Goal: Complete Application Form: Complete application form

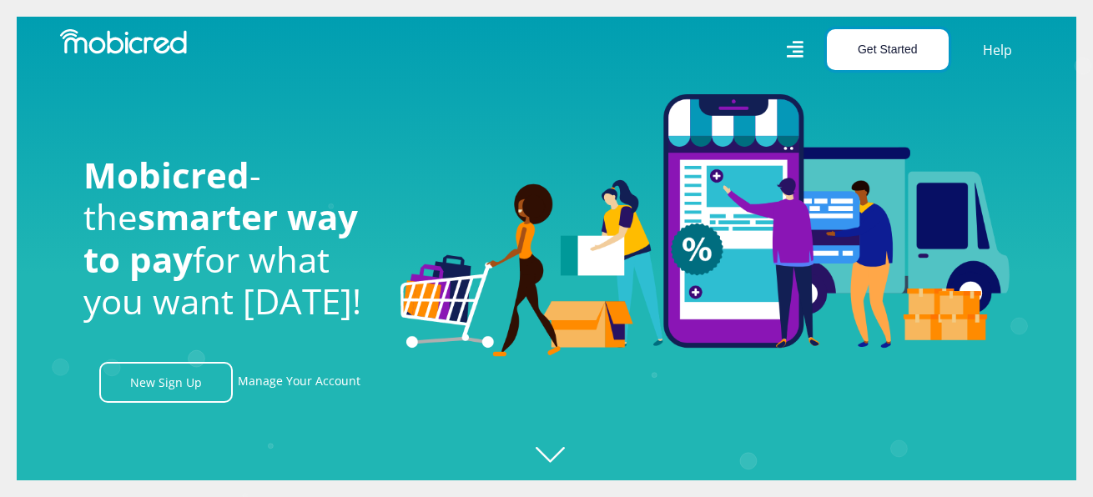
click at [869, 51] on button "Get Started" at bounding box center [888, 49] width 122 height 41
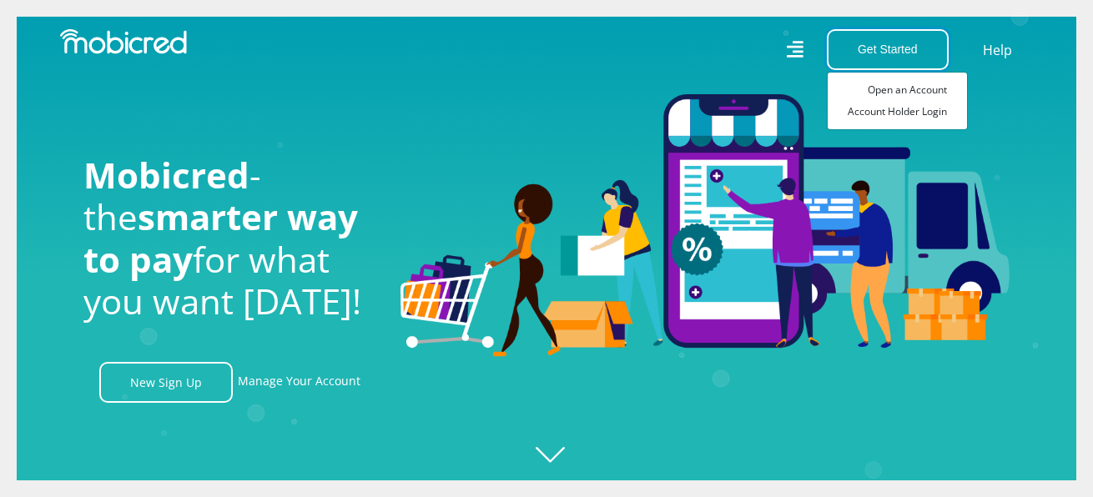
scroll to position [0, 1189]
click at [933, 84] on link "Open an Account" at bounding box center [896, 90] width 139 height 22
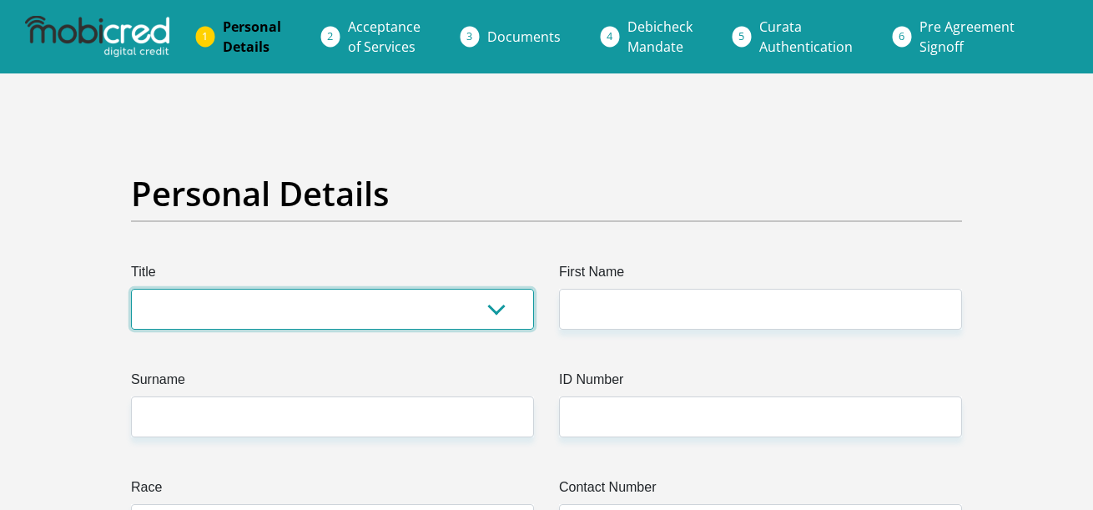
click at [410, 315] on select "Mr Ms Mrs Dr Other" at bounding box center [332, 309] width 403 height 41
select select "Mr"
click at [131, 289] on select "Mr Ms Mrs Dr Other" at bounding box center [332, 309] width 403 height 41
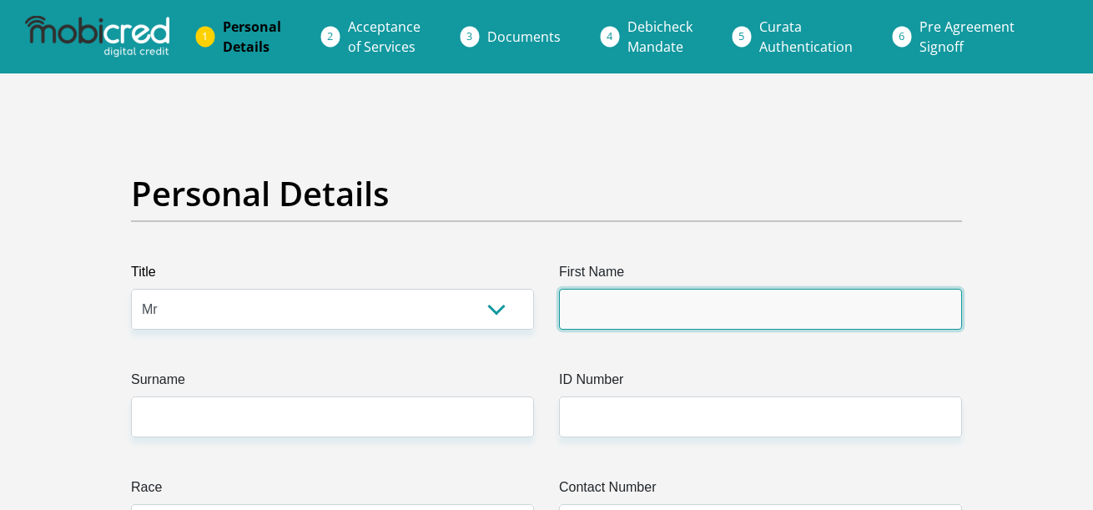
click at [723, 320] on input "First Name" at bounding box center [760, 309] width 403 height 41
type input "Barend"
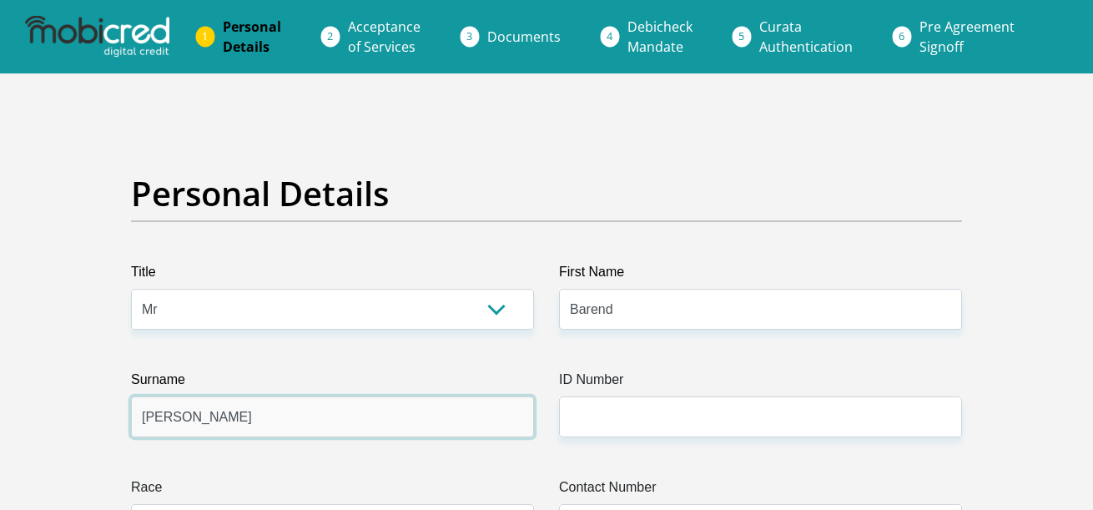
type input "Griessel"
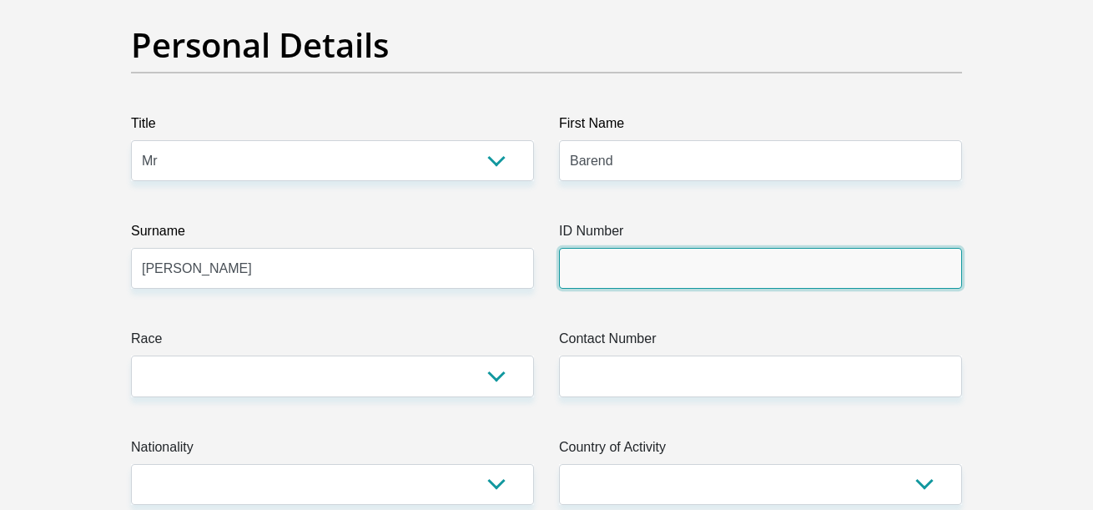
scroll to position [167, 0]
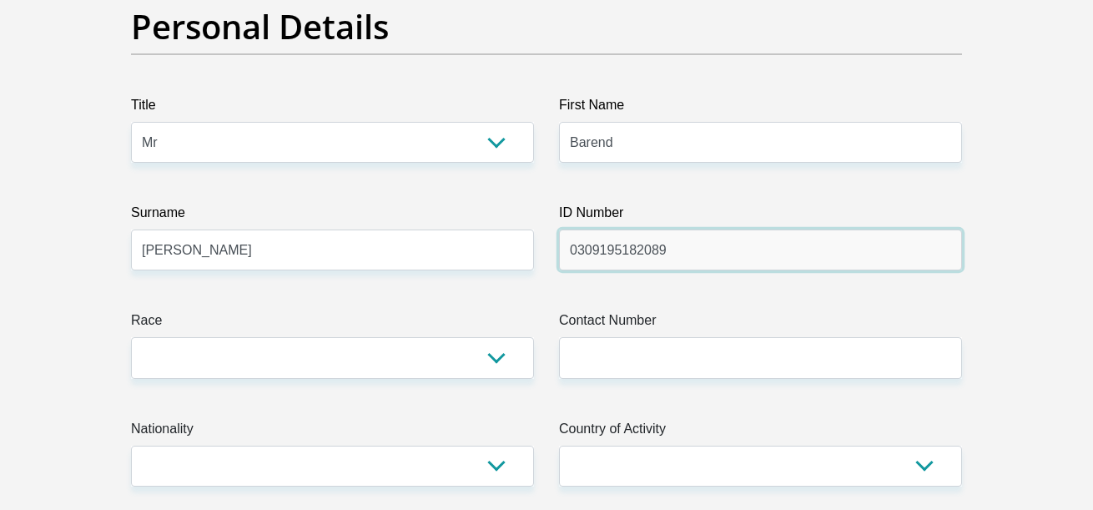
type input "0309195182089"
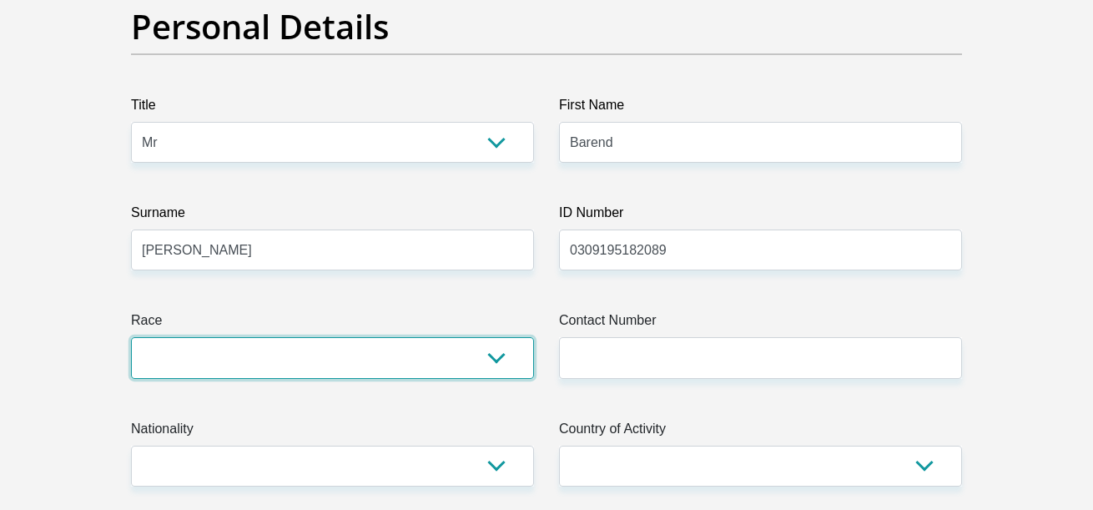
click at [487, 355] on select "Black Coloured Indian White Other" at bounding box center [332, 357] width 403 height 41
select select "4"
click at [131, 337] on select "Black Coloured Indian White Other" at bounding box center [332, 357] width 403 height 41
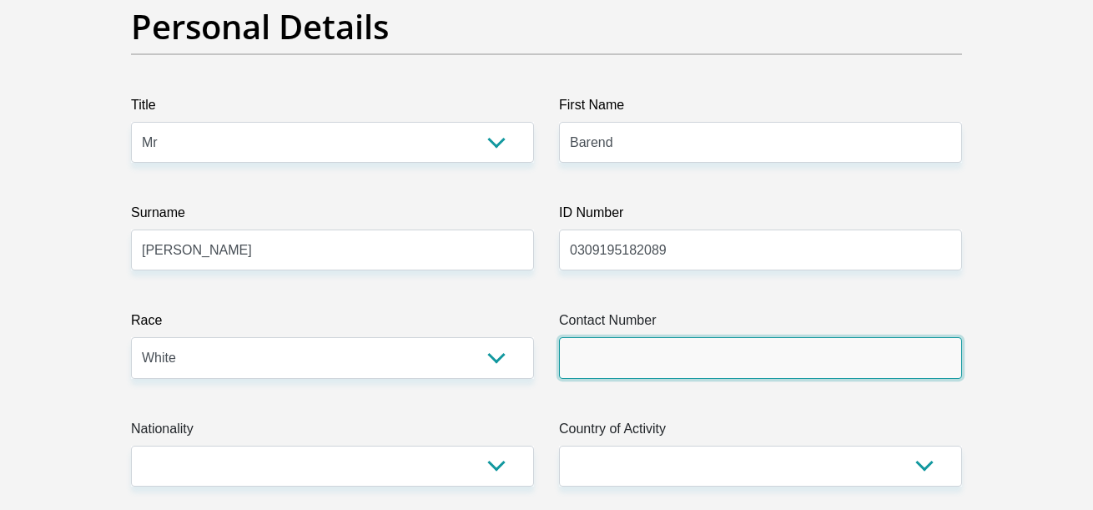
click at [635, 359] on input "Contact Number" at bounding box center [760, 357] width 403 height 41
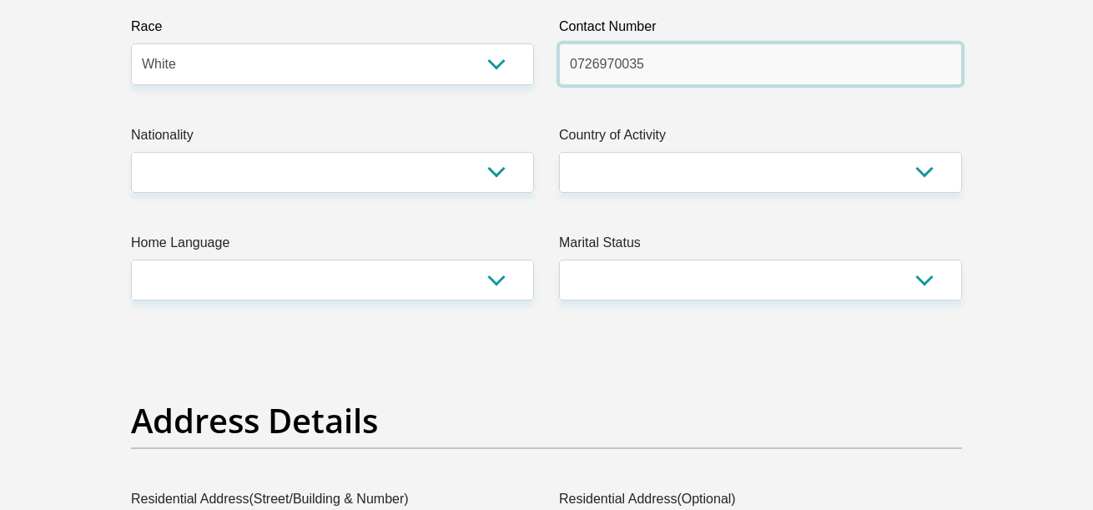
scroll to position [500, 0]
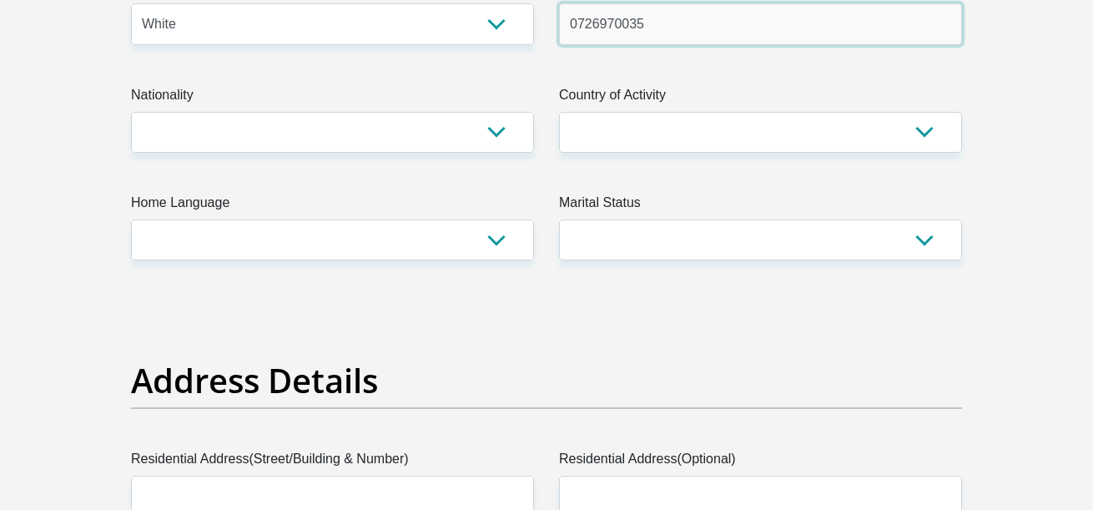
type input "0726970035"
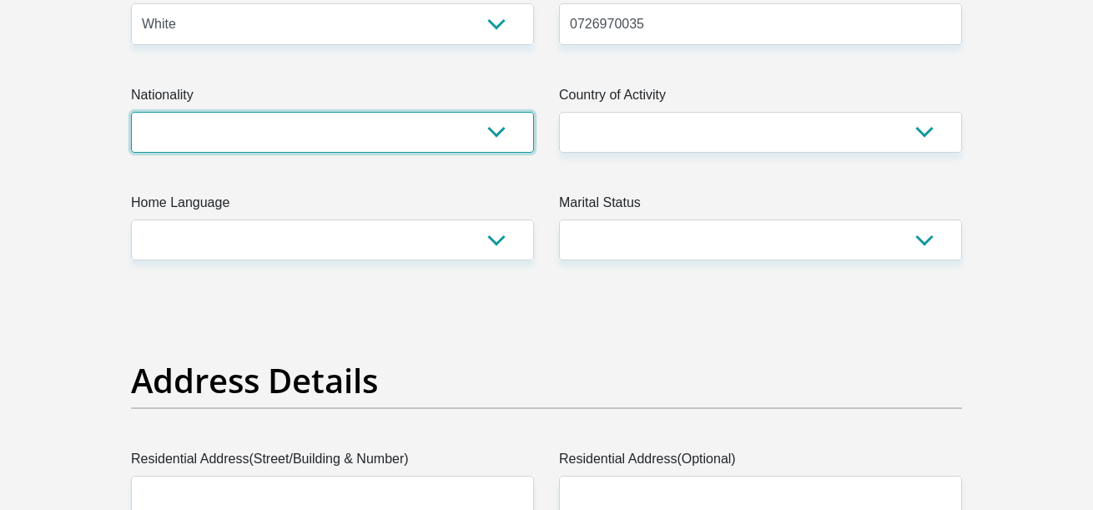
click at [496, 138] on select "South Africa Afghanistan Aland Islands Albania Algeria America Samoa American V…" at bounding box center [332, 132] width 403 height 41
select select "ZAF"
click at [131, 112] on select "South Africa Afghanistan Aland Islands Albania Algeria America Samoa American V…" at bounding box center [332, 132] width 403 height 41
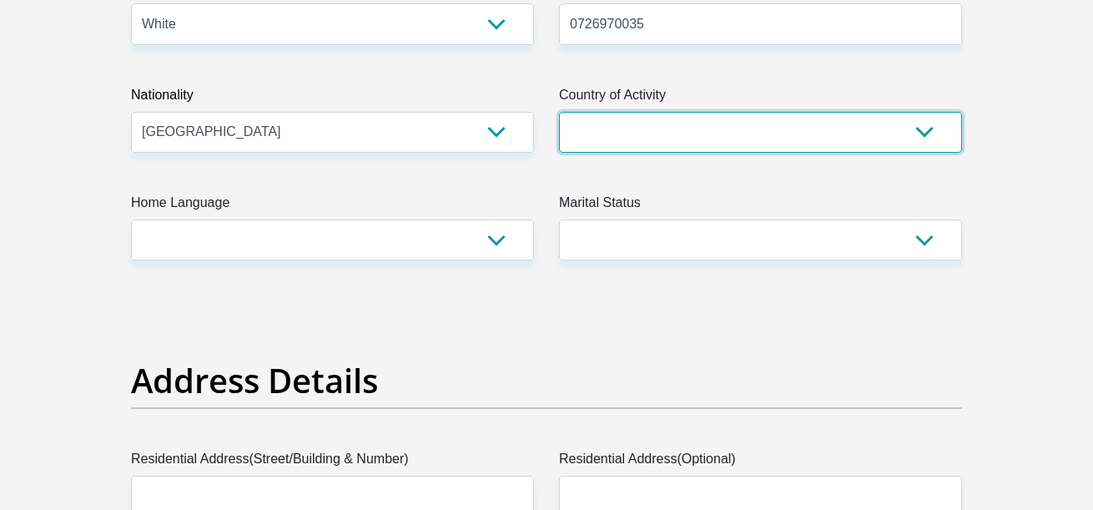
click at [661, 135] on select "South Africa Afghanistan Aland Islands Albania Algeria America Samoa American V…" at bounding box center [760, 132] width 403 height 41
select select "ZAF"
click at [559, 112] on select "South Africa Afghanistan Aland Islands Albania Algeria America Samoa American V…" at bounding box center [760, 132] width 403 height 41
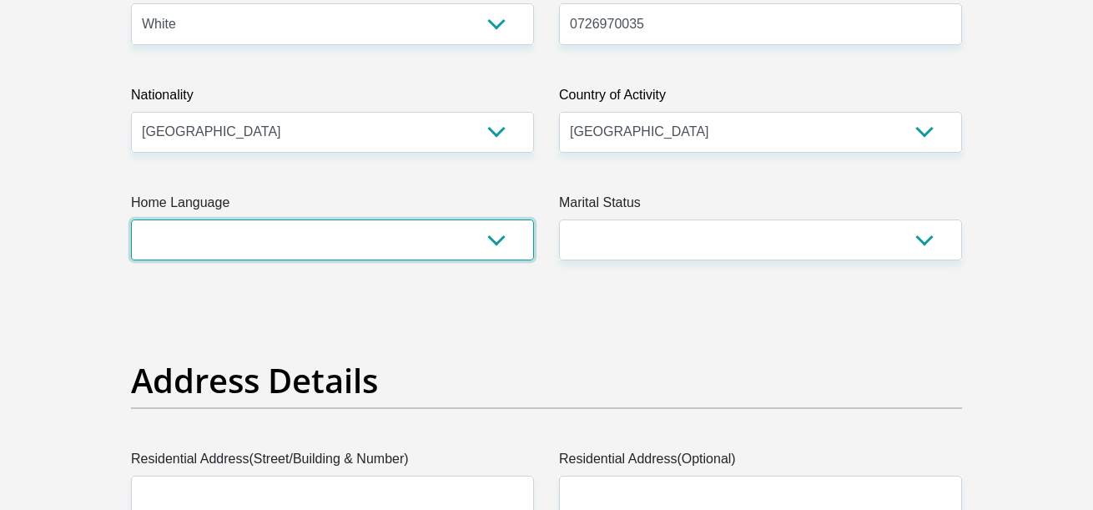
click at [329, 256] on select "Afrikaans English Sepedi South Ndebele Southern Sotho Swati Tsonga Tswana Venda…" at bounding box center [332, 239] width 403 height 41
select select "afr"
click at [131, 219] on select "Afrikaans English Sepedi South Ndebele Southern Sotho Swati Tsonga Tswana Venda…" at bounding box center [332, 239] width 403 height 41
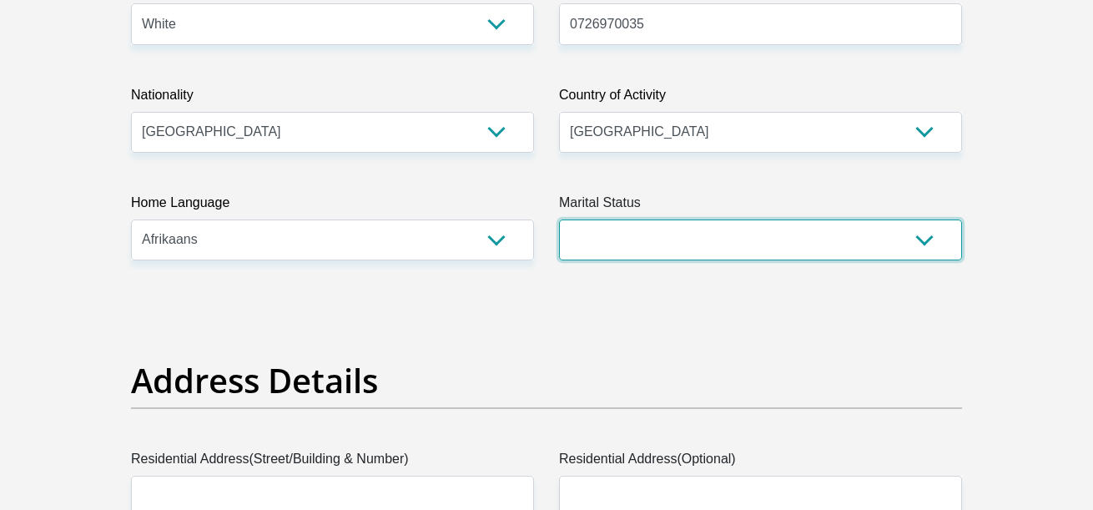
click at [661, 239] on select "Married ANC Single Divorced Widowed Married COP or Customary Law" at bounding box center [760, 239] width 403 height 41
select select "2"
click at [559, 219] on select "Married ANC Single Divorced Widowed Married COP or Customary Law" at bounding box center [760, 239] width 403 height 41
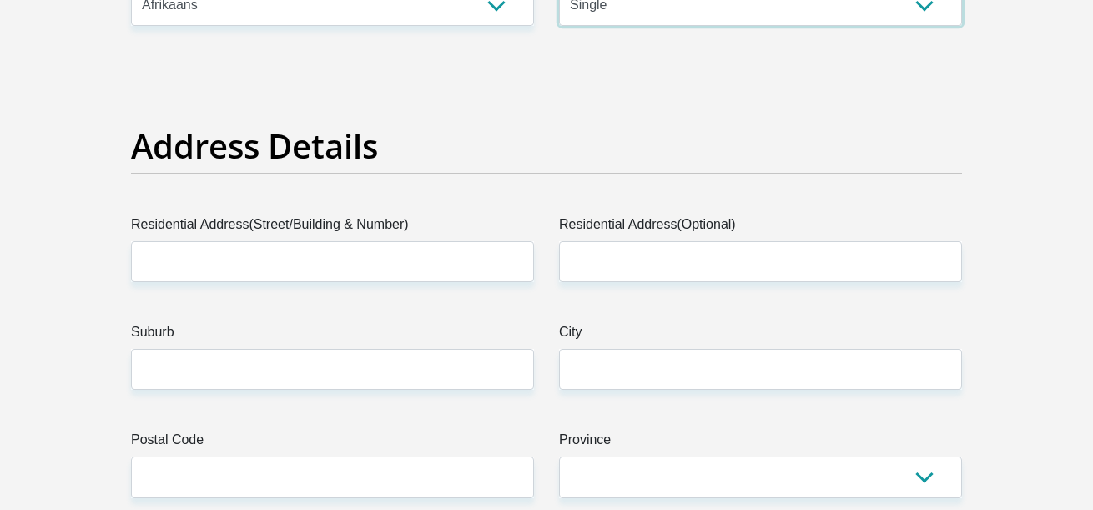
scroll to position [751, 0]
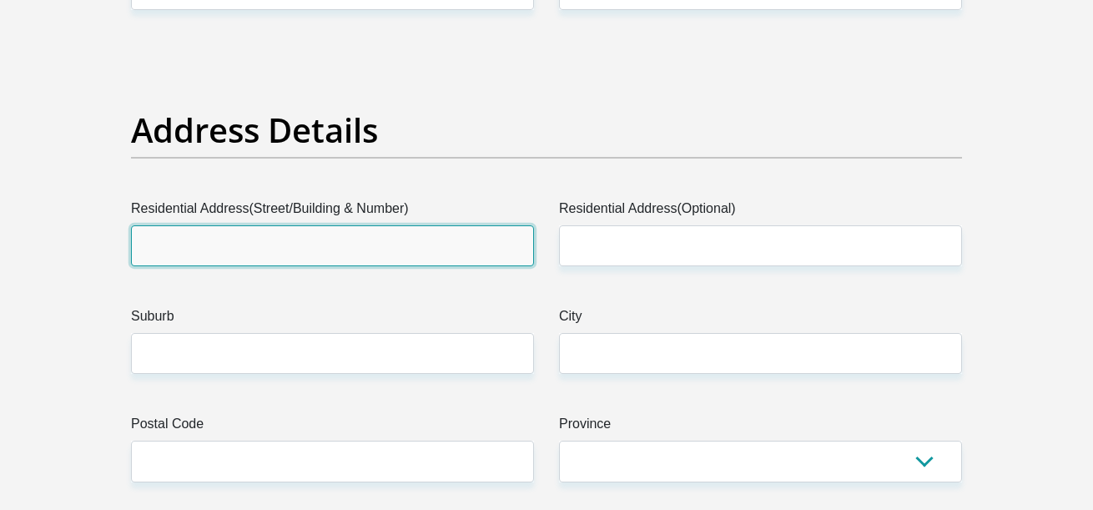
click at [375, 240] on input "Residential Address(Street/Building & Number)" at bounding box center [332, 245] width 403 height 41
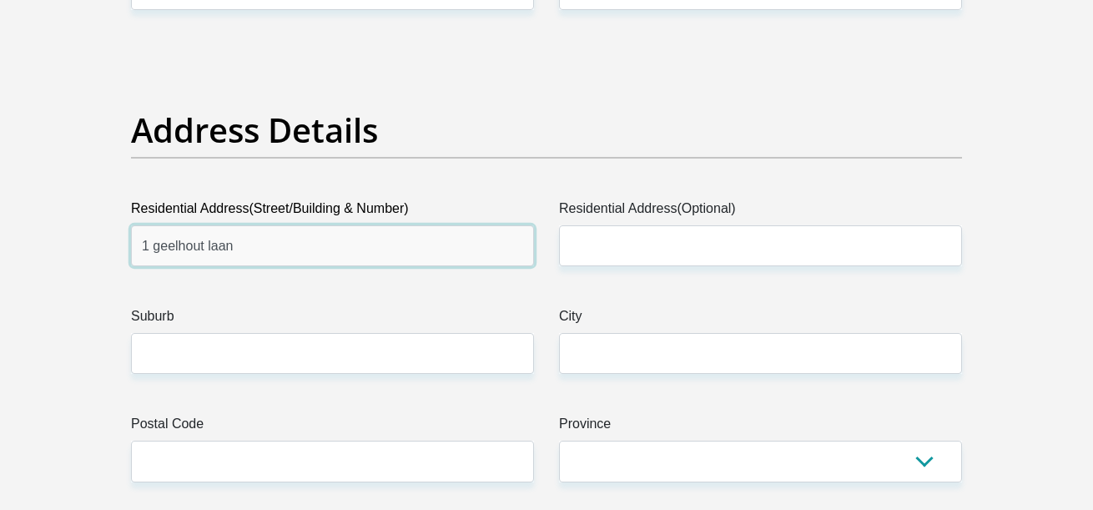
type input "1 geelhout laan"
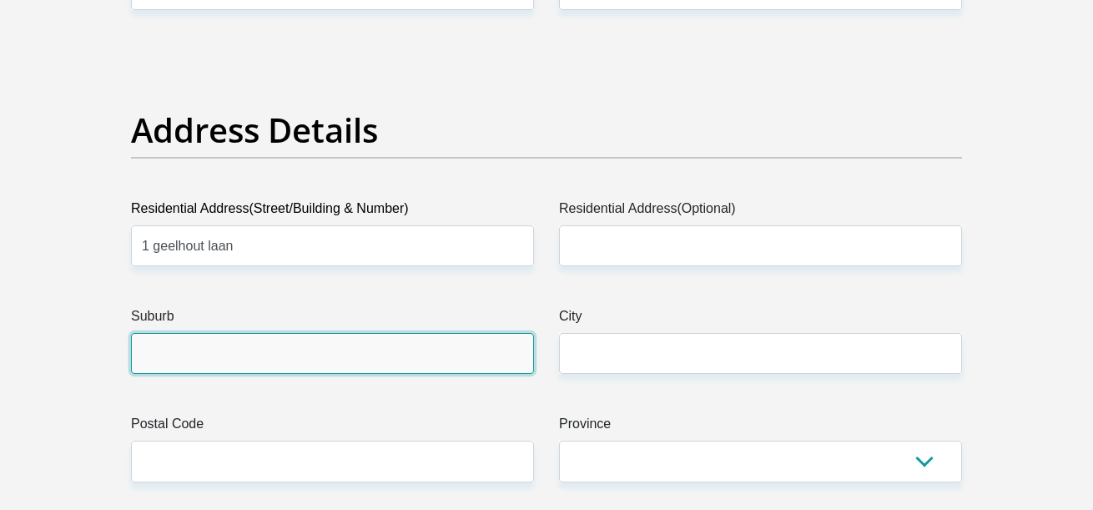
click at [280, 343] on input "Suburb" at bounding box center [332, 353] width 403 height 41
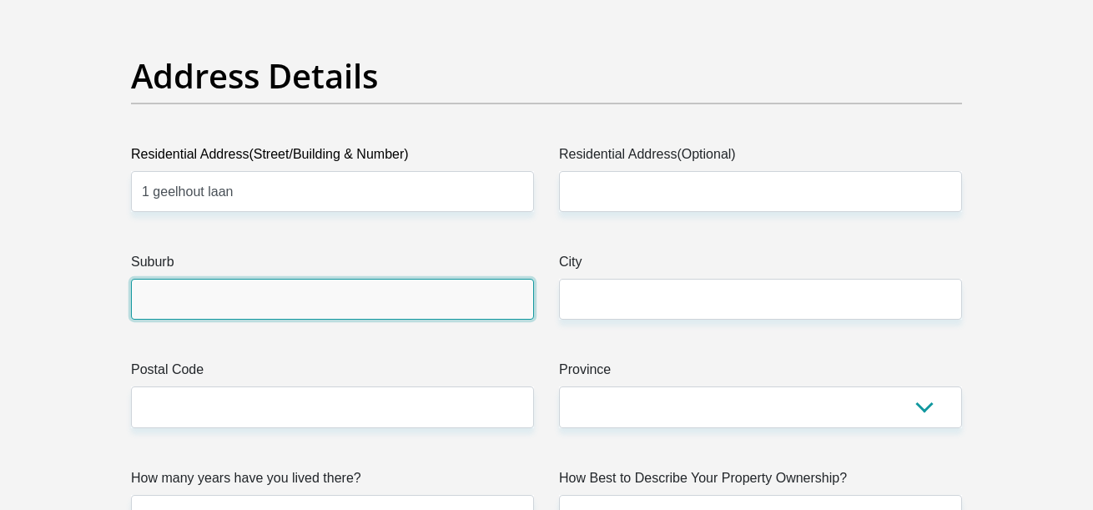
scroll to position [834, 0]
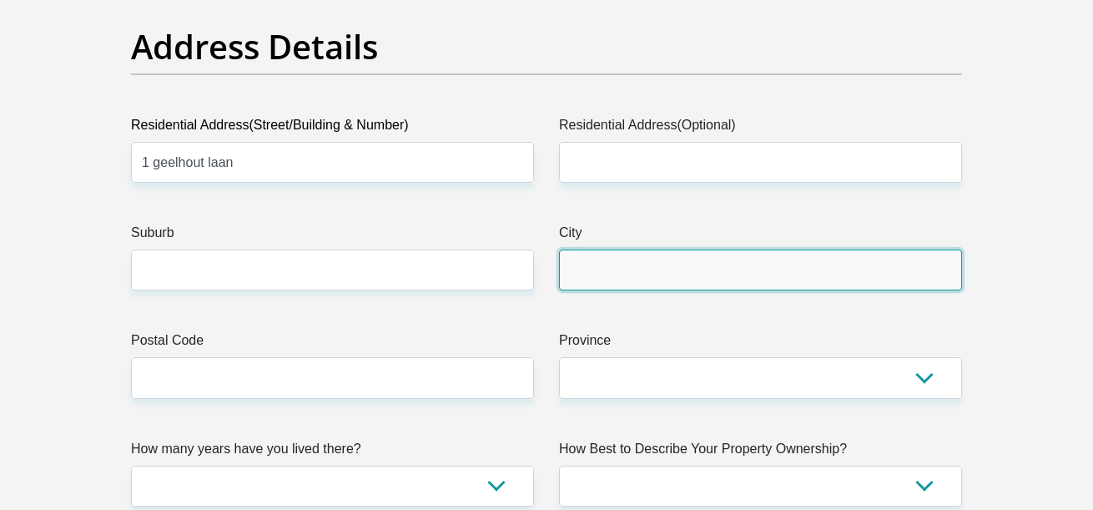
click at [631, 255] on input "City" at bounding box center [760, 269] width 403 height 41
type input "Swellendam"
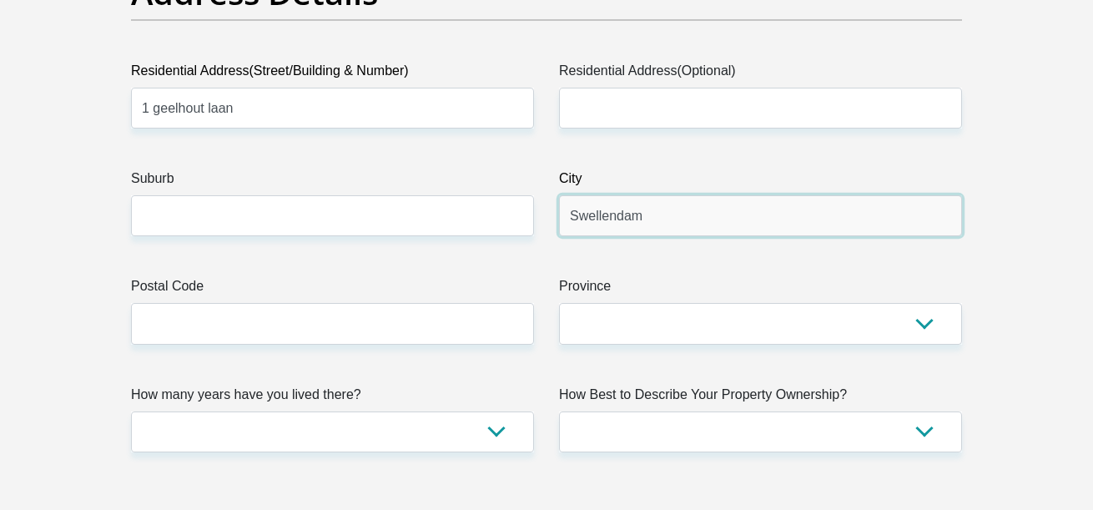
scroll to position [918, 0]
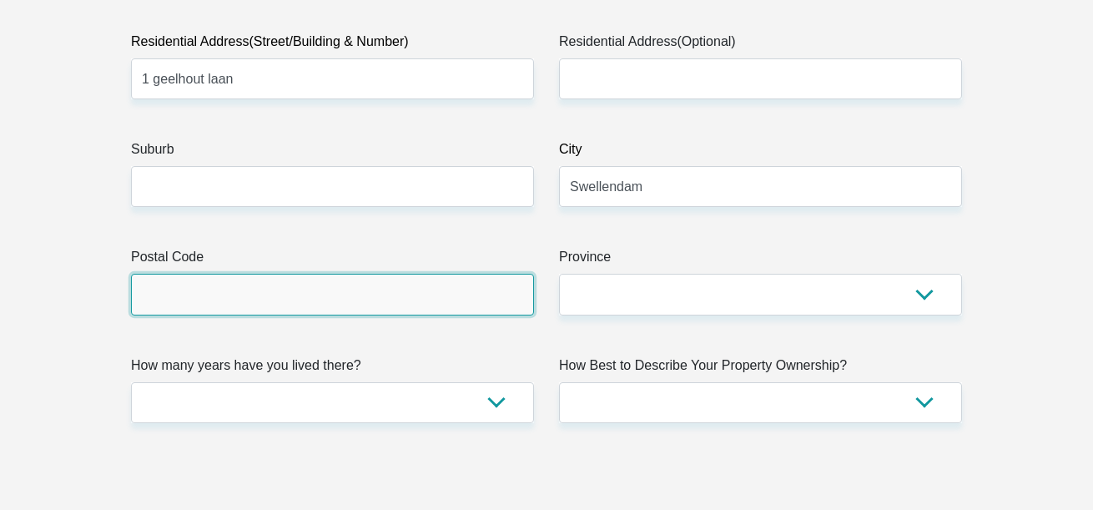
click at [354, 304] on input "Postal Code" at bounding box center [332, 294] width 403 height 41
type input "6740"
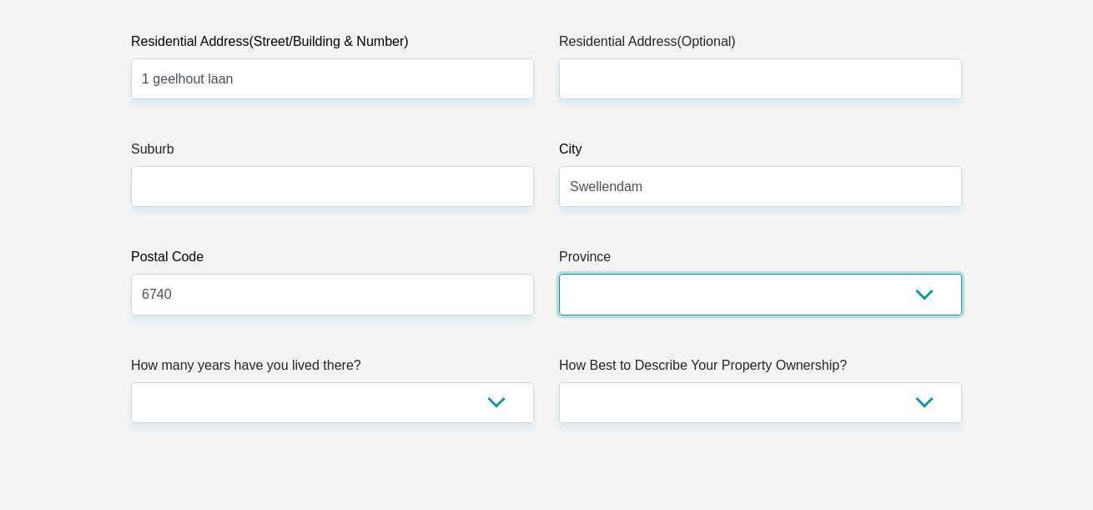
click at [610, 305] on select "Eastern Cape Free State Gauteng KwaZulu-Natal Limpopo Mpumalanga Northern Cape …" at bounding box center [760, 294] width 403 height 41
select select "Western Cape"
click at [559, 274] on select "Eastern Cape Free State Gauteng KwaZulu-Natal Limpopo Mpumalanga Northern Cape …" at bounding box center [760, 294] width 403 height 41
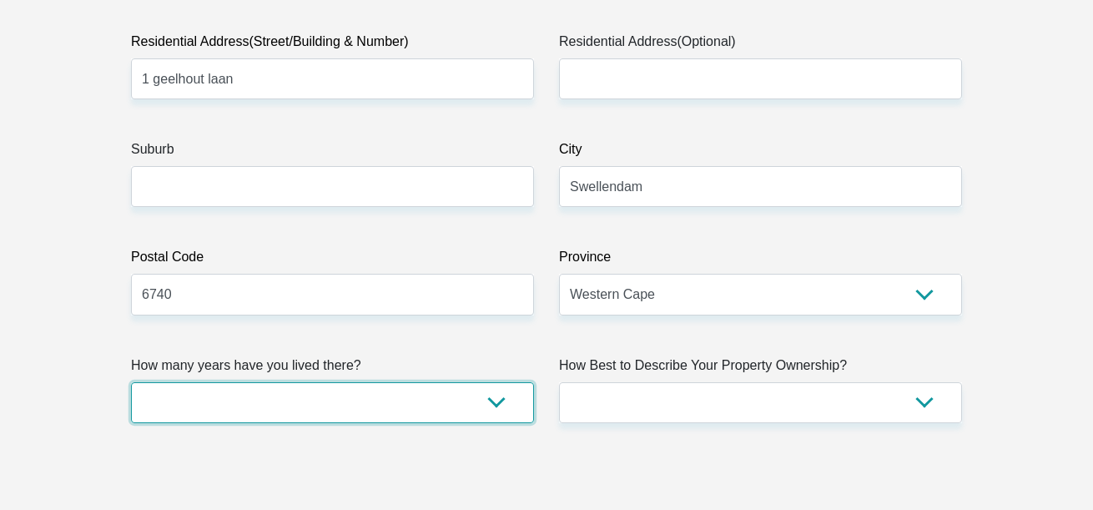
click at [361, 397] on select "less than 1 year 1-3 years 3-5 years 5+ years" at bounding box center [332, 402] width 403 height 41
select select "0"
click at [131, 382] on select "less than 1 year 1-3 years 3-5 years 5+ years" at bounding box center [332, 402] width 403 height 41
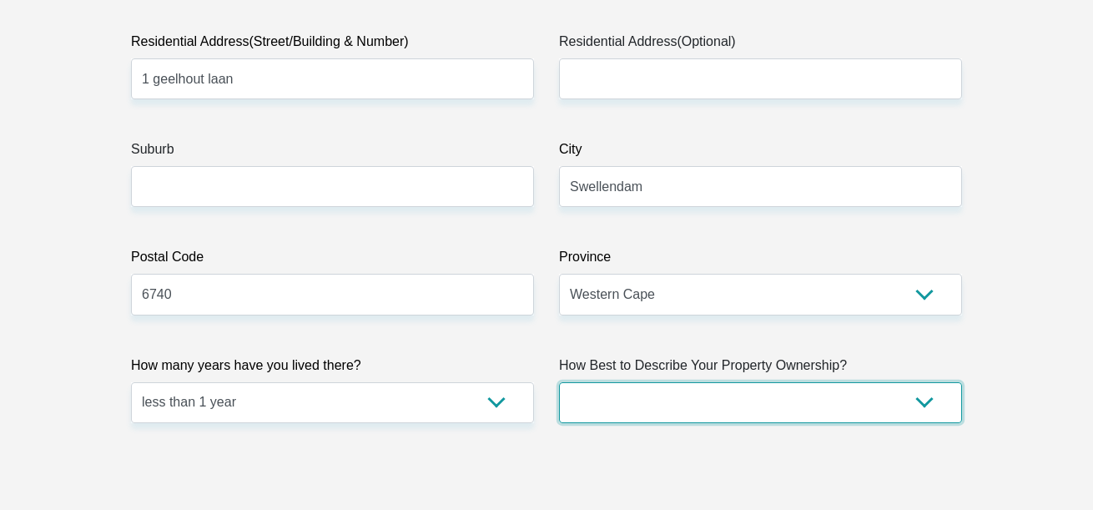
click at [611, 404] on select "Owned Rented Family Owned Company Dwelling" at bounding box center [760, 402] width 403 height 41
select select "Rented"
click at [559, 382] on select "Owned Rented Family Owned Company Dwelling" at bounding box center [760, 402] width 403 height 41
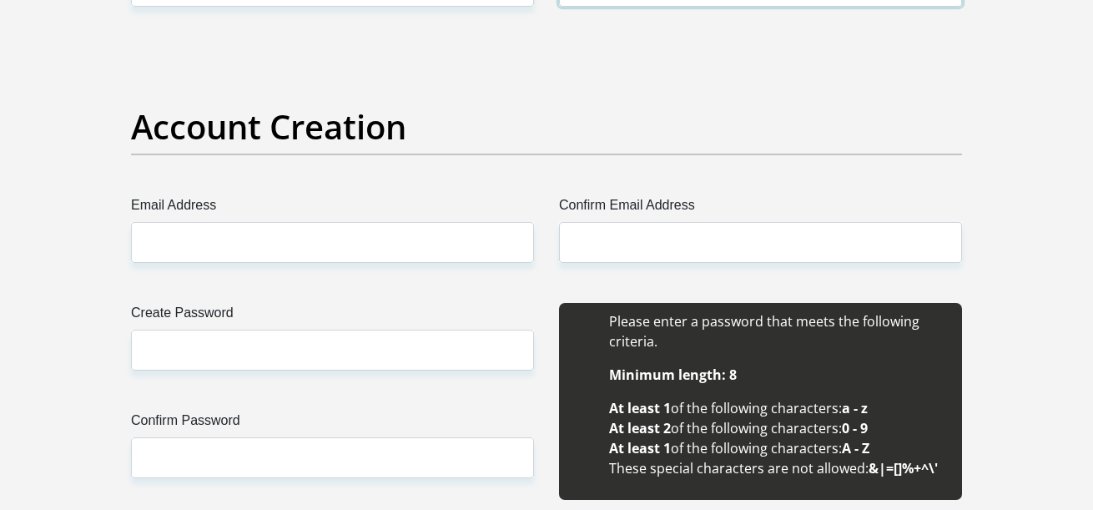
scroll to position [1335, 0]
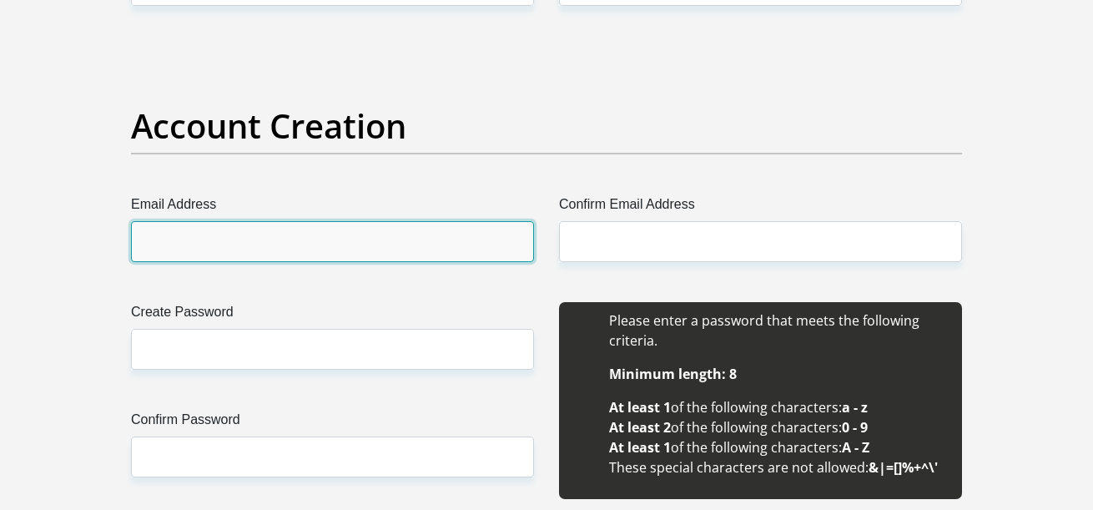
drag, startPoint x: 333, startPoint y: 230, endPoint x: 327, endPoint y: 239, distance: 10.9
click at [327, 239] on input "Email Address" at bounding box center [332, 241] width 403 height 41
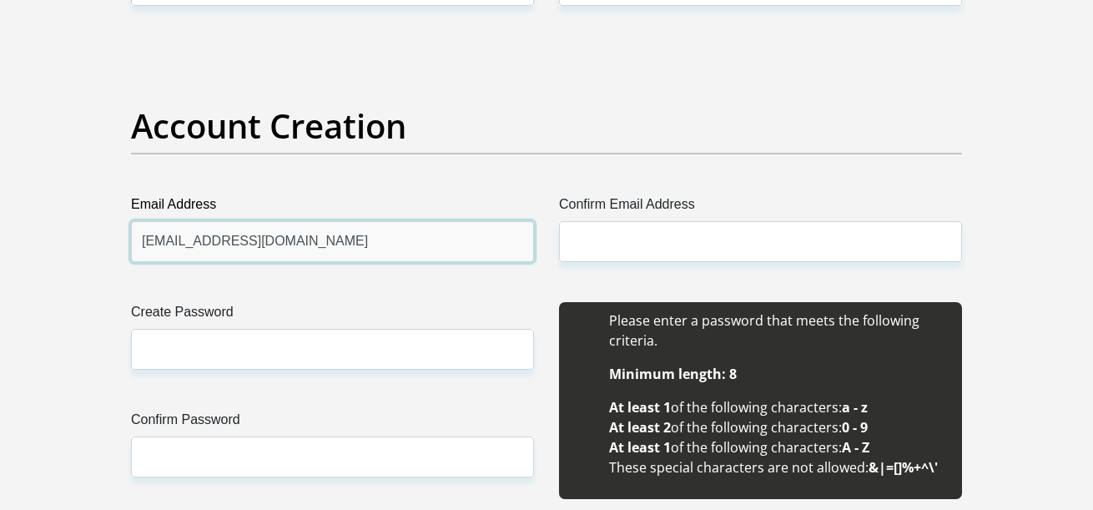
type input "bgriessel80@gmail.com"
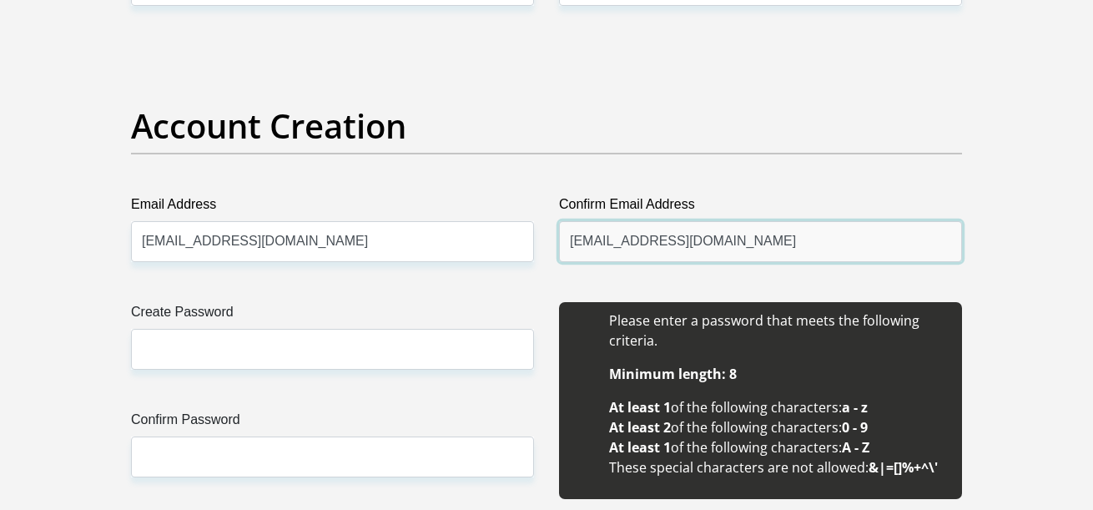
type input "bgriessel80@gmail.com"
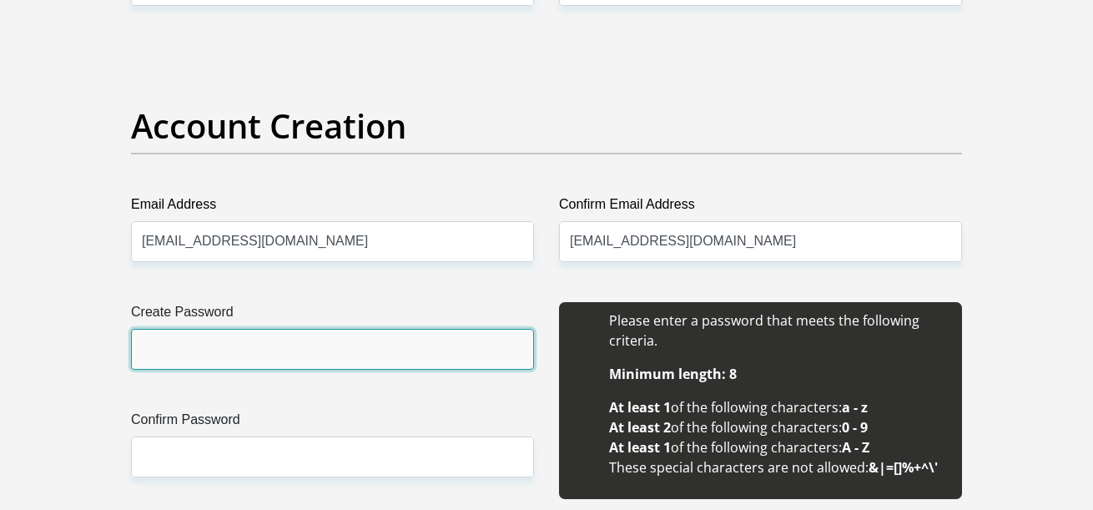
click at [242, 348] on input "Create Password" at bounding box center [332, 349] width 403 height 41
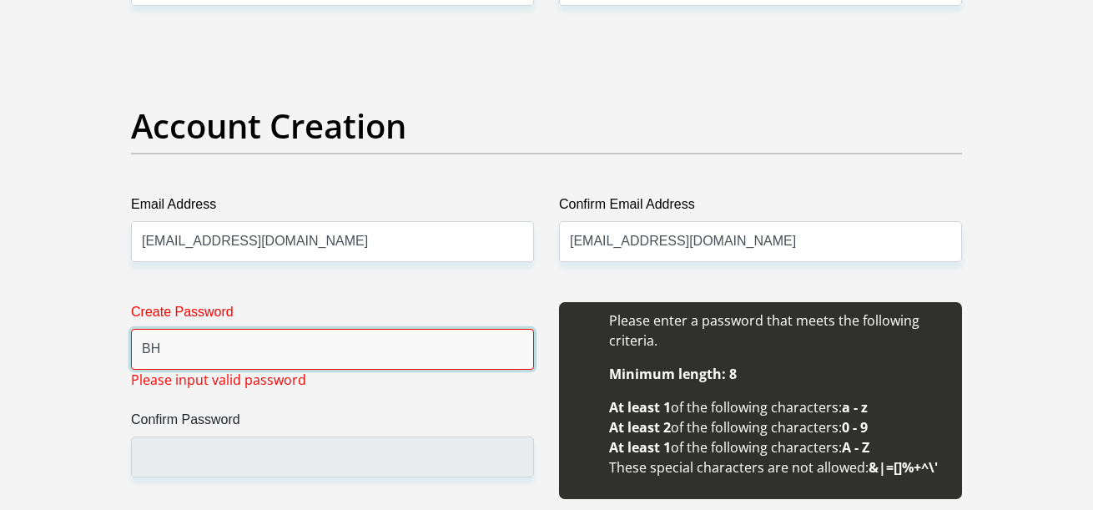
type input "B"
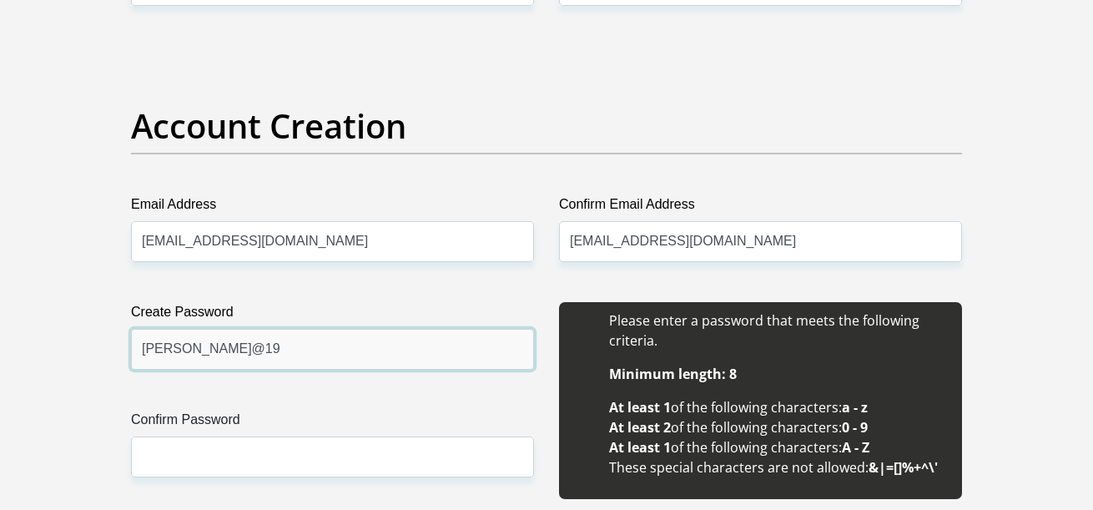
type input "Bennie@19"
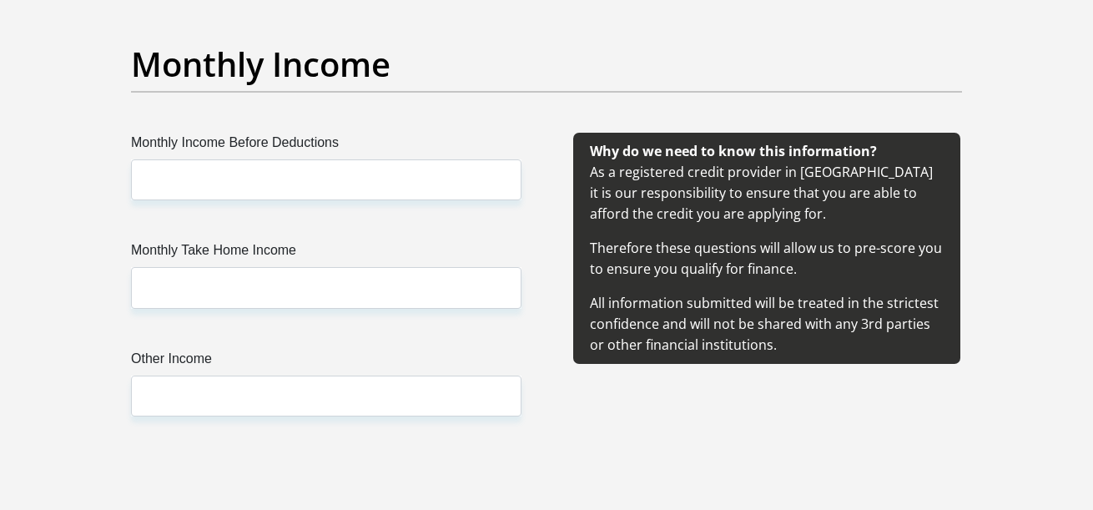
scroll to position [1918, 0]
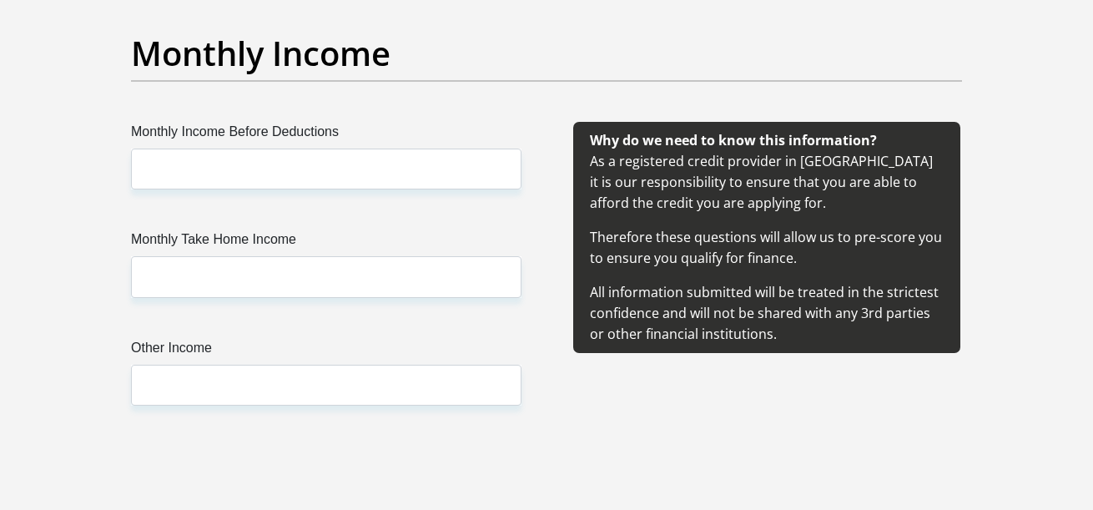
type input "Bennie@19"
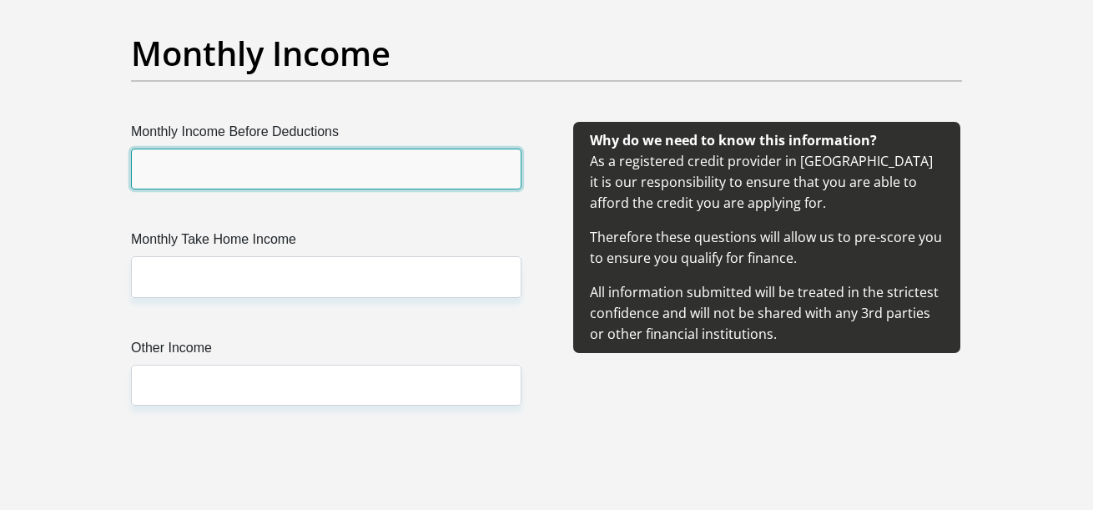
click at [439, 163] on input "Monthly Income Before Deductions" at bounding box center [326, 168] width 390 height 41
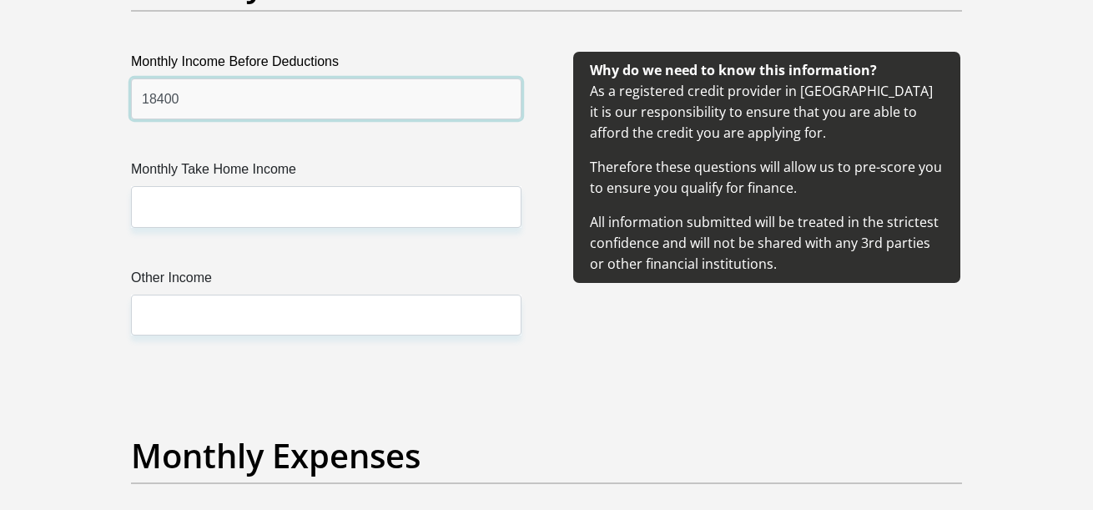
scroll to position [2085, 0]
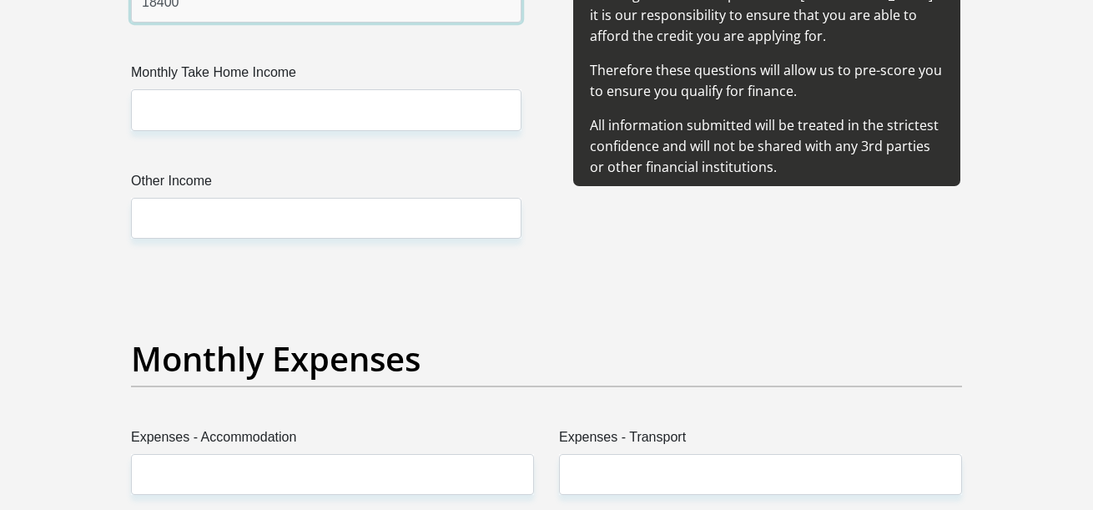
type input "18400"
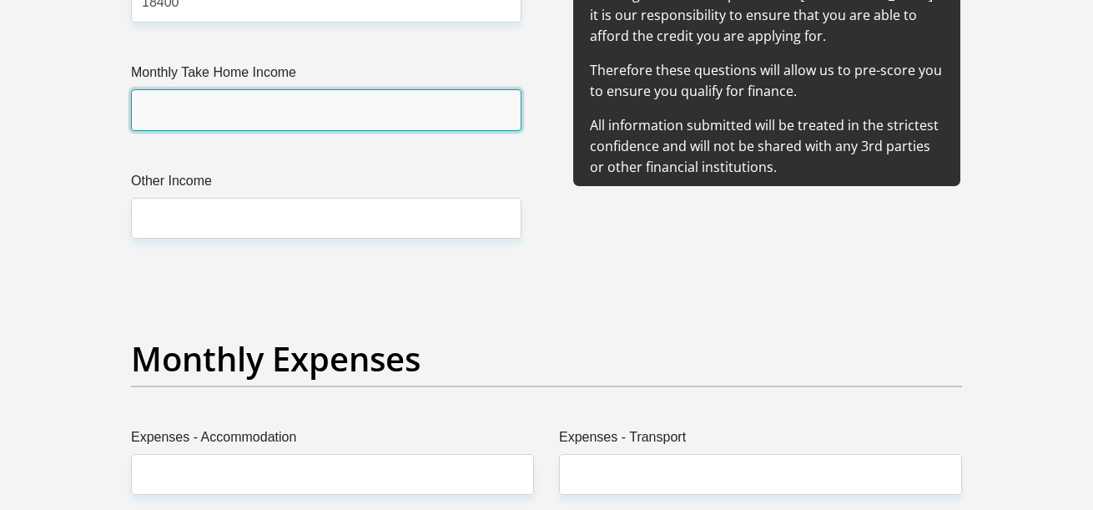
click at [250, 108] on input "Monthly Take Home Income" at bounding box center [326, 109] width 390 height 41
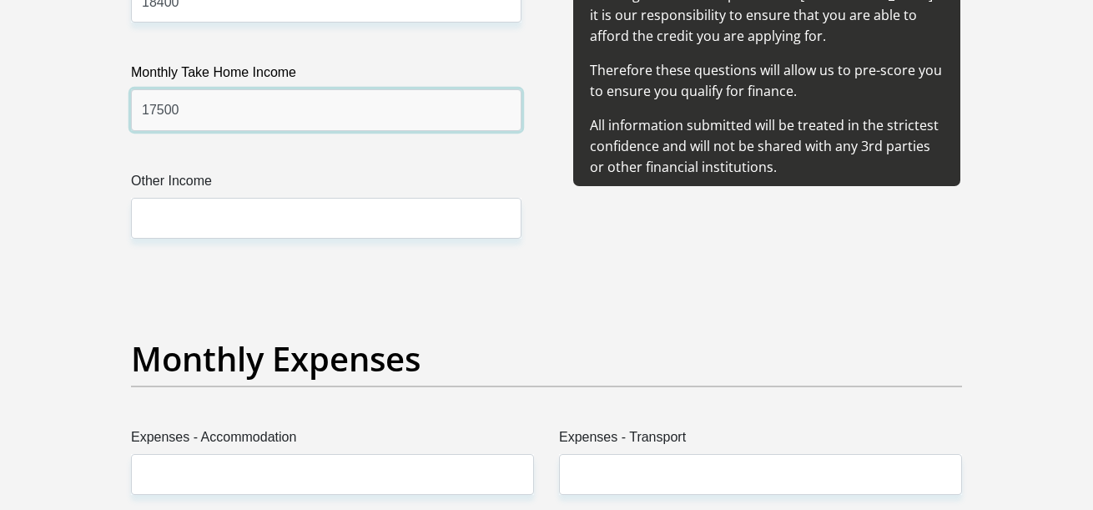
type input "17500"
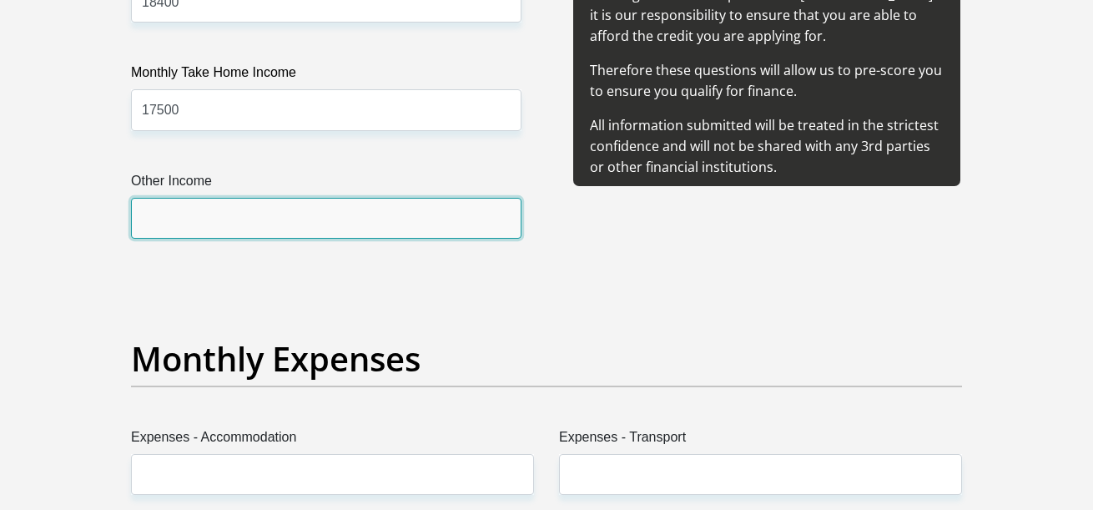
click at [238, 219] on input "Other Income" at bounding box center [326, 218] width 390 height 41
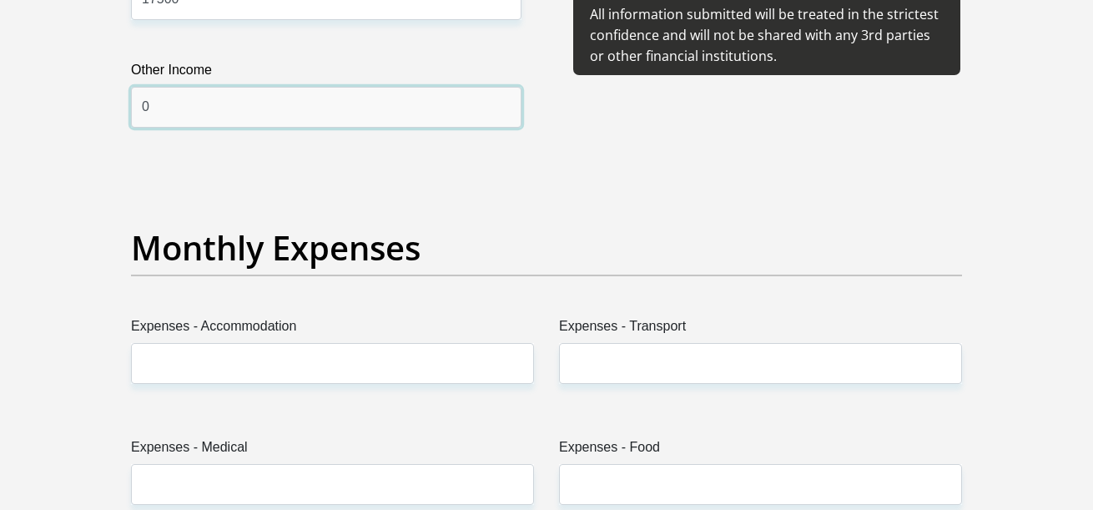
scroll to position [2419, 0]
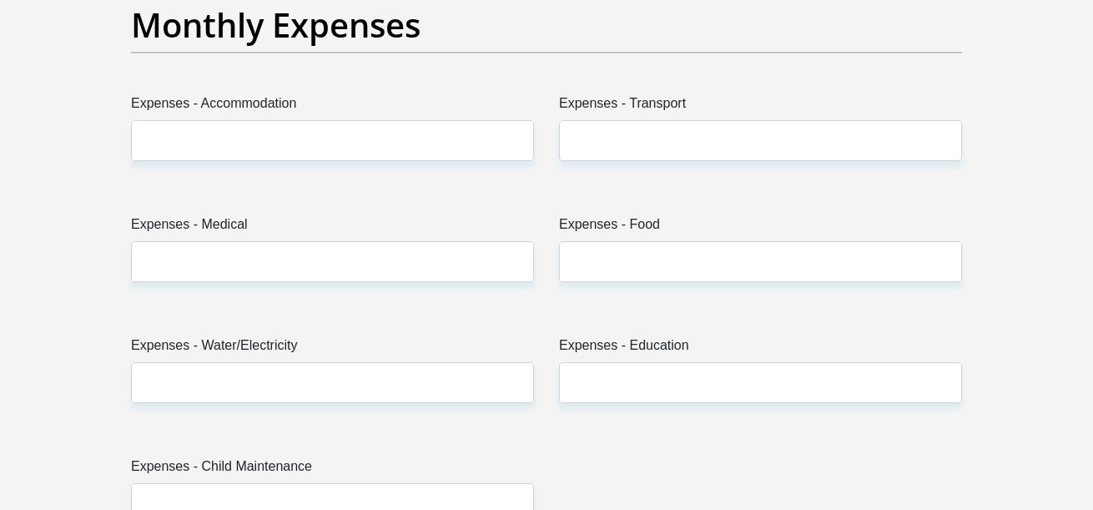
type input "0"
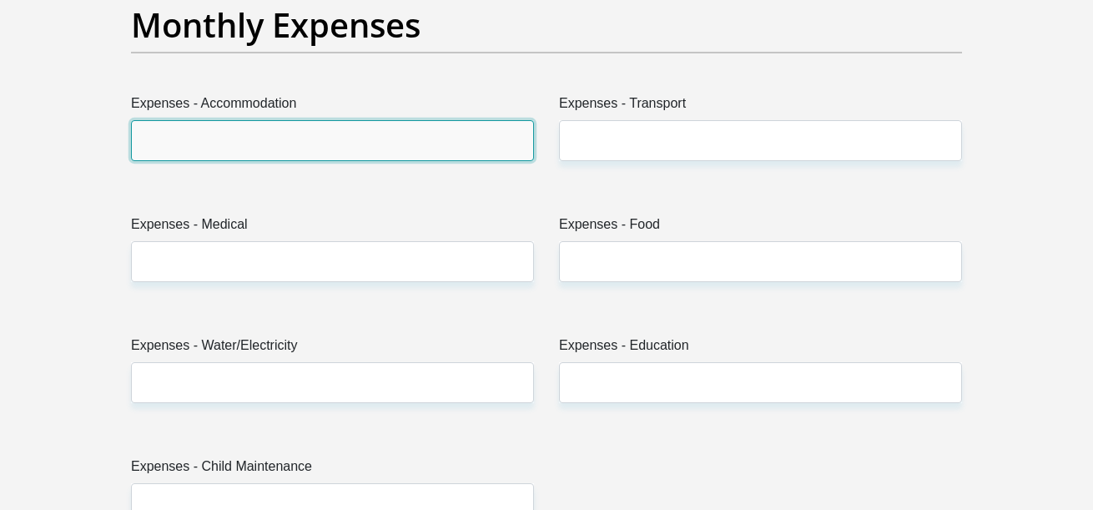
click at [383, 153] on input "Expenses - Accommodation" at bounding box center [332, 140] width 403 height 41
type input "5"
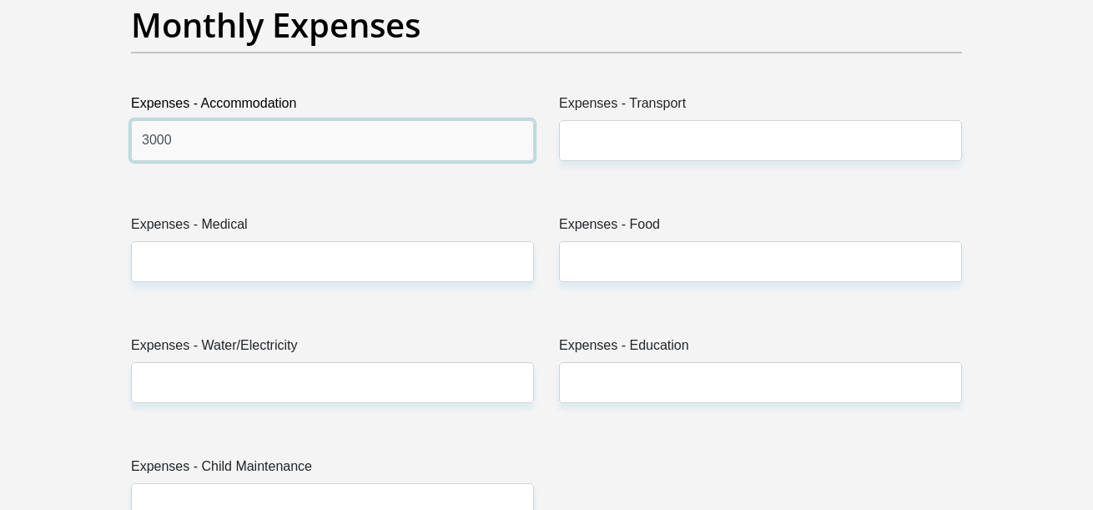
type input "3000"
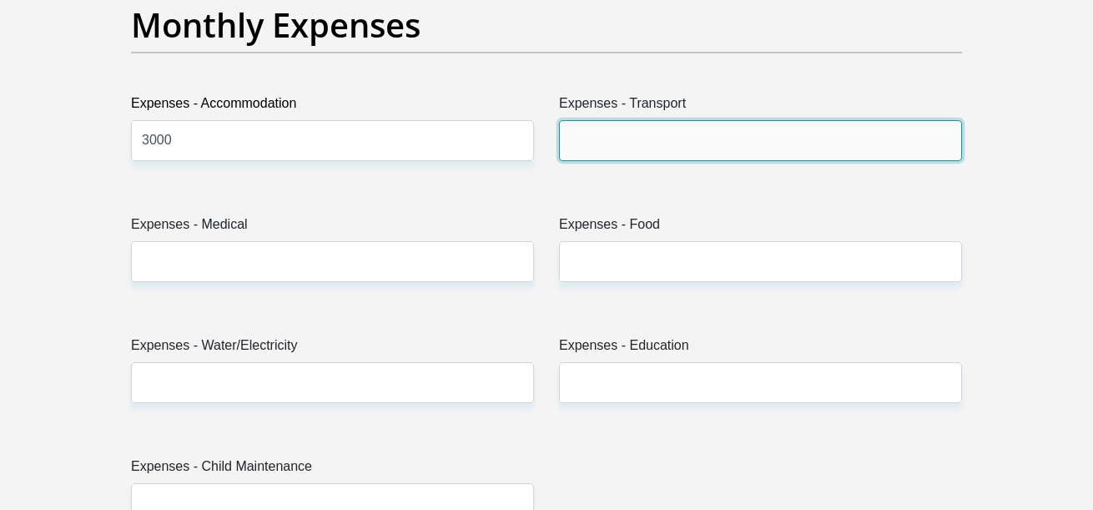
click at [601, 156] on input "Expenses - Transport" at bounding box center [760, 140] width 403 height 41
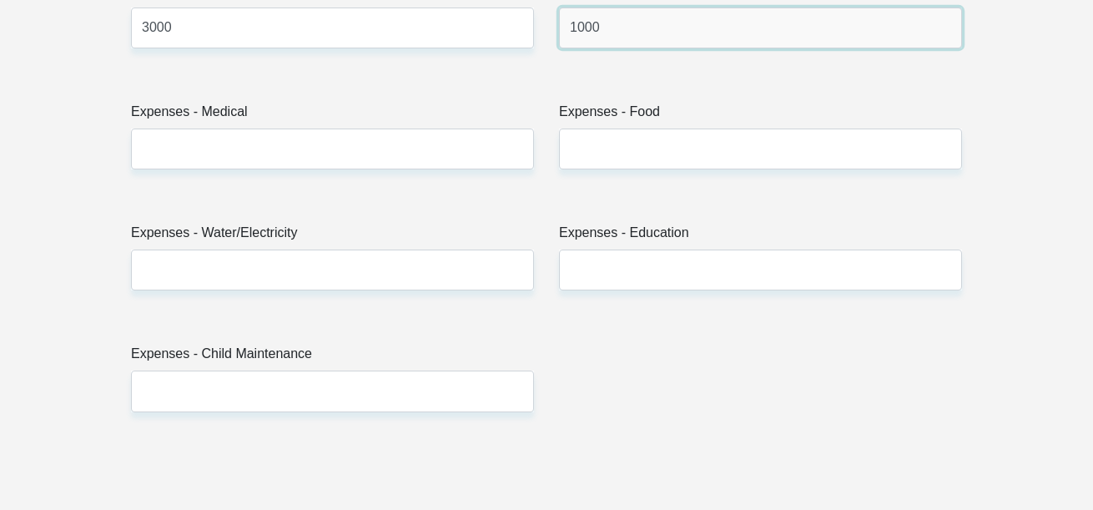
scroll to position [2502, 0]
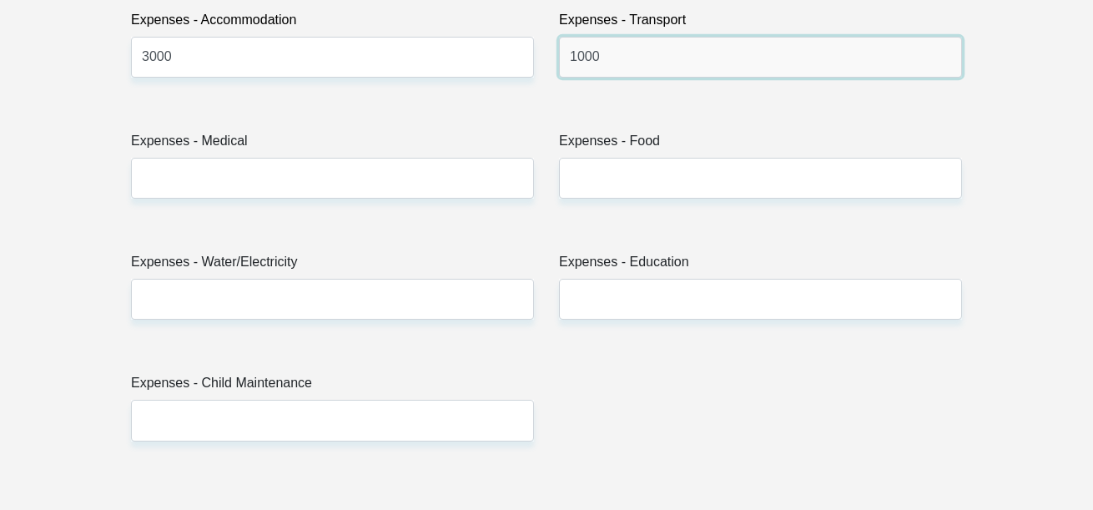
type input "1000"
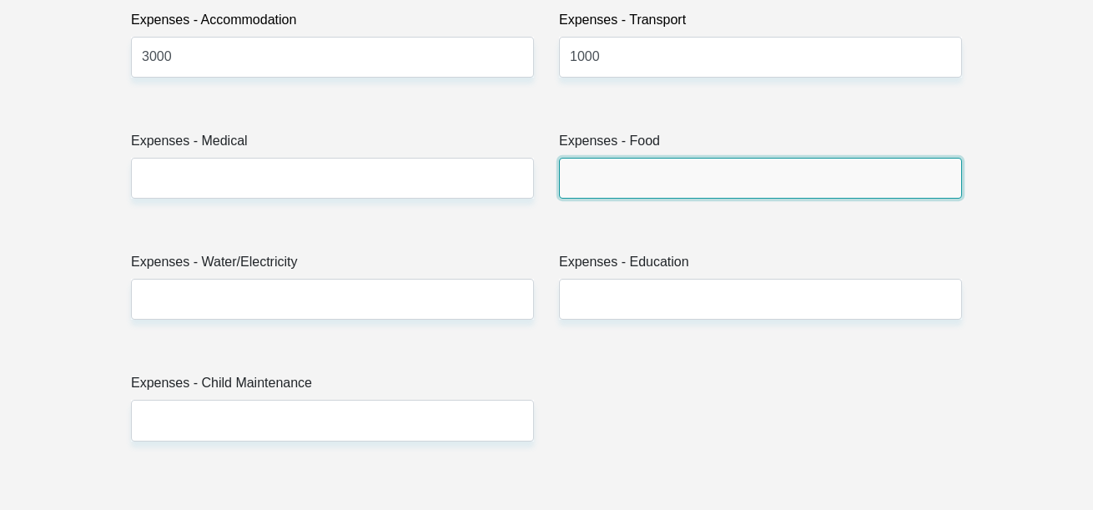
click at [667, 177] on input "Expenses - Food" at bounding box center [760, 178] width 403 height 41
type input "2000"
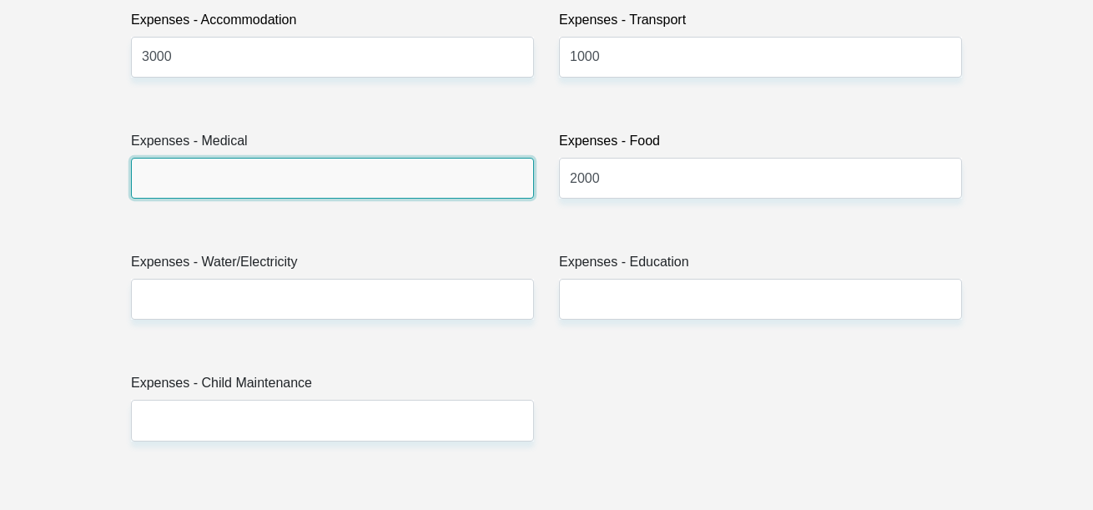
click at [357, 166] on input "Expenses - Medical" at bounding box center [332, 178] width 403 height 41
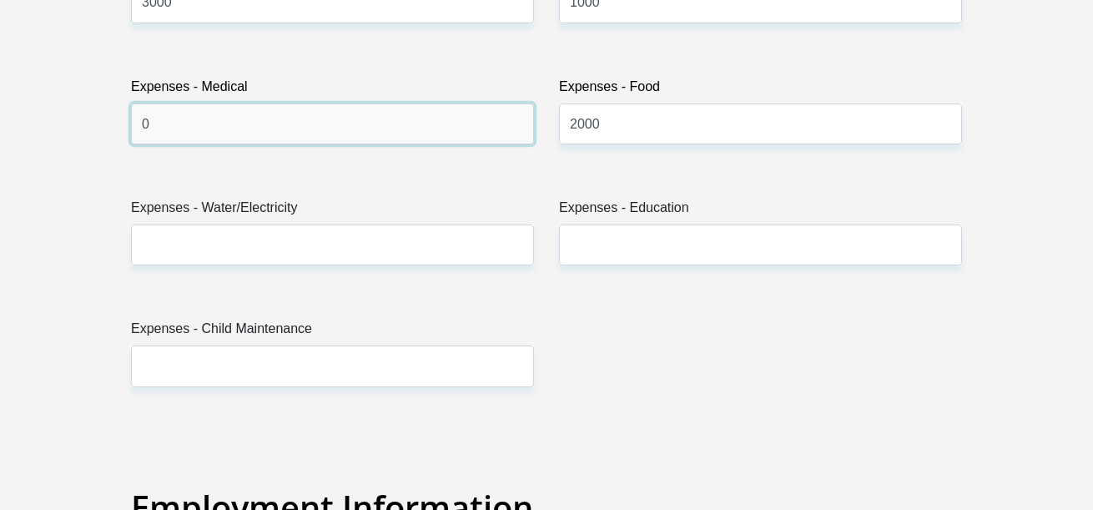
scroll to position [2586, 0]
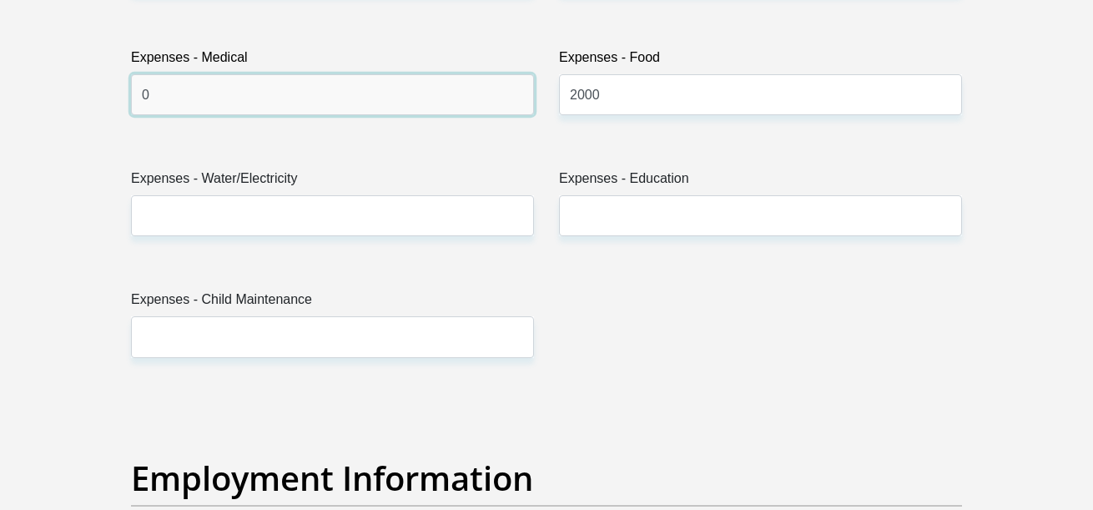
type input "0"
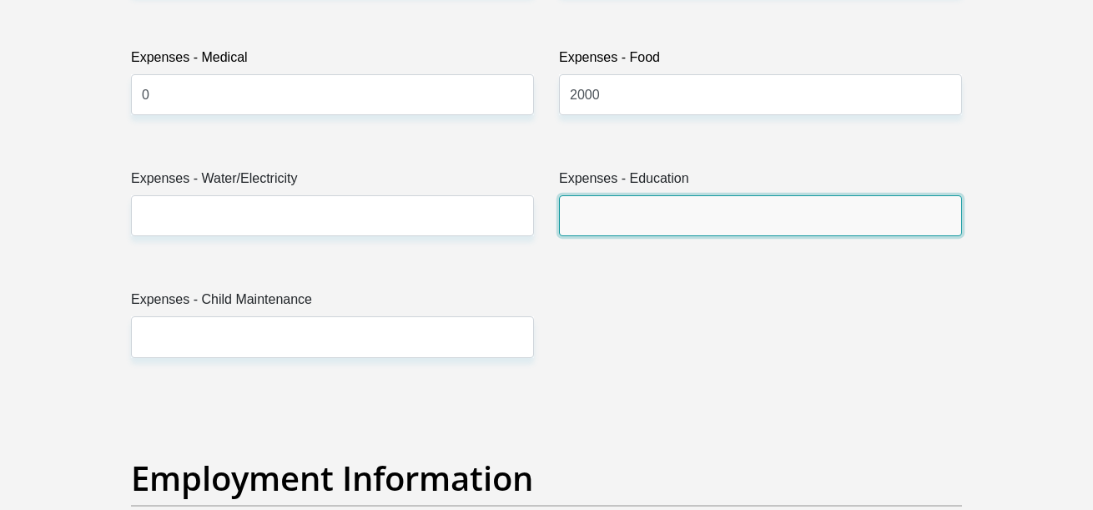
click at [579, 212] on input "Expenses - Education" at bounding box center [760, 215] width 403 height 41
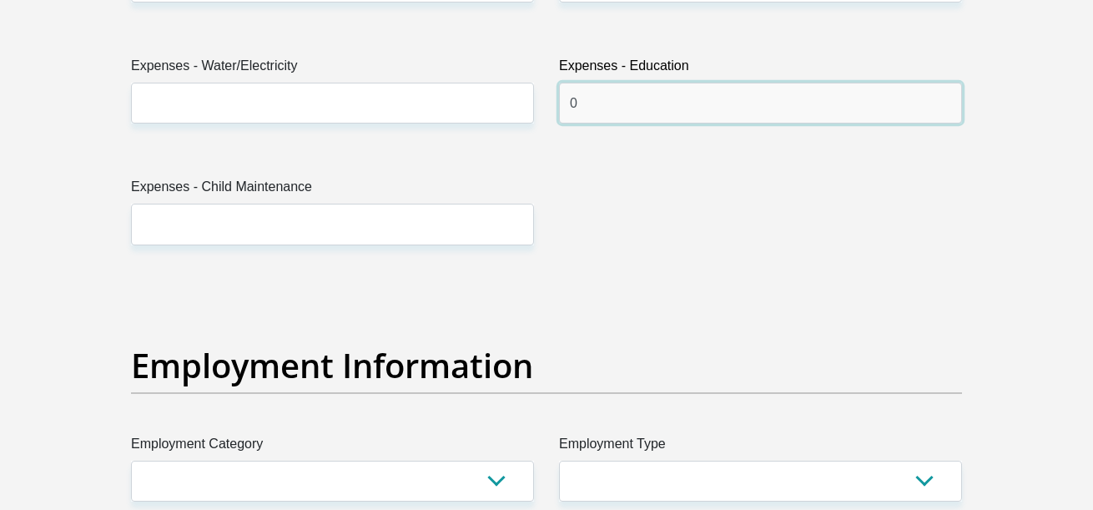
scroll to position [2669, 0]
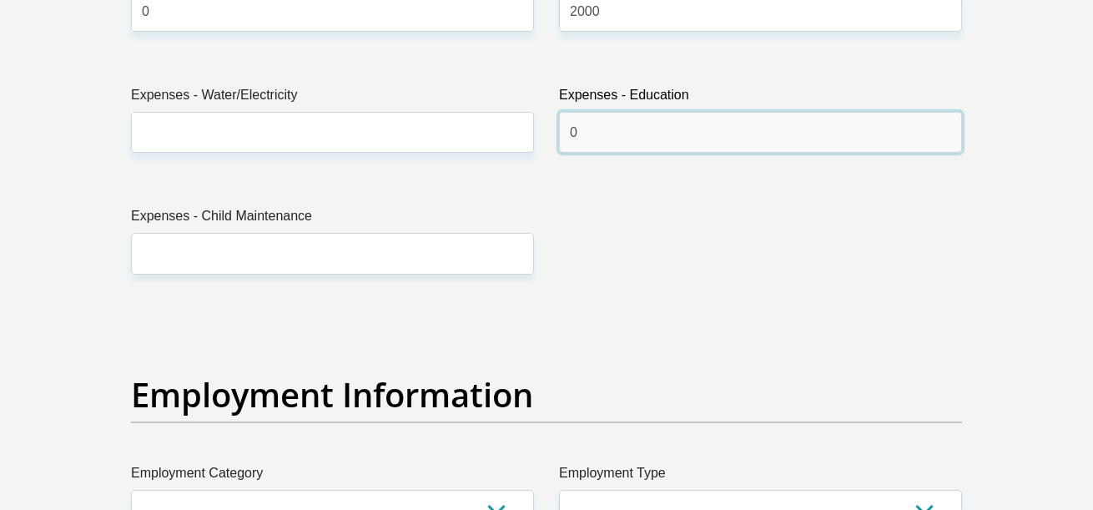
type input "0"
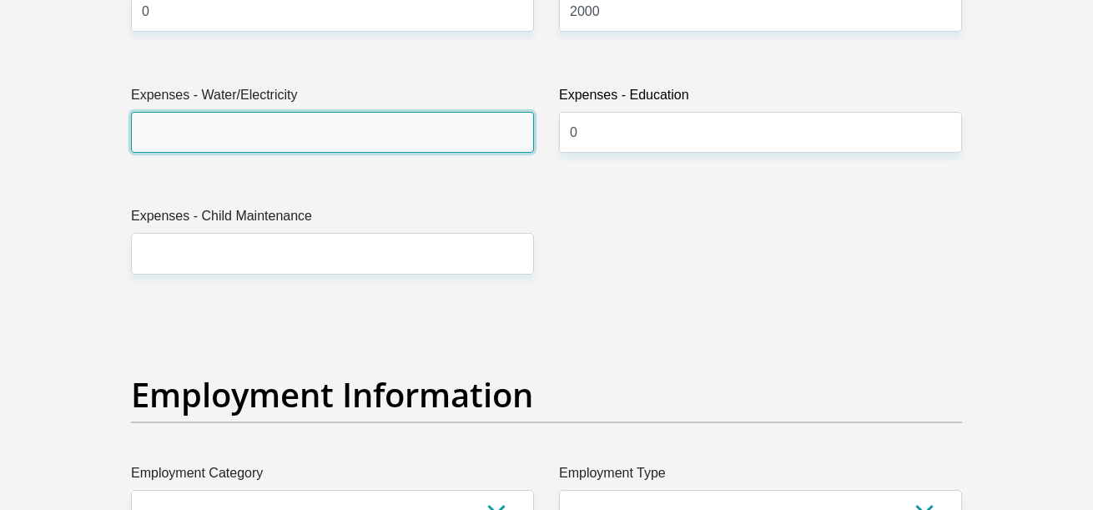
click at [337, 125] on input "Expenses - Water/Electricity" at bounding box center [332, 132] width 403 height 41
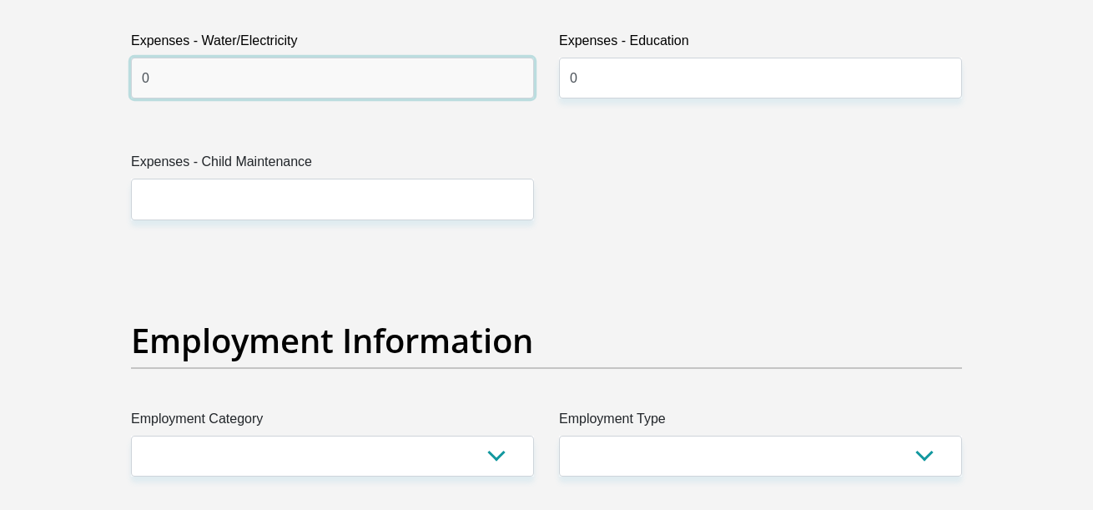
scroll to position [2753, 0]
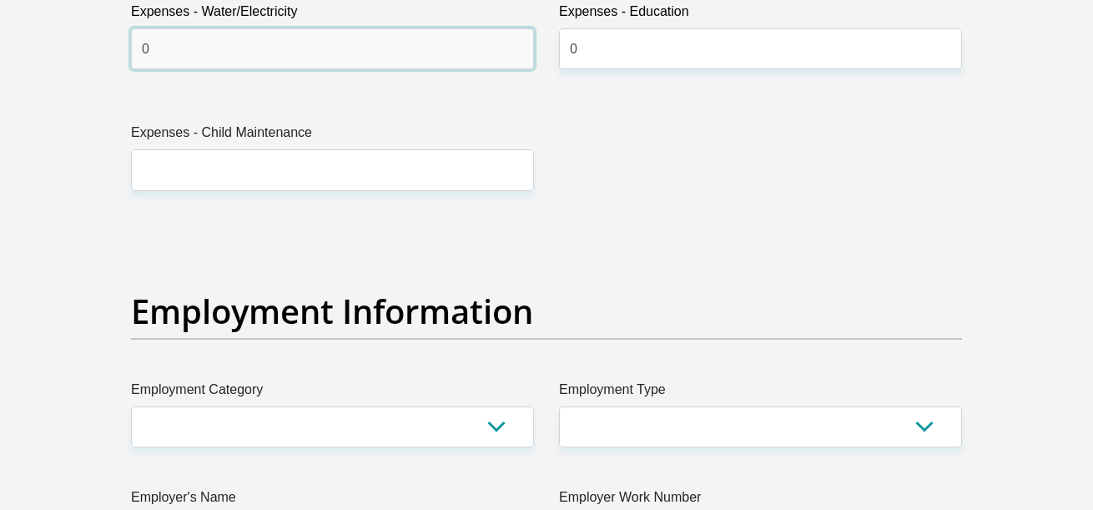
type input "0"
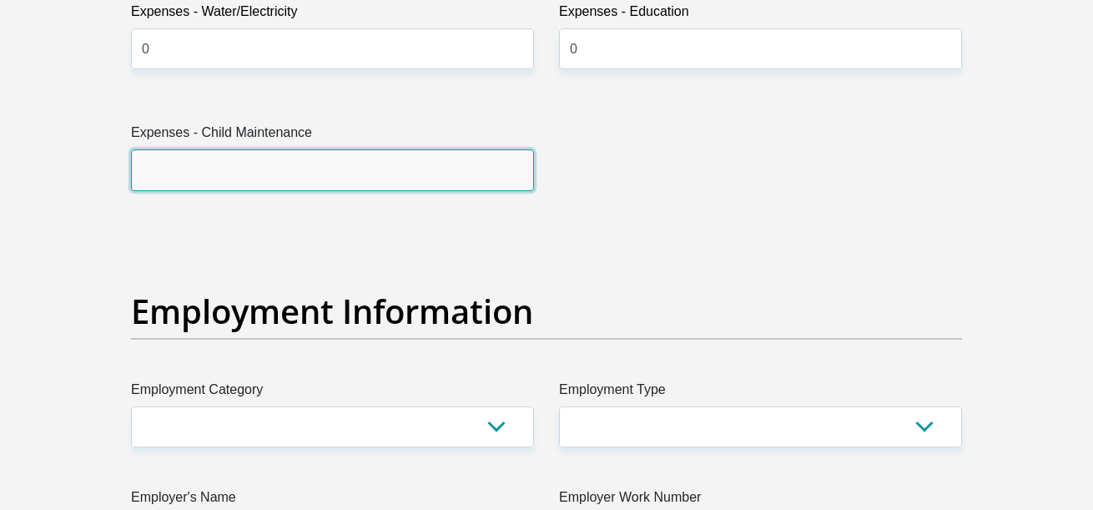
click at [415, 182] on input "Expenses - Child Maintenance" at bounding box center [332, 169] width 403 height 41
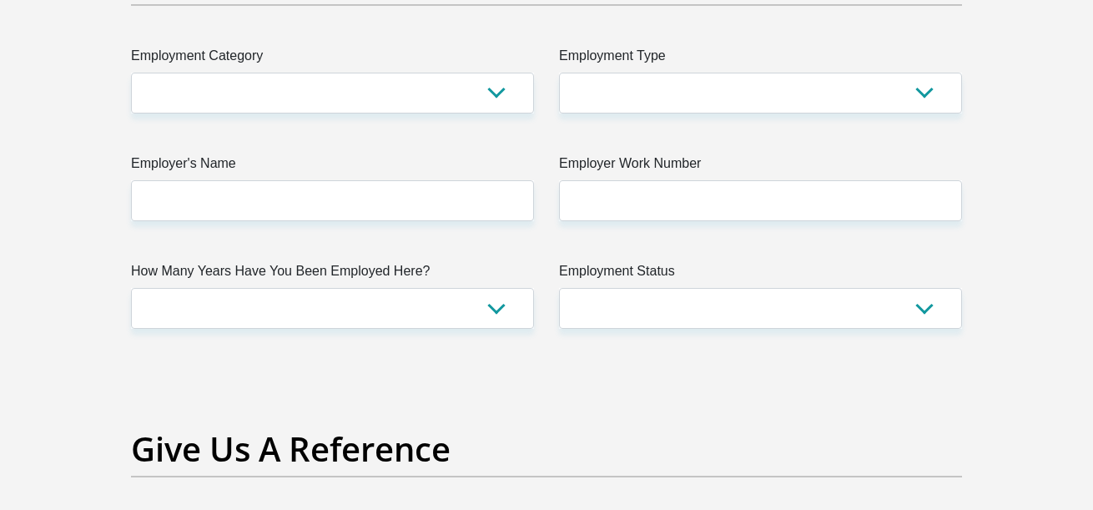
scroll to position [3003, 0]
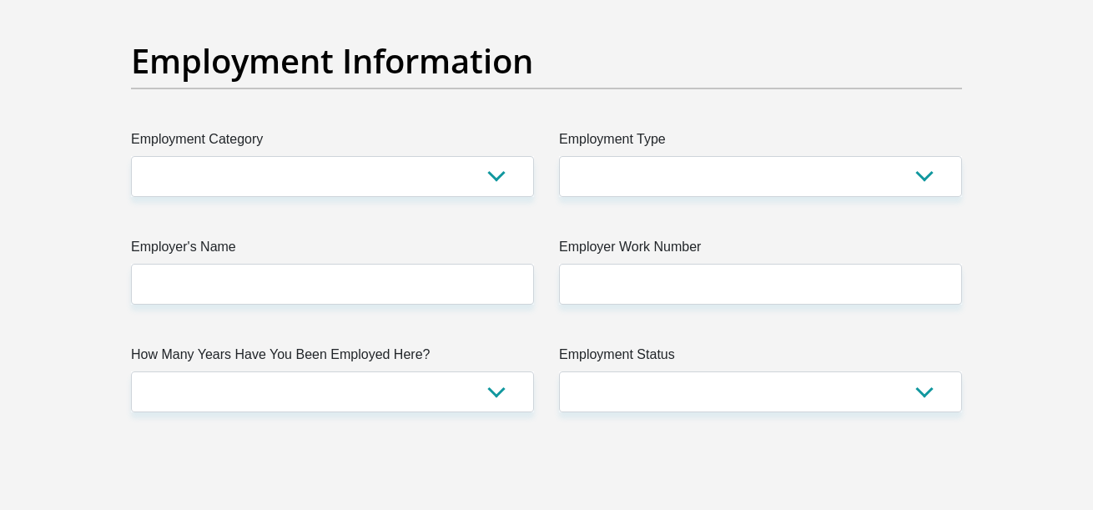
type input "0"
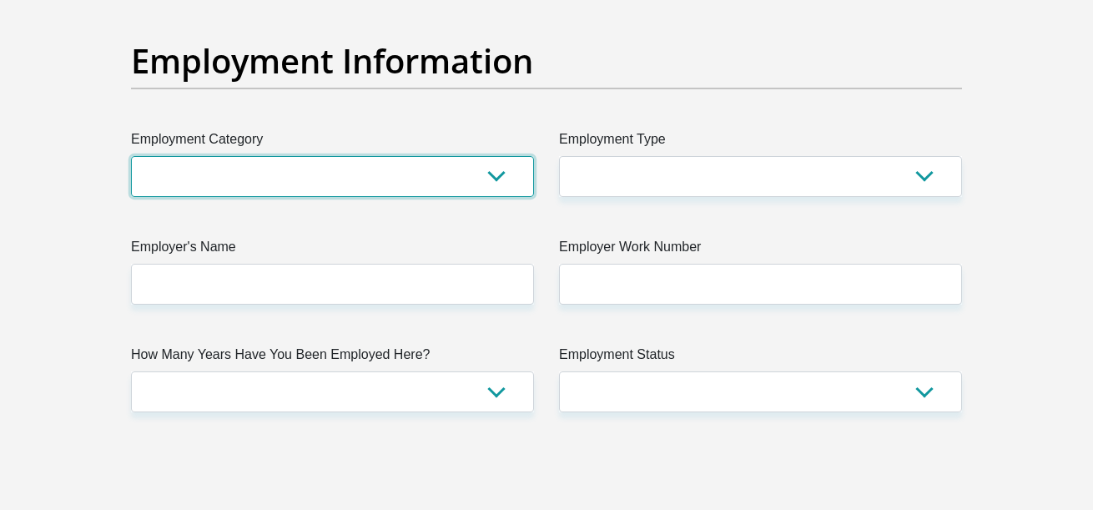
click at [416, 180] on select "AGRICULTURE ALCOHOL & TOBACCO CONSTRUCTION MATERIALS METALLURGY EQUIPMENT FOR R…" at bounding box center [332, 176] width 403 height 41
select select "2"
click at [131, 156] on select "AGRICULTURE ALCOHOL & TOBACCO CONSTRUCTION MATERIALS METALLURGY EQUIPMENT FOR R…" at bounding box center [332, 176] width 403 height 41
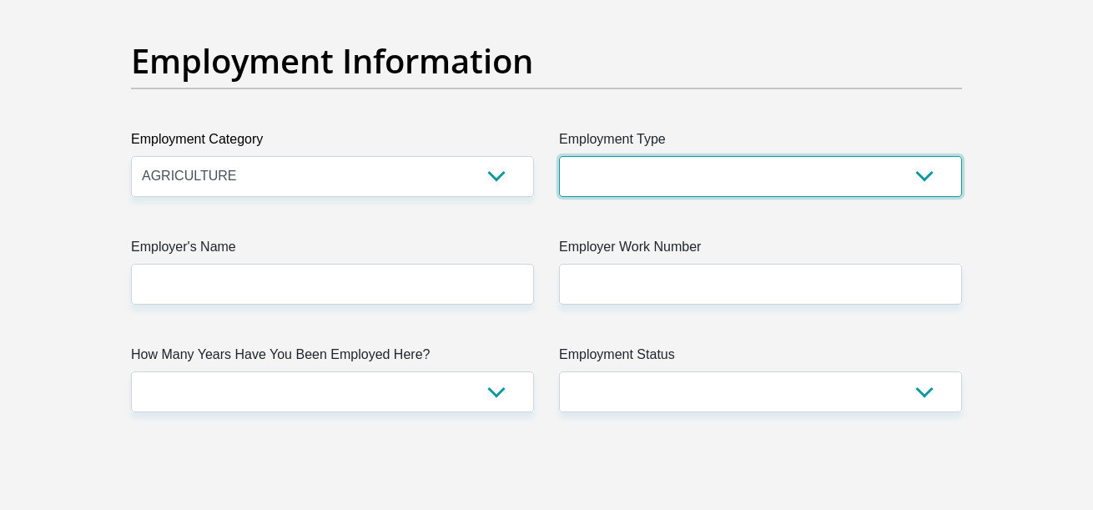
click at [631, 177] on select "College/Lecturer Craft Seller Creative Driver Executive Farmer Forces - Non Com…" at bounding box center [760, 176] width 403 height 41
select select "Tradesman/Artisan"
click at [559, 156] on select "College/Lecturer Craft Seller Creative Driver Executive Farmer Forces - Non Com…" at bounding box center [760, 176] width 403 height 41
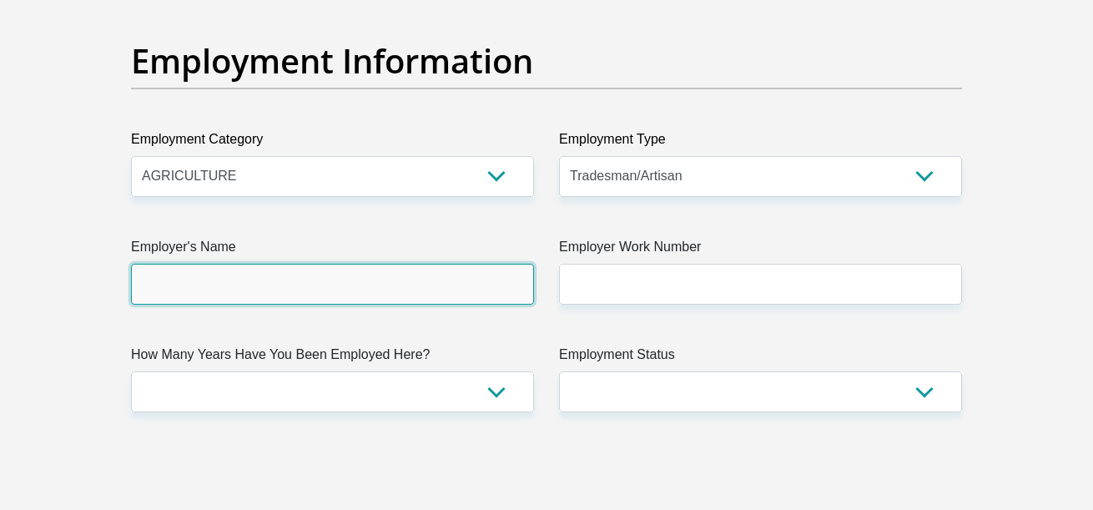
click at [339, 294] on input "Employer's Name" at bounding box center [332, 284] width 403 height 41
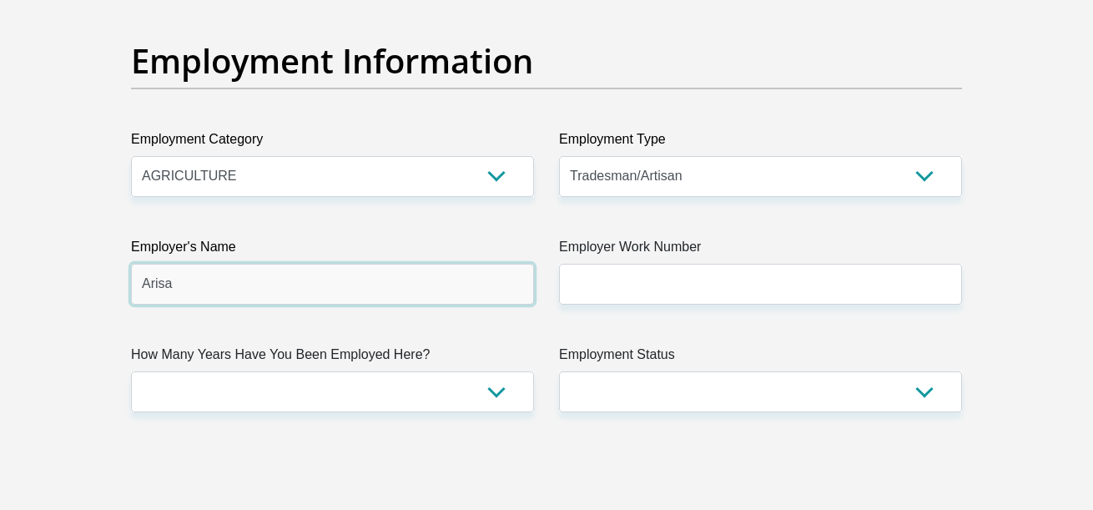
type input "Arisa"
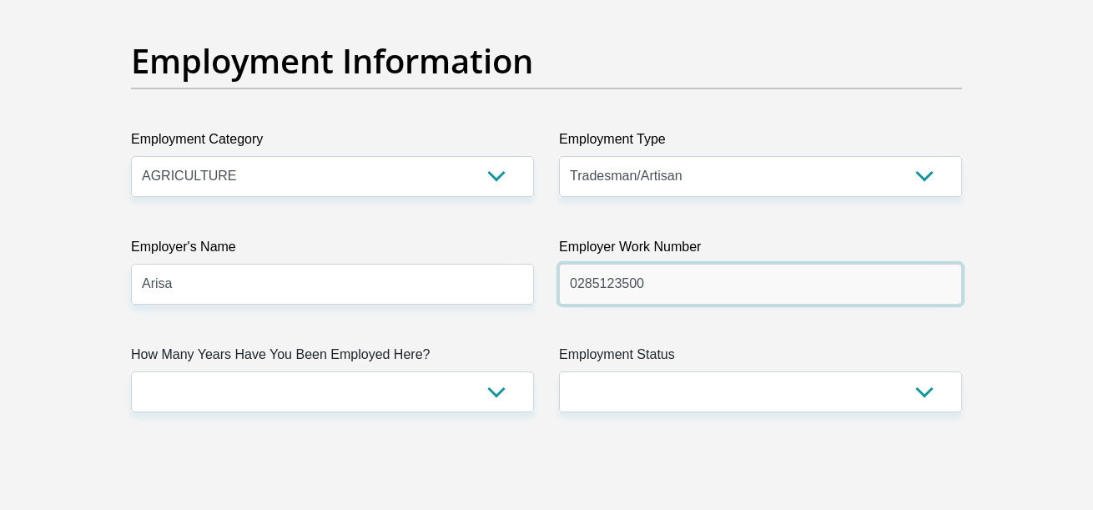
type input "0285123500"
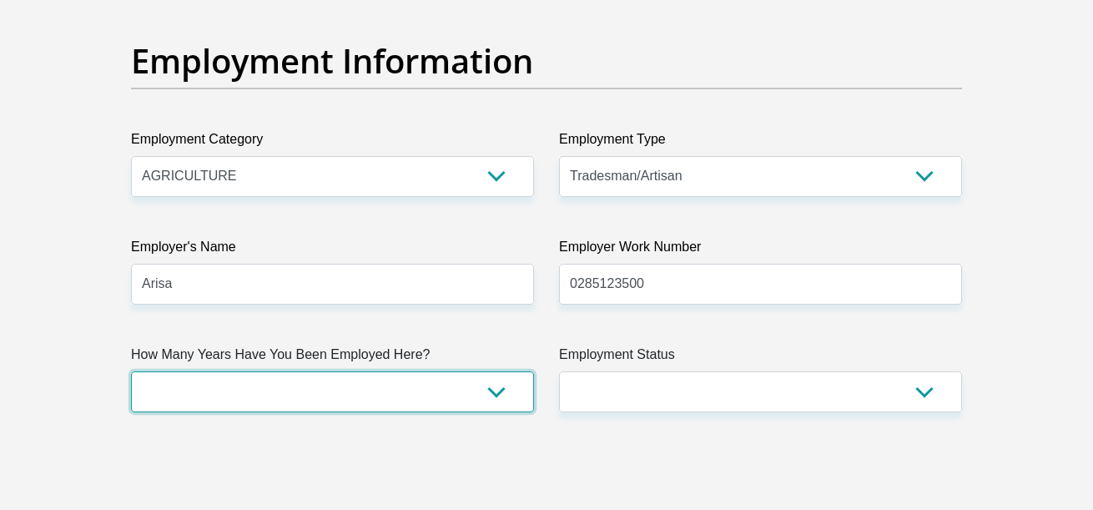
click at [499, 388] on select "less than 1 year 1-3 years 3-5 years 5+ years" at bounding box center [332, 391] width 403 height 41
click at [131, 371] on select "less than 1 year 1-3 years 3-5 years 5+ years" at bounding box center [332, 391] width 403 height 41
click at [491, 382] on select "less than 1 year 1-3 years 3-5 years 5+ years" at bounding box center [332, 391] width 403 height 41
select select "24"
click at [131, 371] on select "less than 1 year 1-3 years 3-5 years 5+ years" at bounding box center [332, 391] width 403 height 41
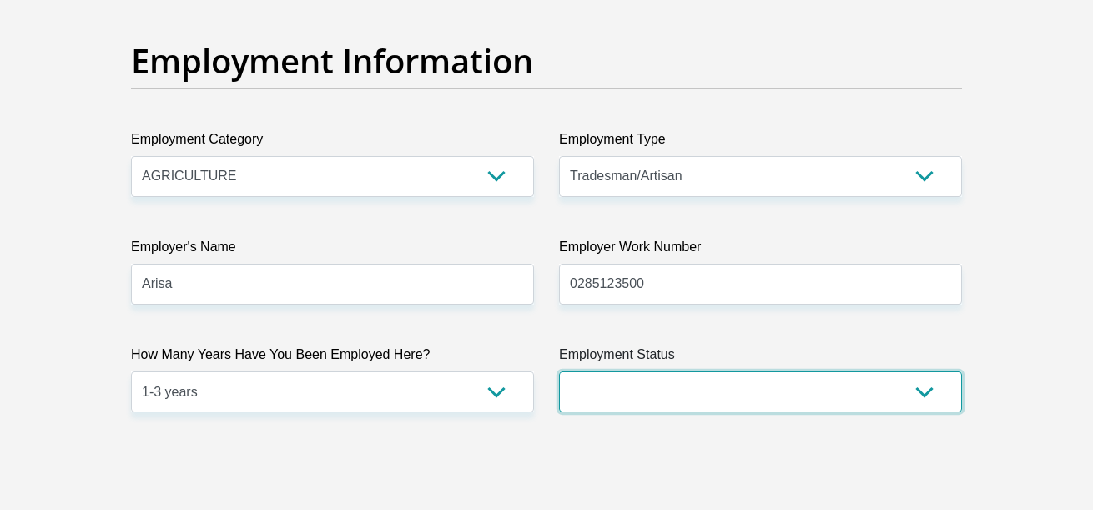
click at [696, 396] on select "Permanent/Full-time Part-time/Casual Contract Worker Self-Employed Housewife Re…" at bounding box center [760, 391] width 403 height 41
select select "1"
click at [559, 371] on select "Permanent/Full-time Part-time/Casual Contract Worker Self-Employed Housewife Re…" at bounding box center [760, 391] width 403 height 41
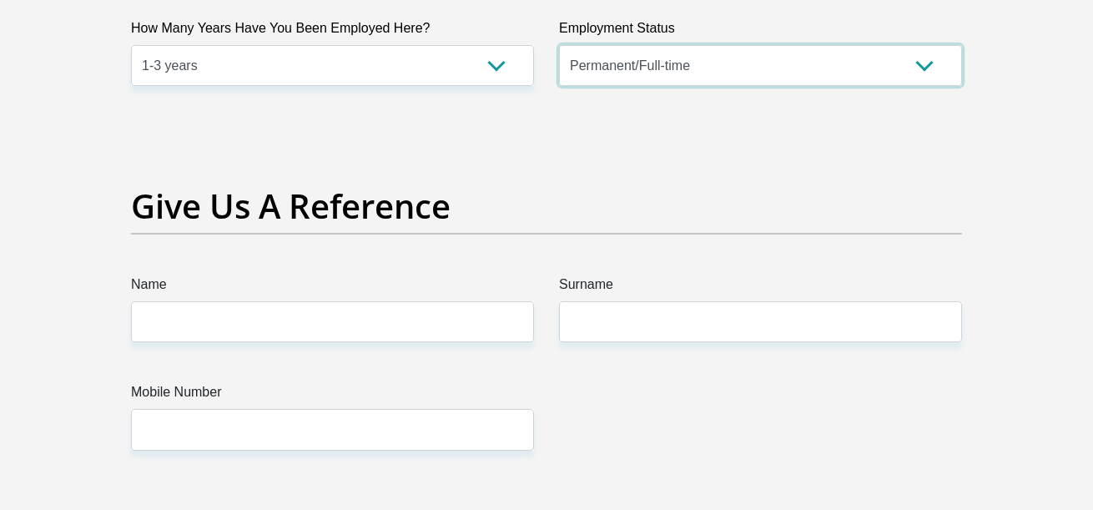
scroll to position [3420, 0]
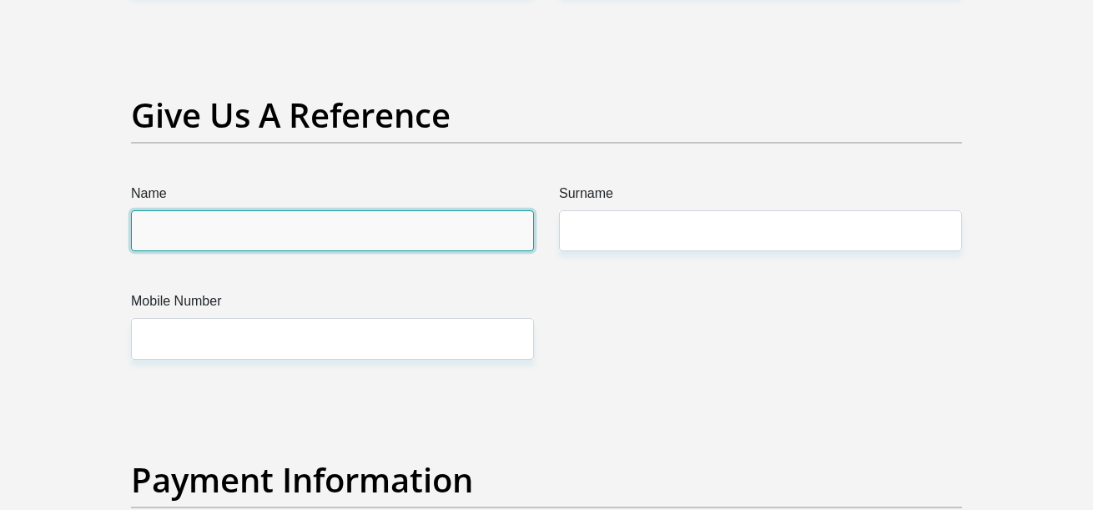
click at [261, 216] on input "Name" at bounding box center [332, 230] width 403 height 41
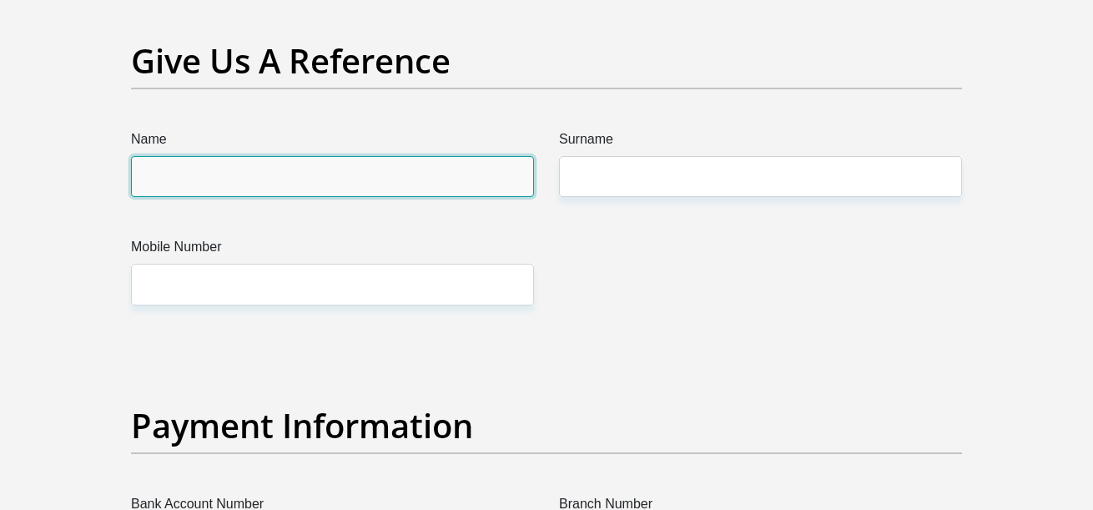
scroll to position [3503, 0]
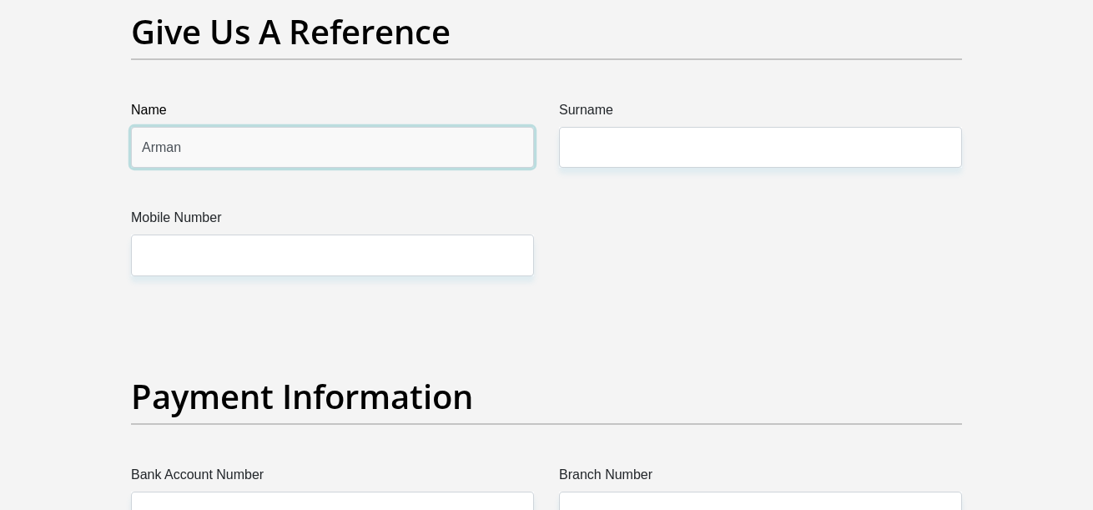
type input "Arman"
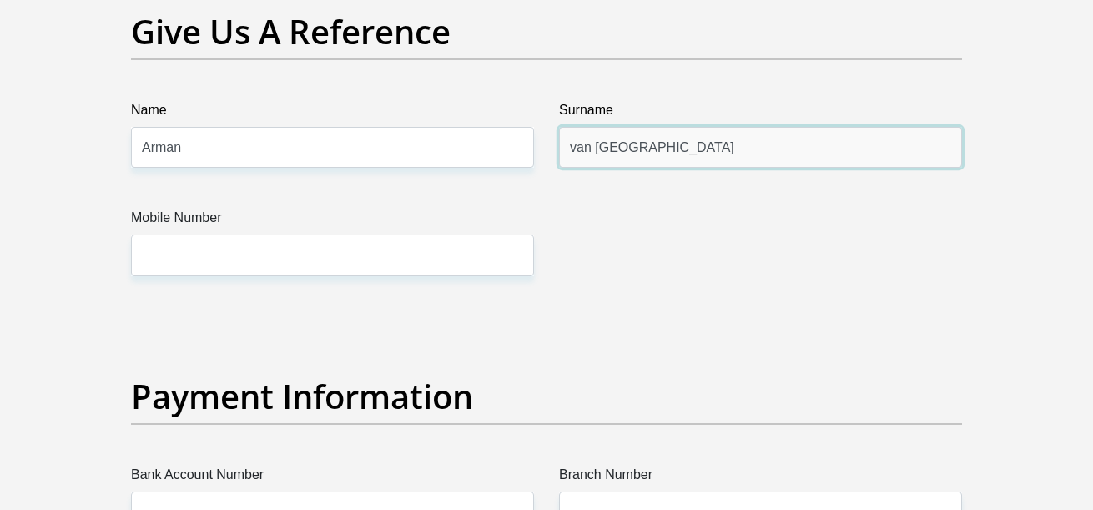
type input "van Antwerpen"
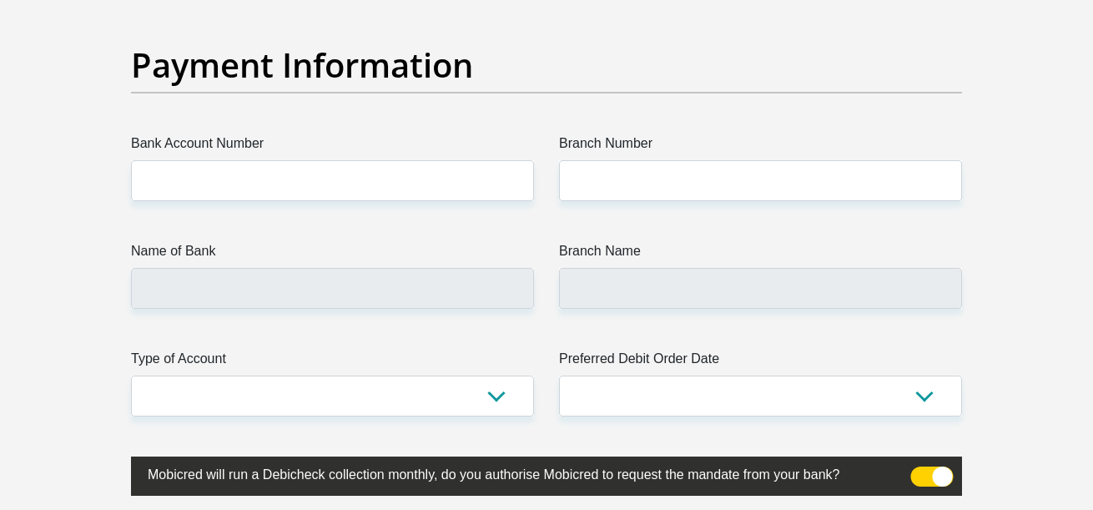
scroll to position [3837, 0]
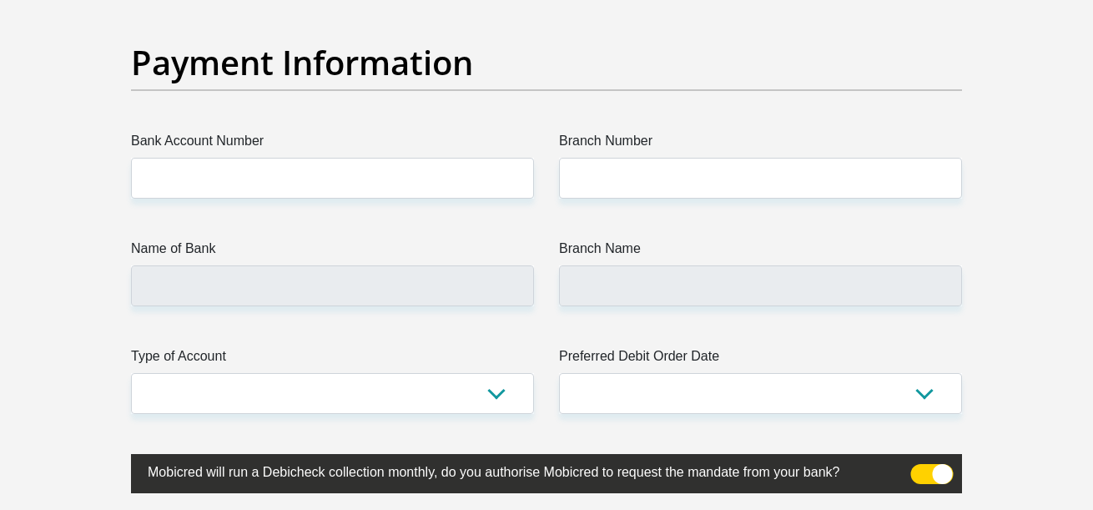
type input "0789069088"
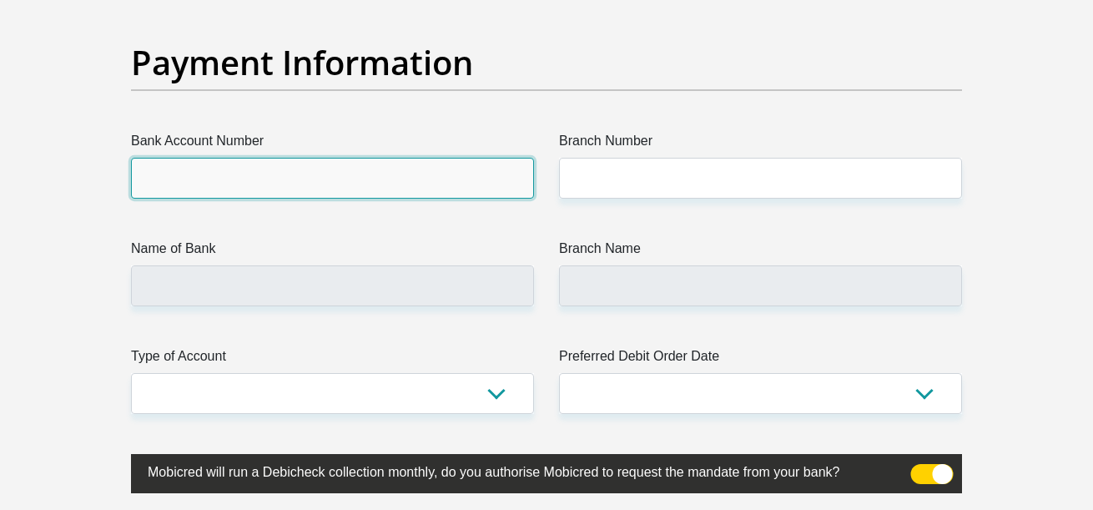
click at [271, 177] on input "Bank Account Number" at bounding box center [332, 178] width 403 height 41
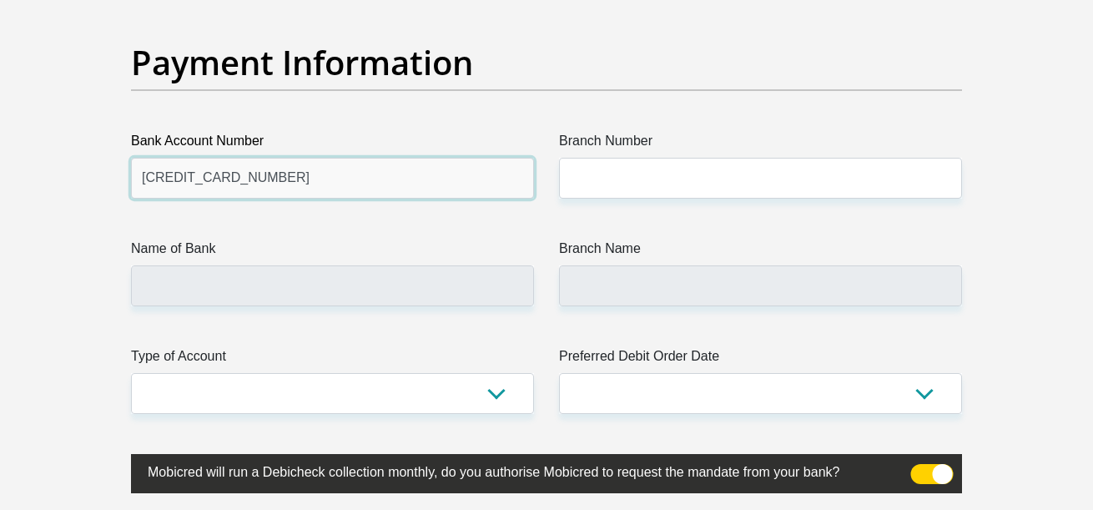
type input "5284973091518062"
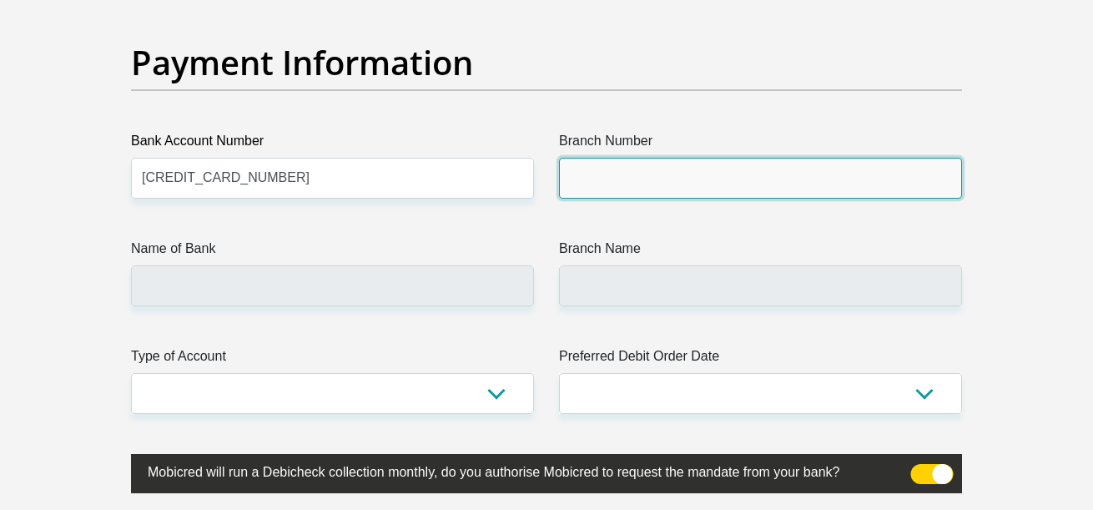
click at [596, 169] on input "Branch Number" at bounding box center [760, 178] width 403 height 41
type input "470010"
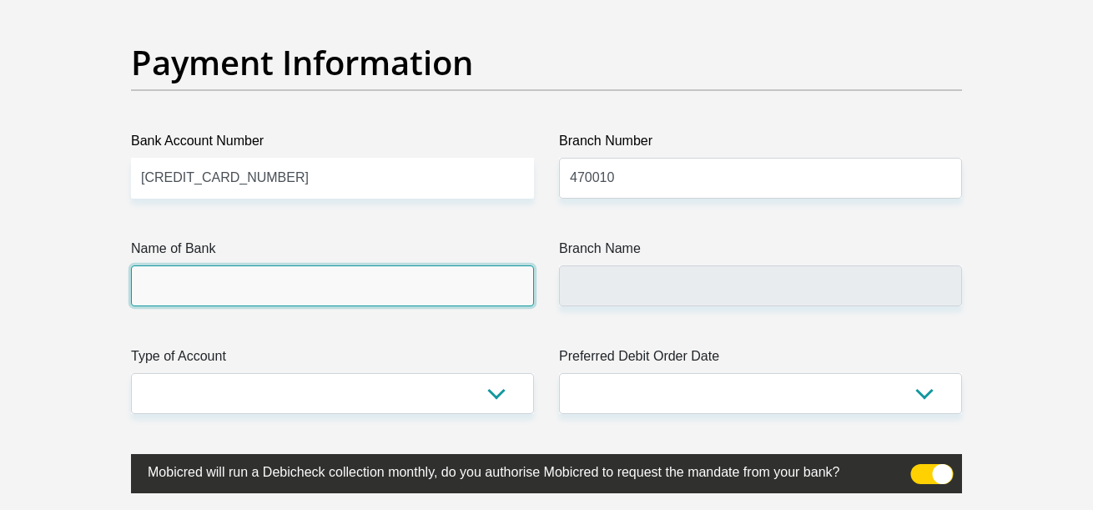
click at [296, 300] on input "Name of Bank" at bounding box center [332, 285] width 403 height 41
type input "CAPITEC BANK LIMITED"
type input "CAPITEC BANK CPC"
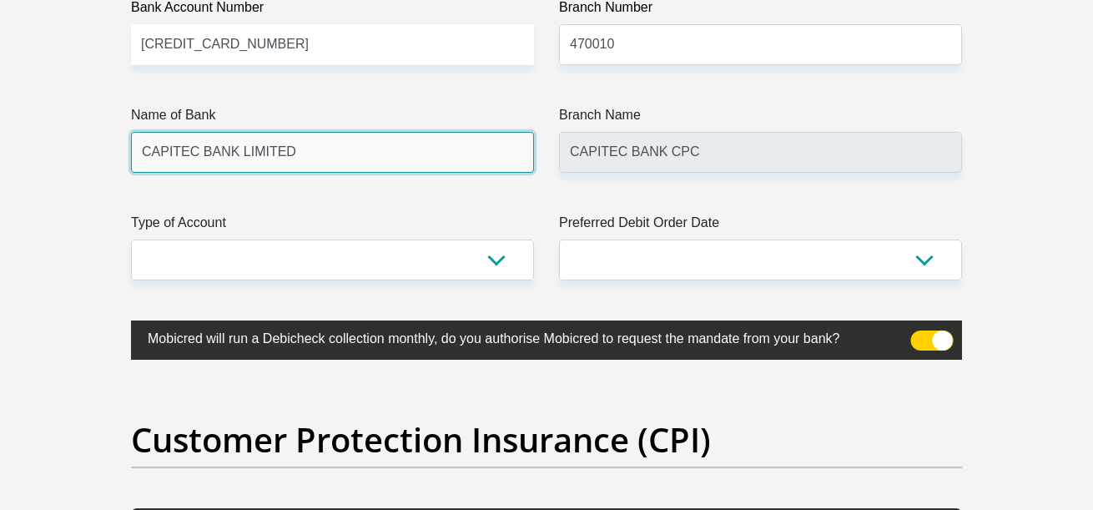
scroll to position [4004, 0]
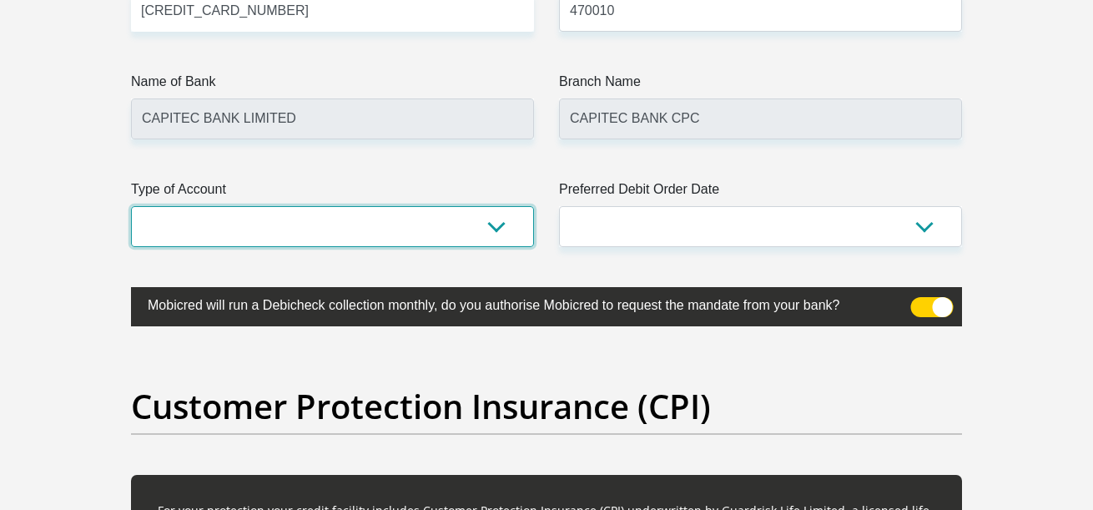
click at [361, 229] on select "Cheque Savings" at bounding box center [332, 226] width 403 height 41
select select "SAV"
click at [131, 206] on select "Cheque Savings" at bounding box center [332, 226] width 403 height 41
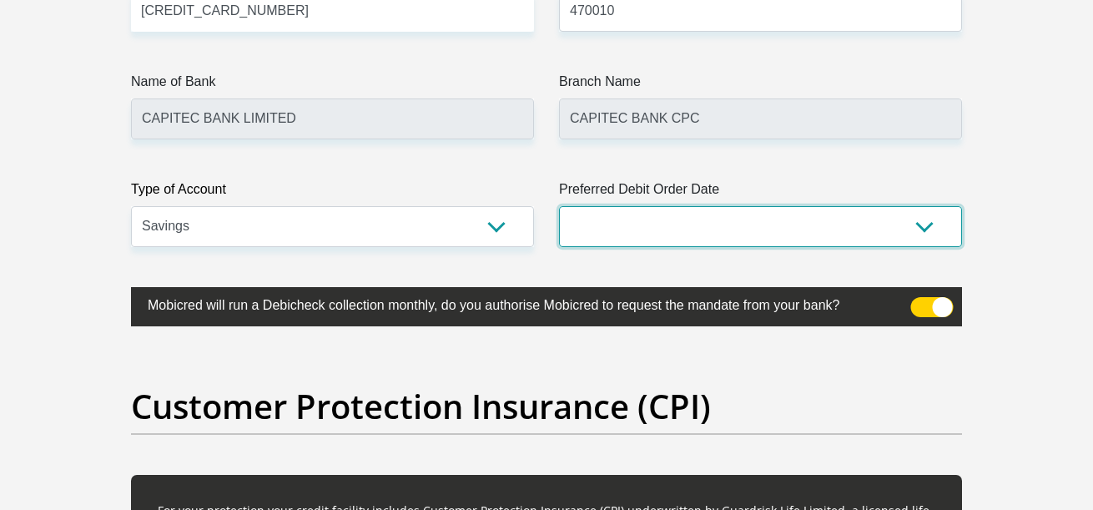
click at [655, 239] on select "1st 2nd 3rd 4th 5th 7th 18th 19th 20th 21st 22nd 23rd 24th 25th 26th 27th 28th …" at bounding box center [760, 226] width 403 height 41
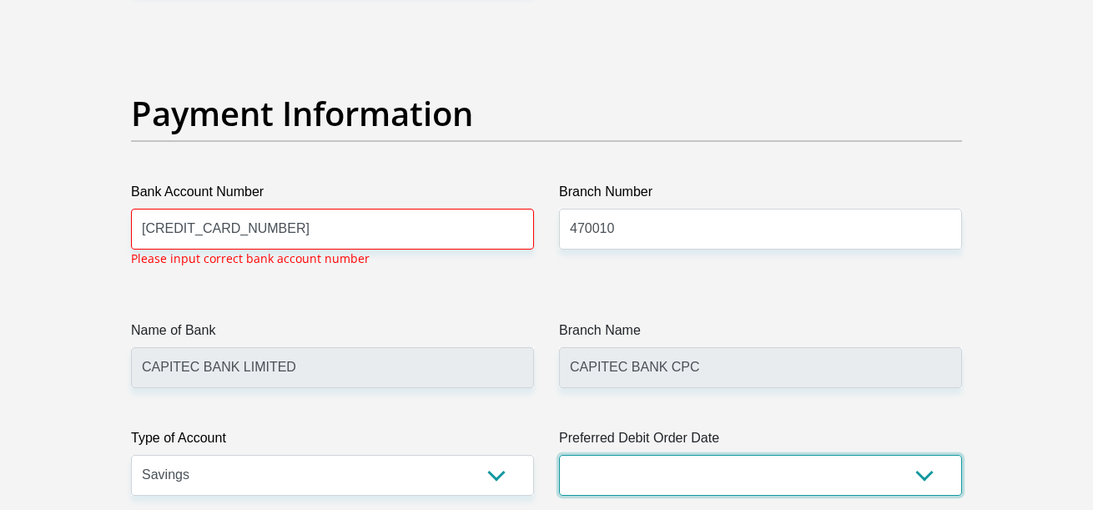
scroll to position [3784, 0]
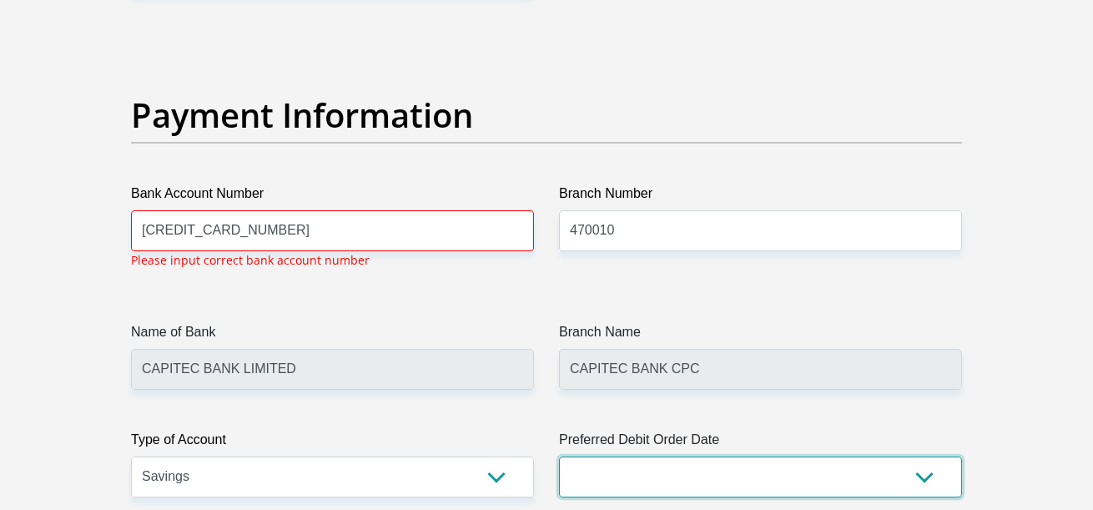
select select "30"
click at [559, 456] on select "1st 2nd 3rd 4th 5th 7th 18th 19th 20th 21st 22nd 23rd 24th 25th 26th 27th 28th …" at bounding box center [760, 476] width 403 height 41
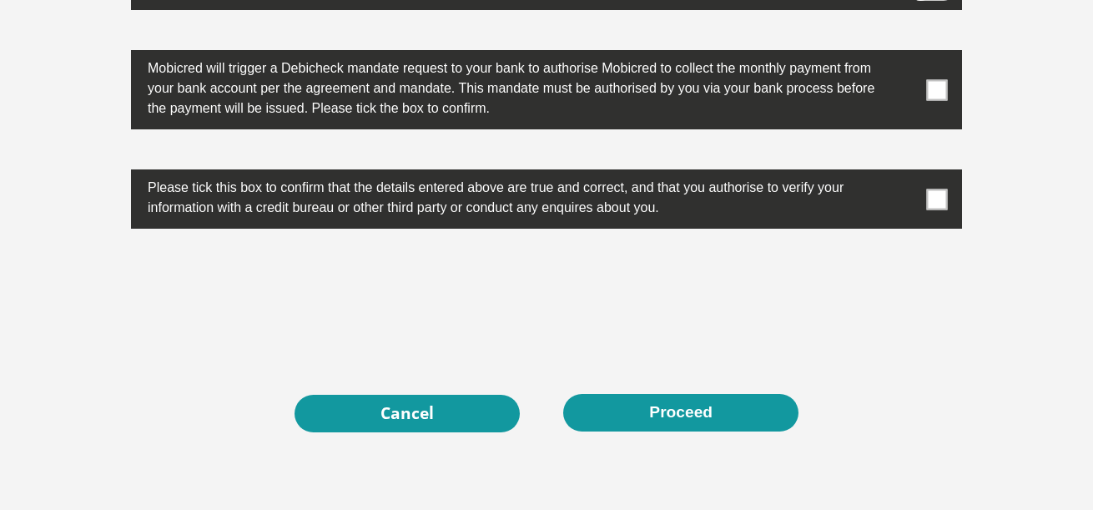
scroll to position [5506, 0]
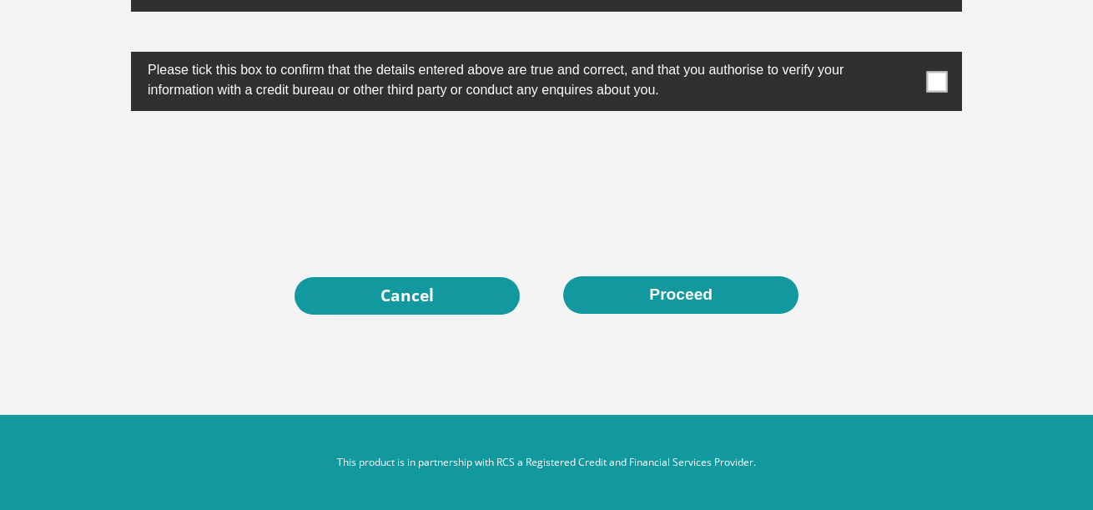
click at [747, 188] on div "0cAFcWeA4wTzCFOcWCGyADodBTF1Yq9dDNiqVyRjQuaADC9HNgyyht-xWz8D6F-79k9xe-S7mLnq4gR…" at bounding box center [546, 183] width 856 height 65
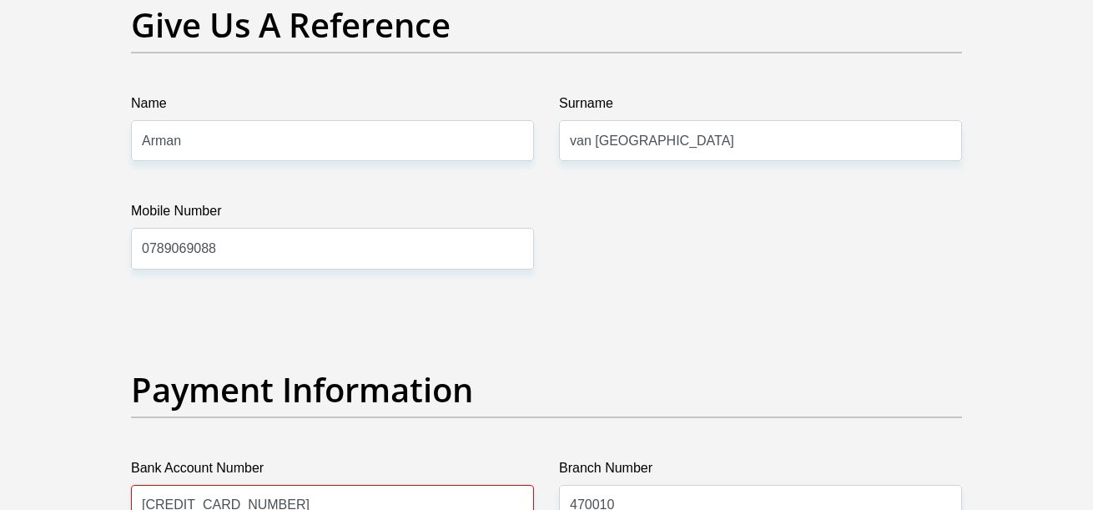
scroll to position [3671, 0]
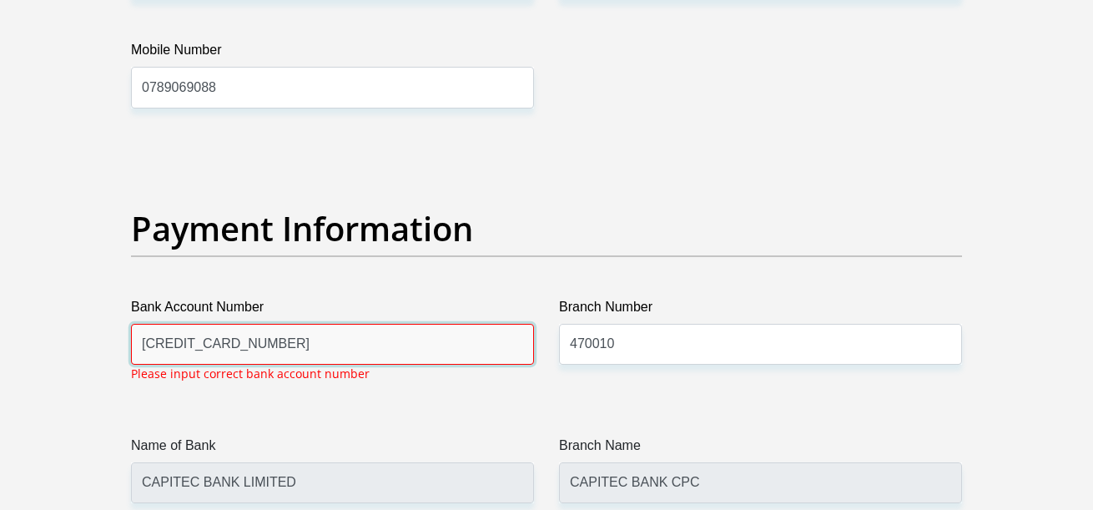
click at [383, 357] on input "5284973091518062" at bounding box center [332, 344] width 403 height 41
type input "5"
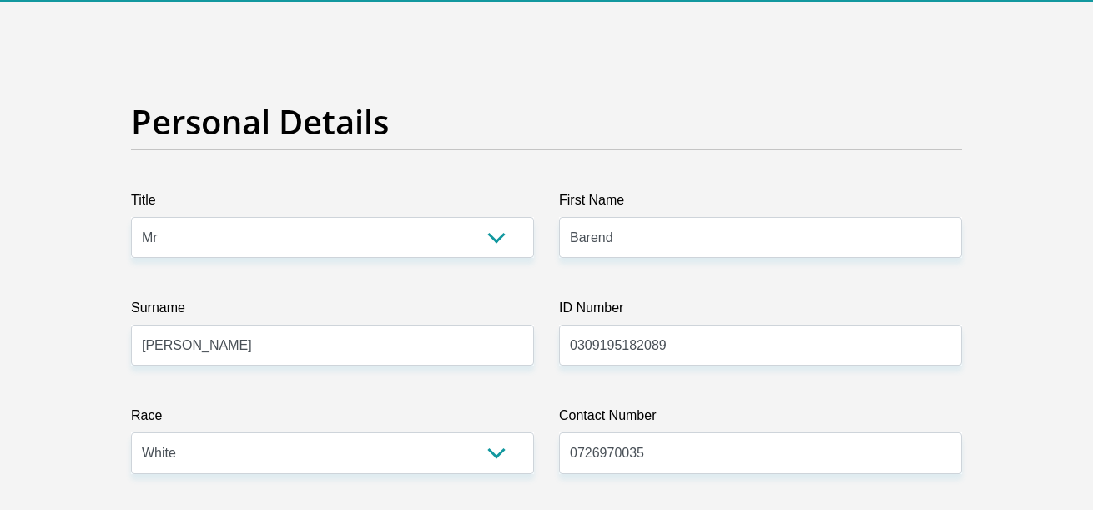
scroll to position [0, 0]
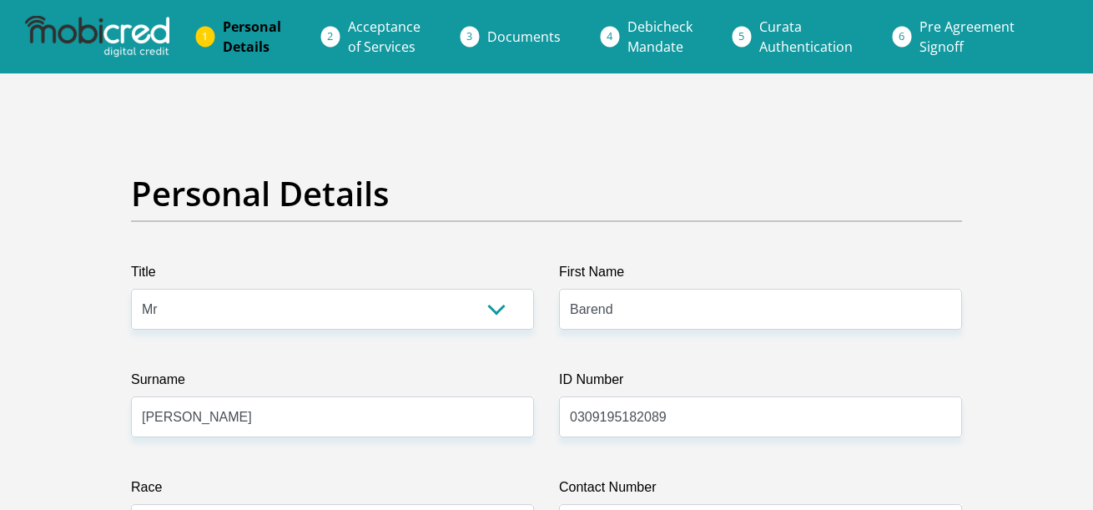
type input "1736573150"
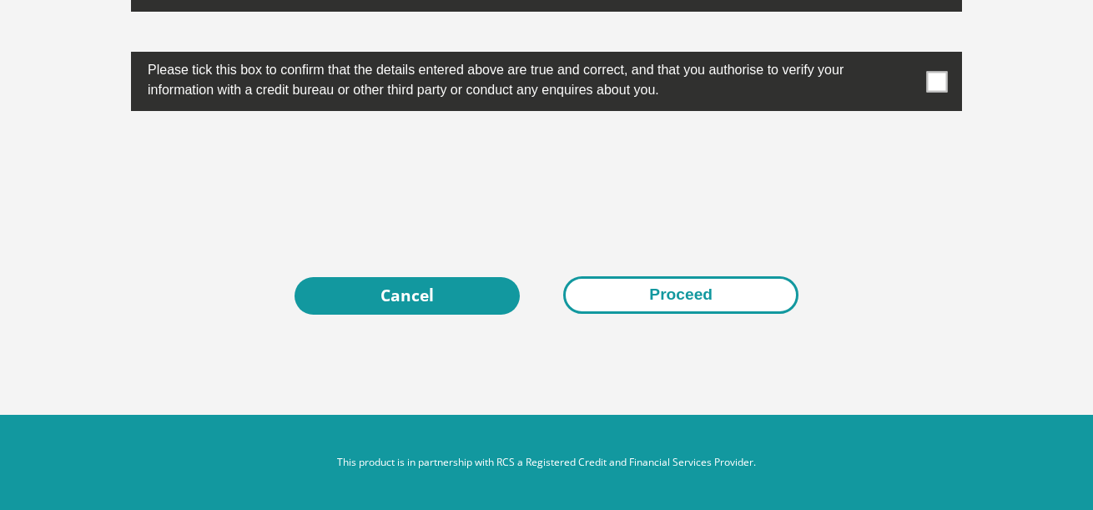
click at [686, 293] on button "Proceed" at bounding box center [680, 295] width 235 height 38
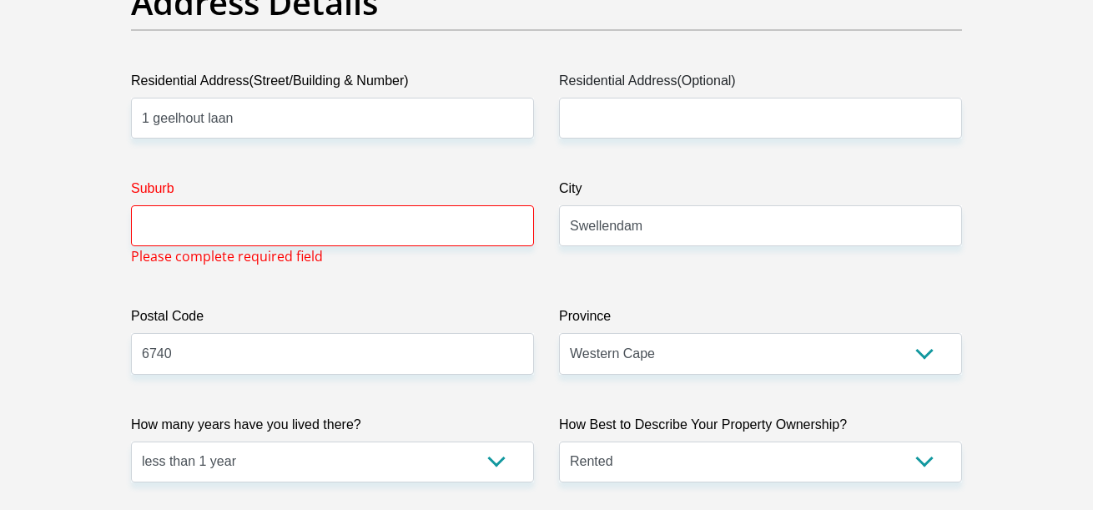
scroll to position [874, 0]
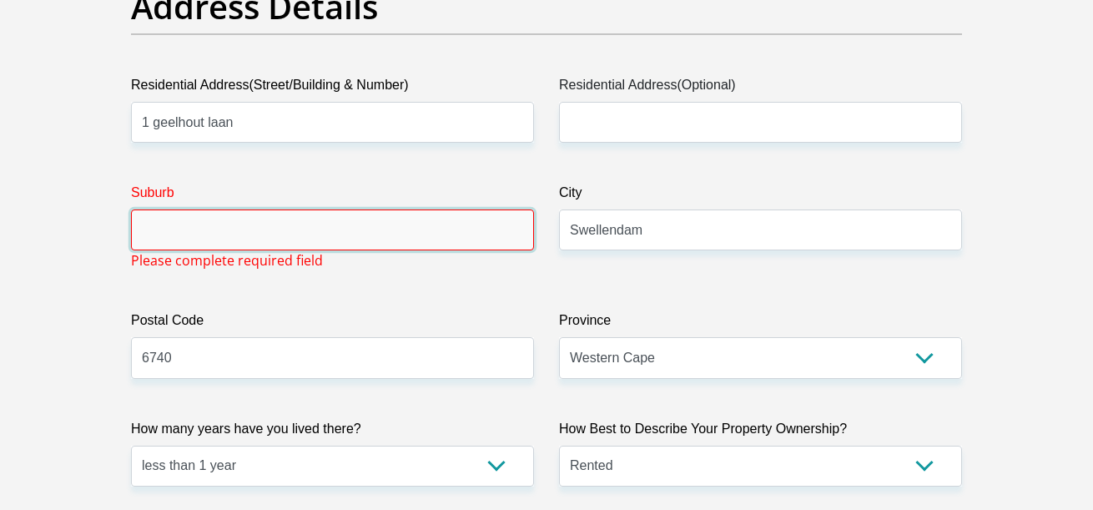
click at [269, 209] on input "Suburb" at bounding box center [332, 229] width 403 height 41
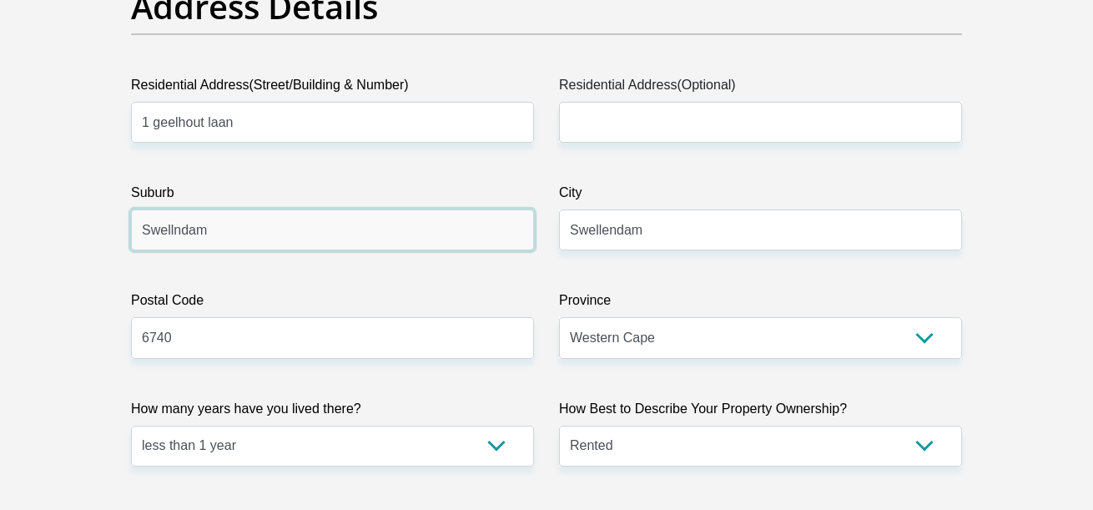
type input "Swellndam"
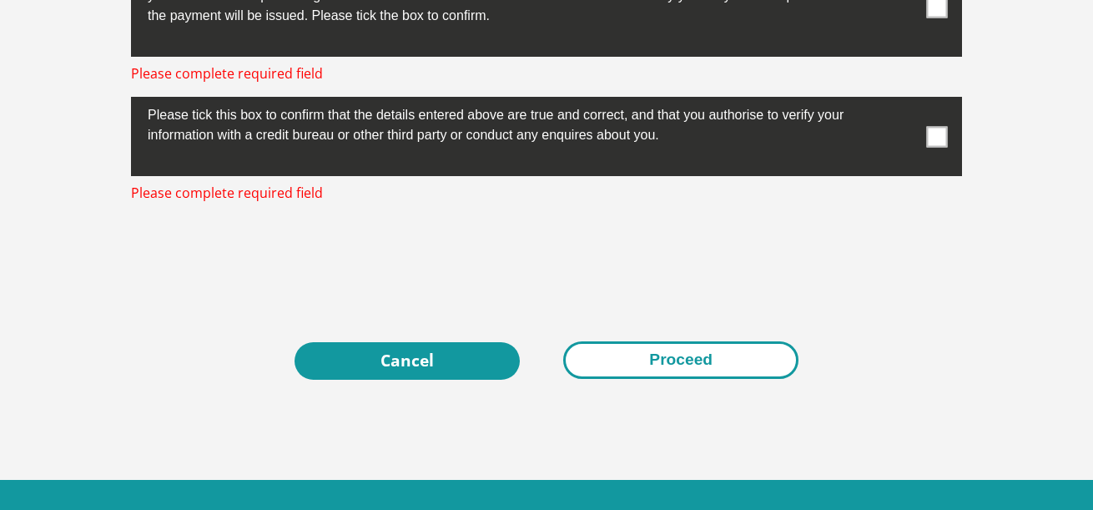
click at [656, 365] on button "Proceed" at bounding box center [680, 360] width 235 height 38
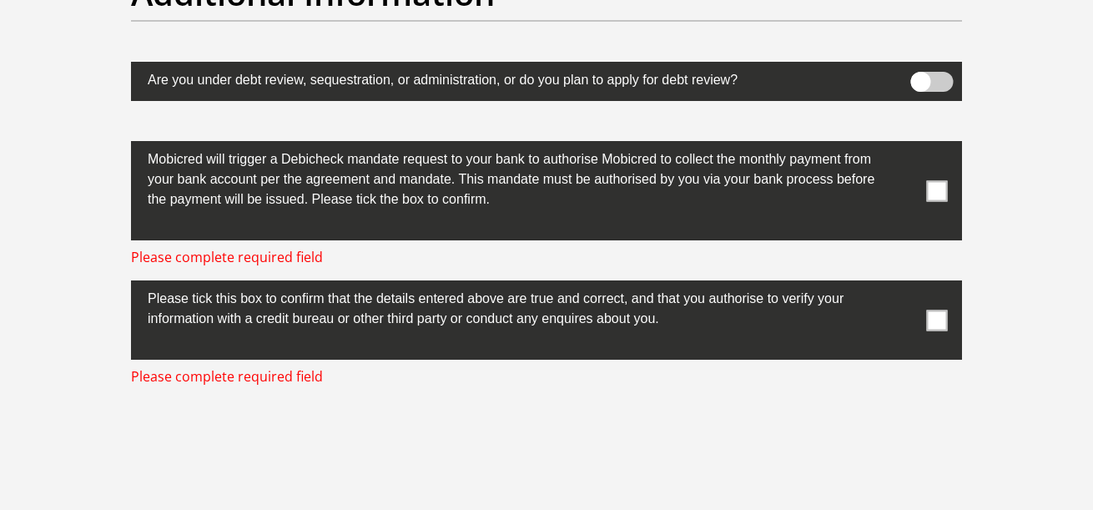
scroll to position [5262, 0]
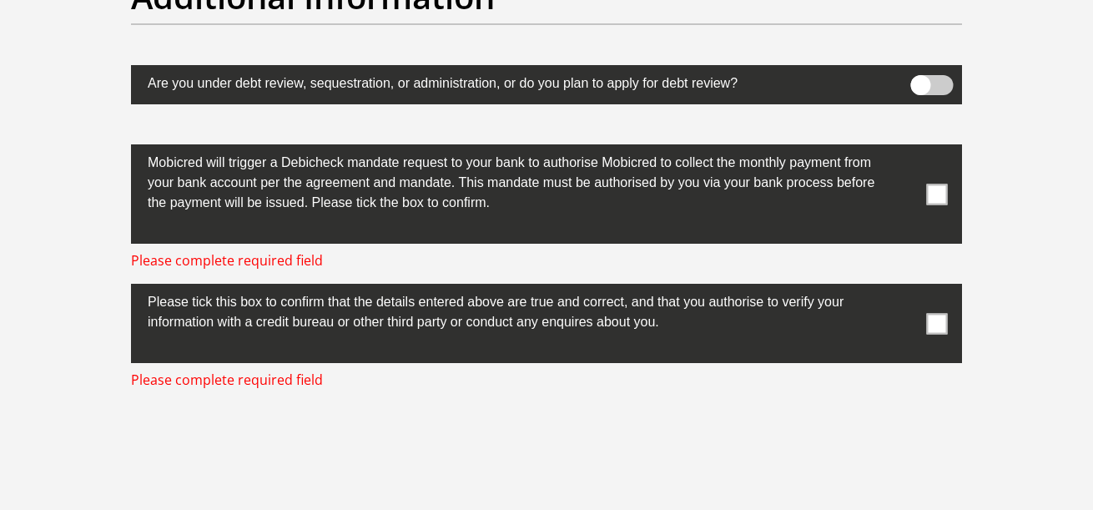
click at [943, 184] on span at bounding box center [937, 194] width 21 height 21
click at [903, 148] on input "checkbox" at bounding box center [903, 148] width 0 height 0
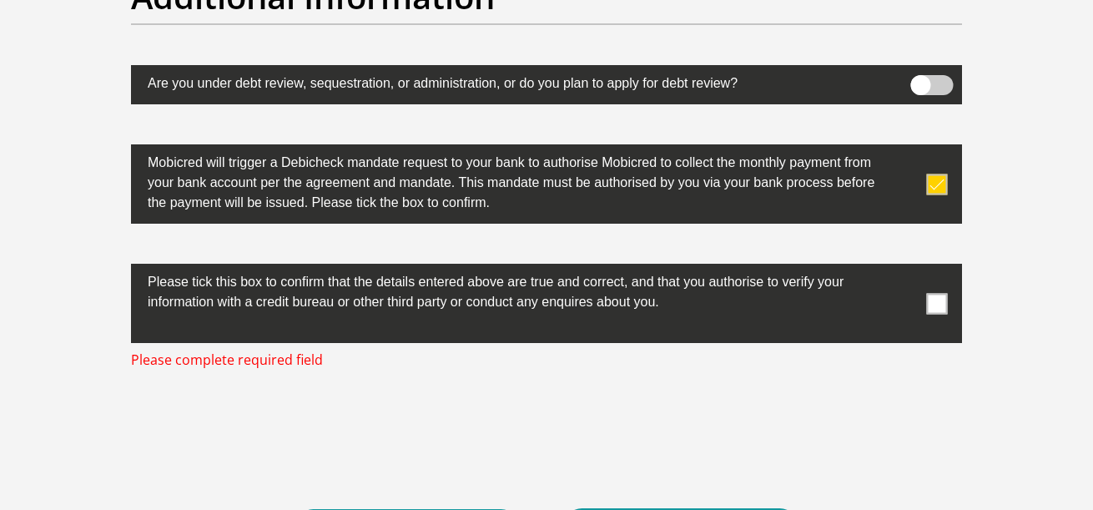
click at [940, 304] on span at bounding box center [937, 303] width 21 height 21
click at [903, 268] on input "checkbox" at bounding box center [903, 268] width 0 height 0
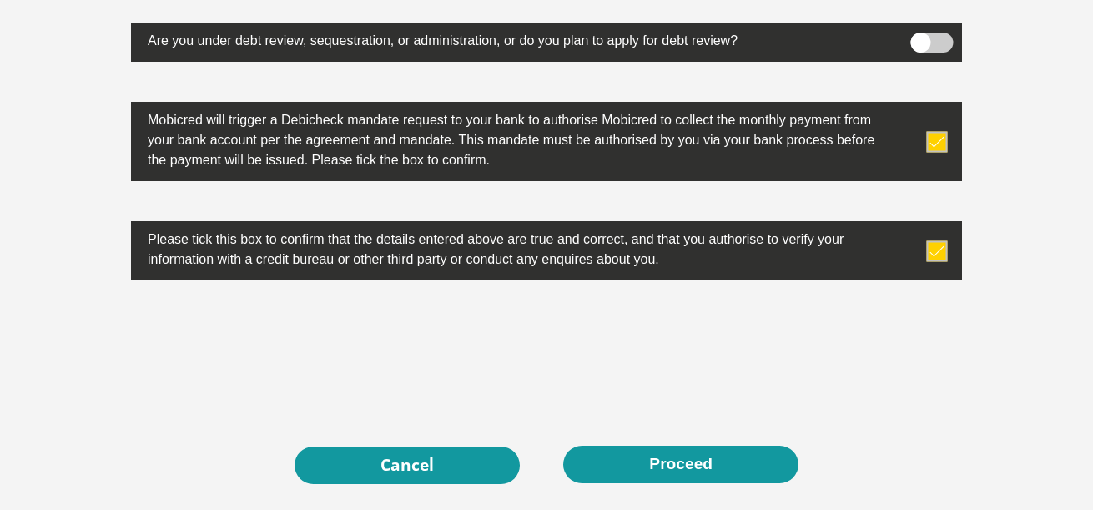
scroll to position [5345, 0]
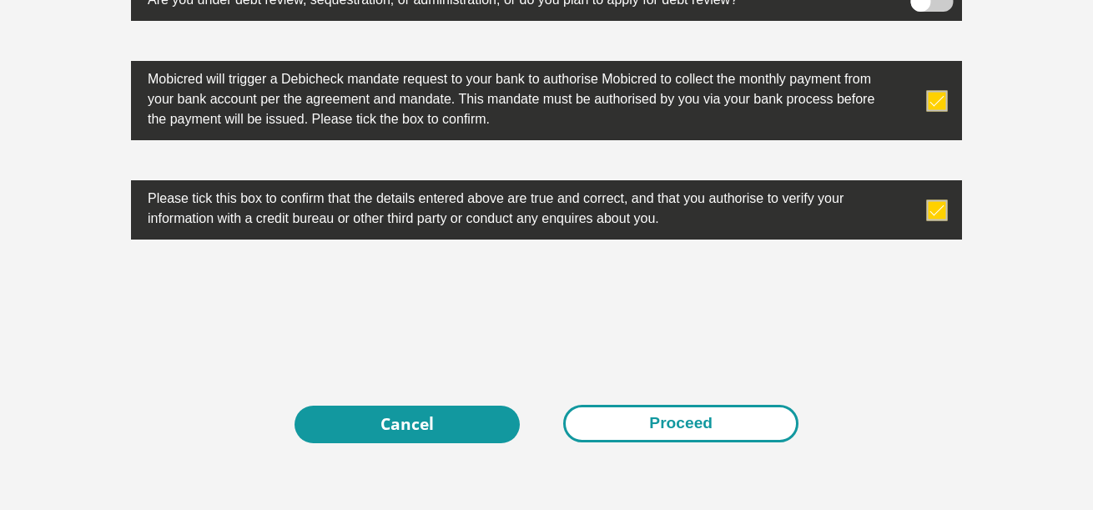
click at [697, 422] on button "Proceed" at bounding box center [680, 424] width 235 height 38
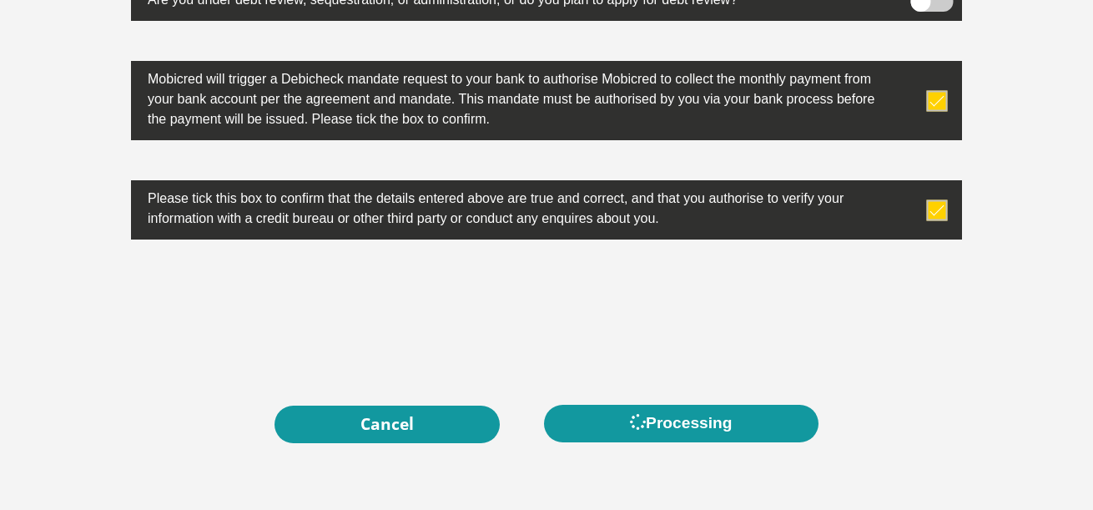
scroll to position [0, 0]
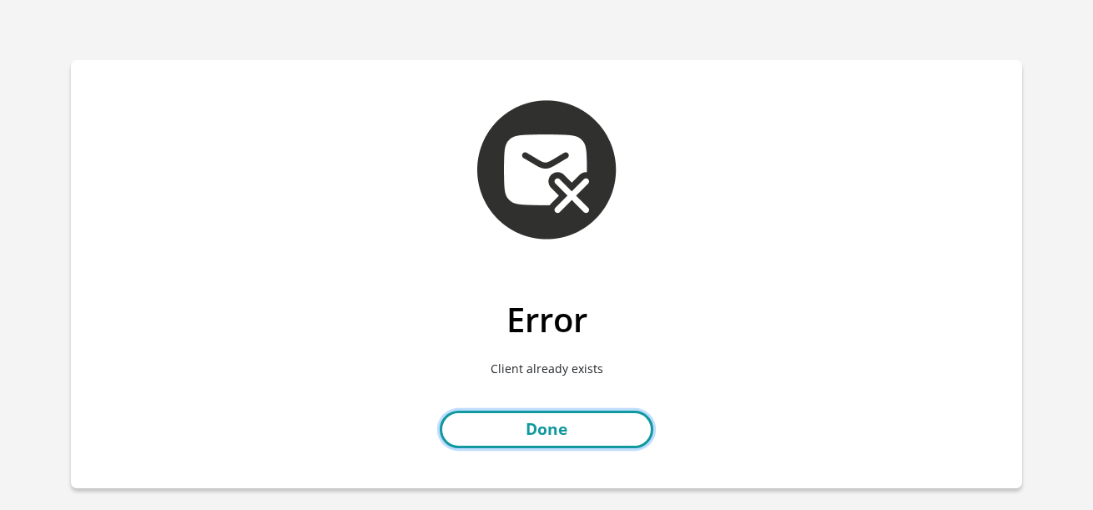
click at [629, 425] on link "Done" at bounding box center [547, 429] width 214 height 38
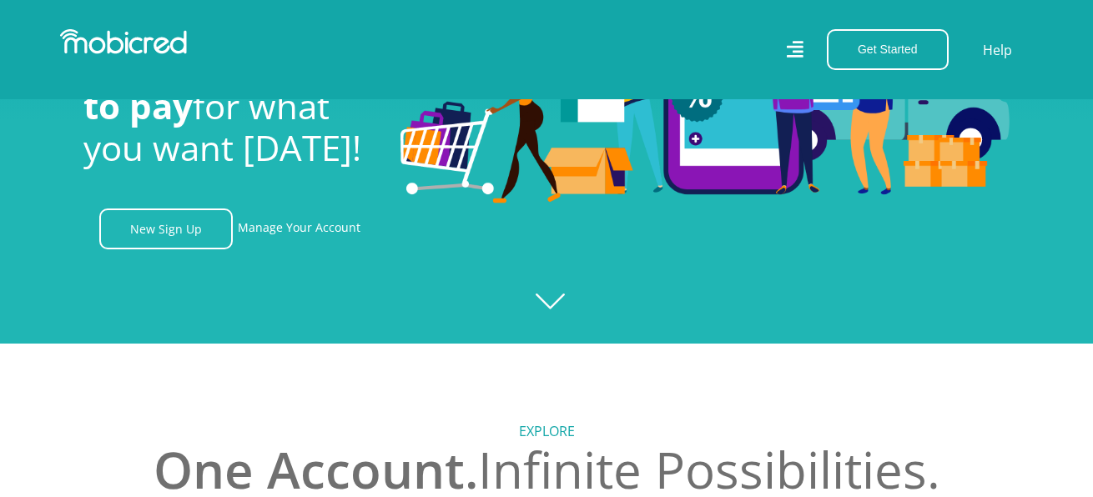
scroll to position [167, 0]
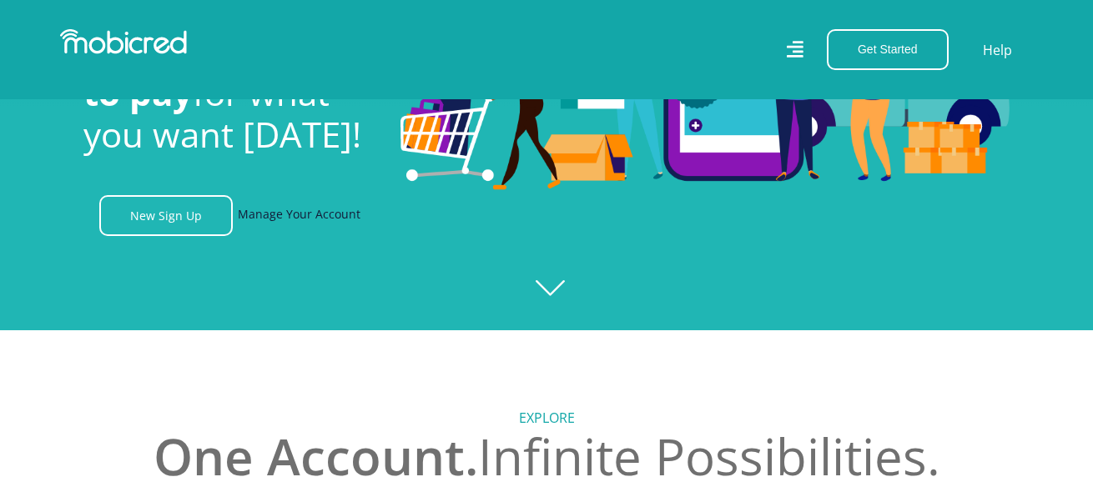
click at [334, 217] on link "Manage Your Account" at bounding box center [299, 215] width 123 height 41
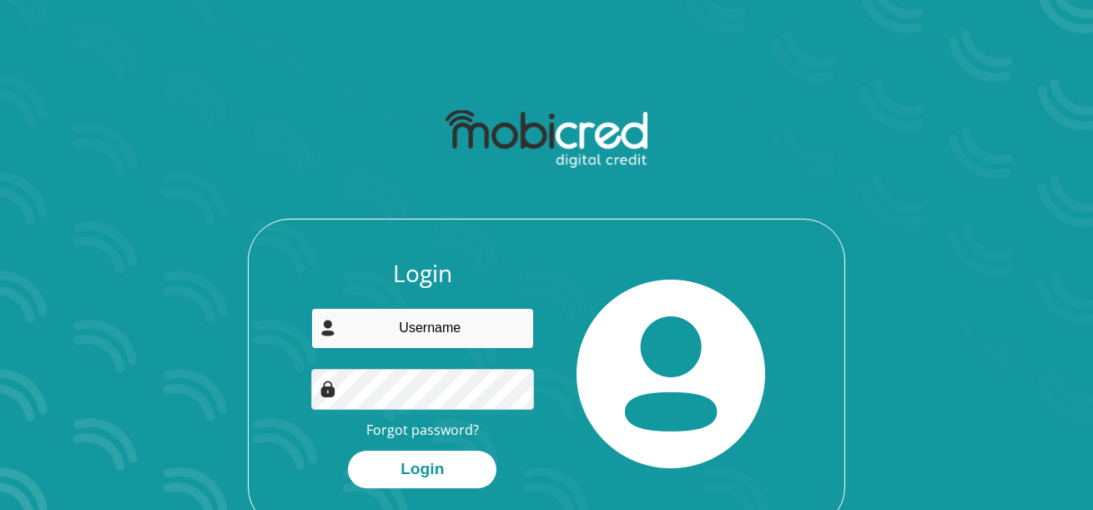
click at [499, 318] on input "email" at bounding box center [423, 328] width 224 height 41
type input "[EMAIL_ADDRESS][DOMAIN_NAME]"
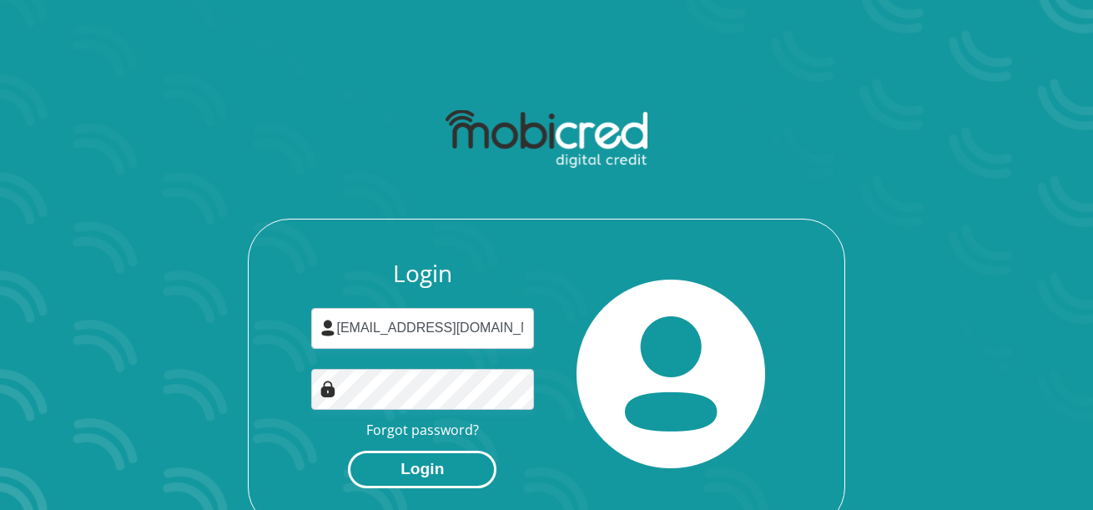
click at [415, 476] on button "Login" at bounding box center [422, 469] width 148 height 38
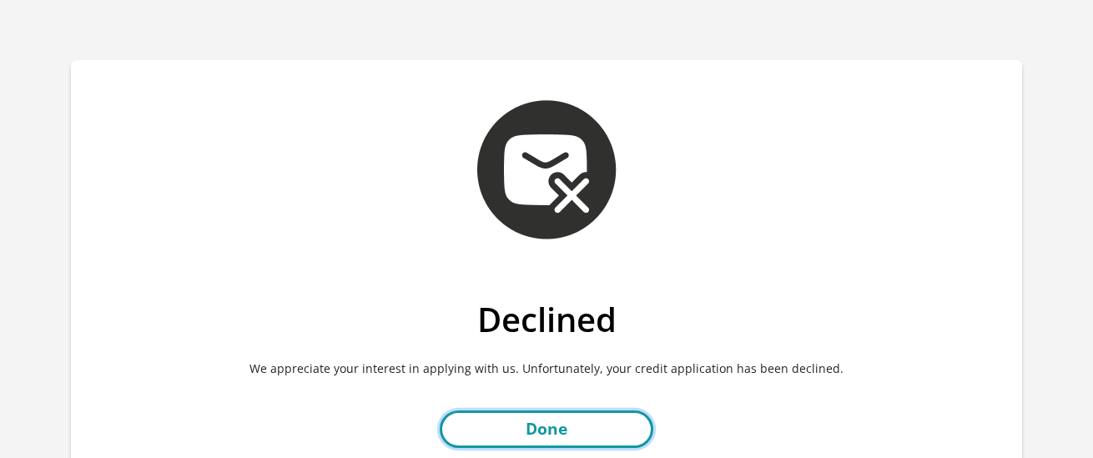
click at [511, 419] on link "Done" at bounding box center [547, 429] width 214 height 38
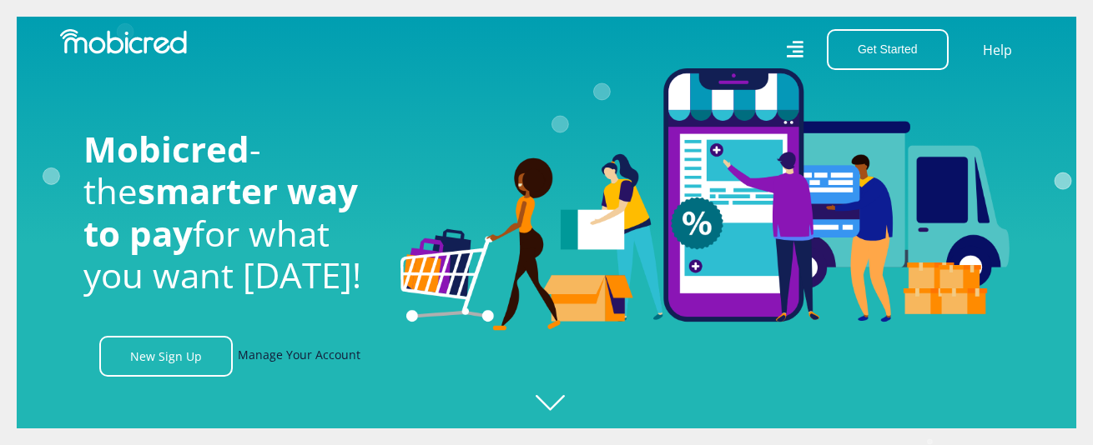
click at [274, 365] on link "Manage Your Account" at bounding box center [299, 356] width 123 height 41
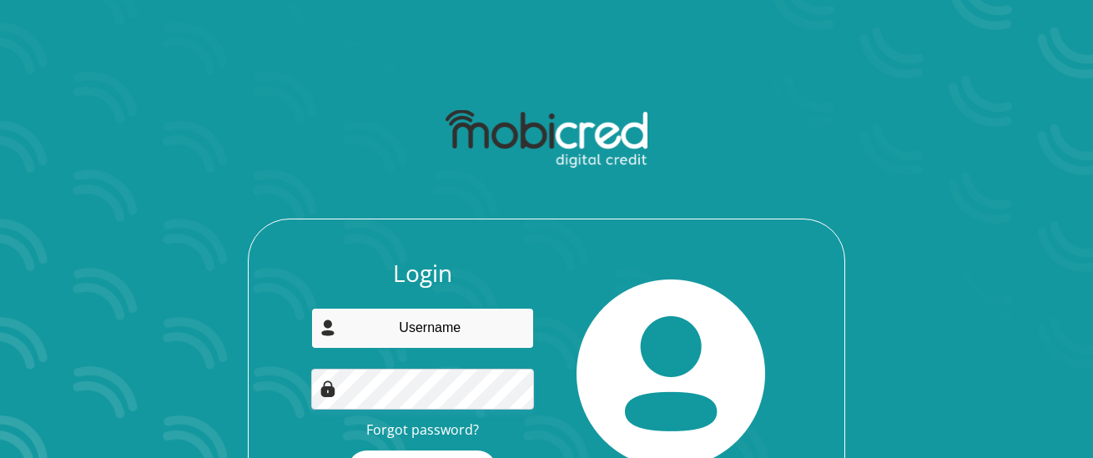
click at [431, 321] on input "email" at bounding box center [423, 328] width 224 height 41
type input "bgriessel80@gmail.com"
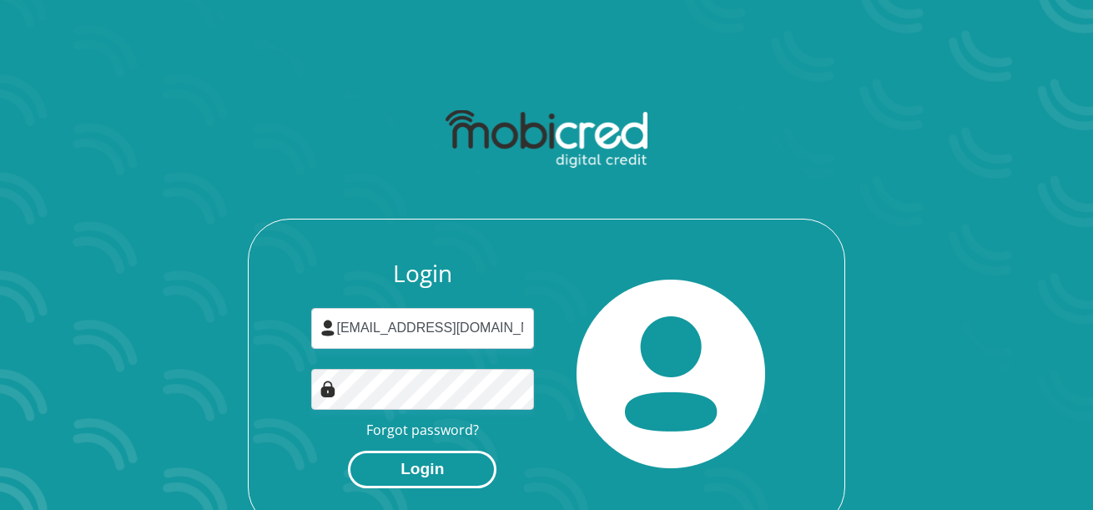
click at [485, 457] on button "Login" at bounding box center [422, 469] width 148 height 38
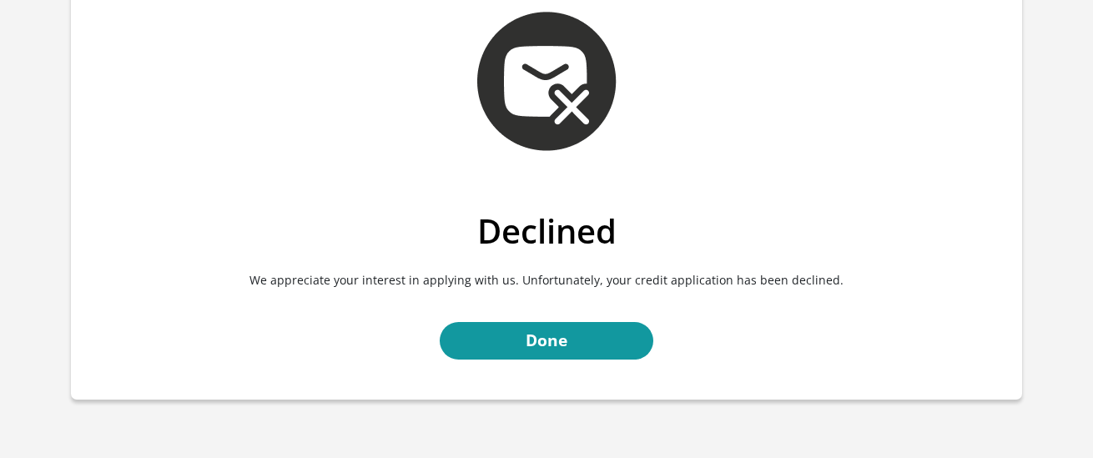
scroll to position [185, 0]
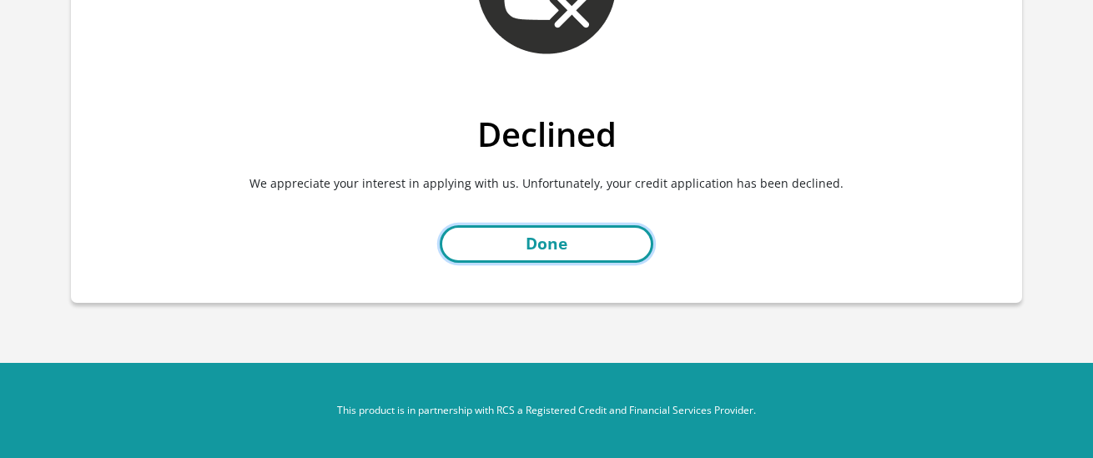
click at [585, 244] on link "Done" at bounding box center [547, 244] width 214 height 38
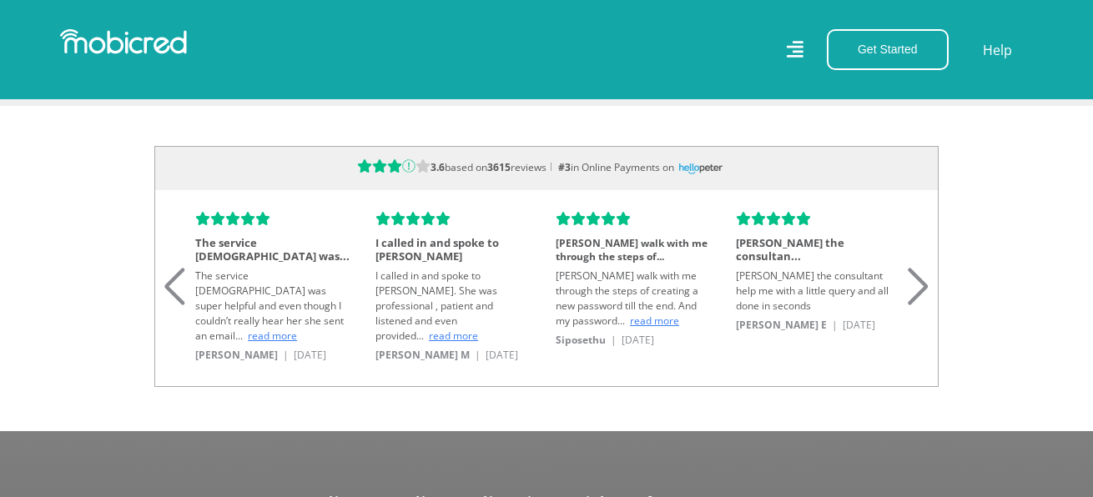
scroll to position [0, 3804]
drag, startPoint x: 520, startPoint y: 163, endPoint x: 461, endPoint y: 160, distance: 58.4
click at [461, 160] on span "3.6 based on 3615 reviews" at bounding box center [490, 167] width 121 height 14
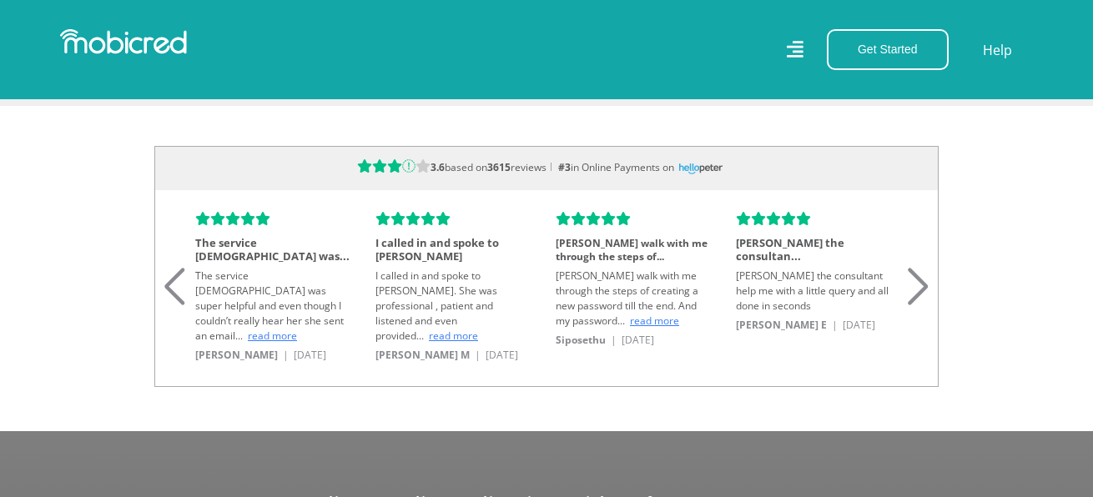
click at [914, 272] on div "Next slide" at bounding box center [918, 266] width 23 height 37
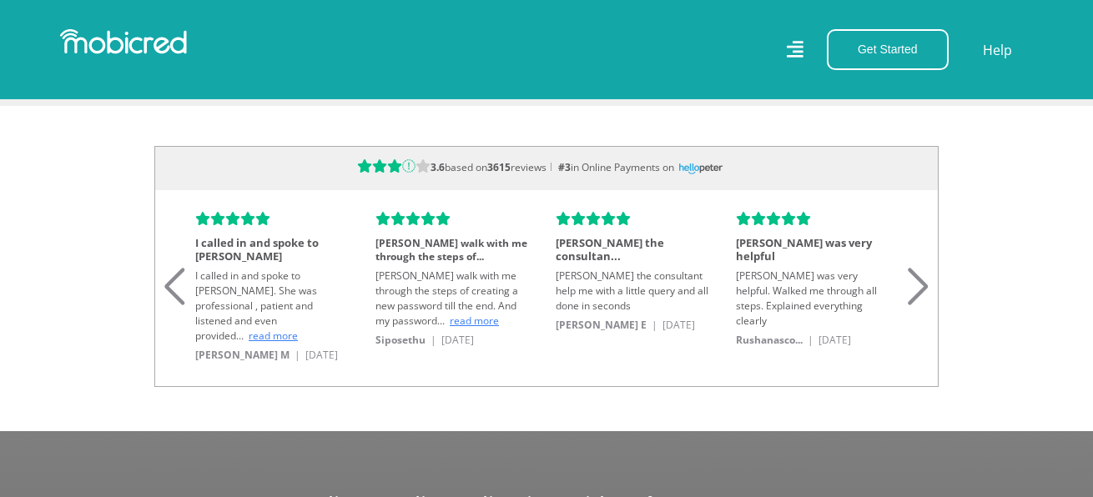
click at [914, 272] on div "Next slide" at bounding box center [918, 266] width 23 height 37
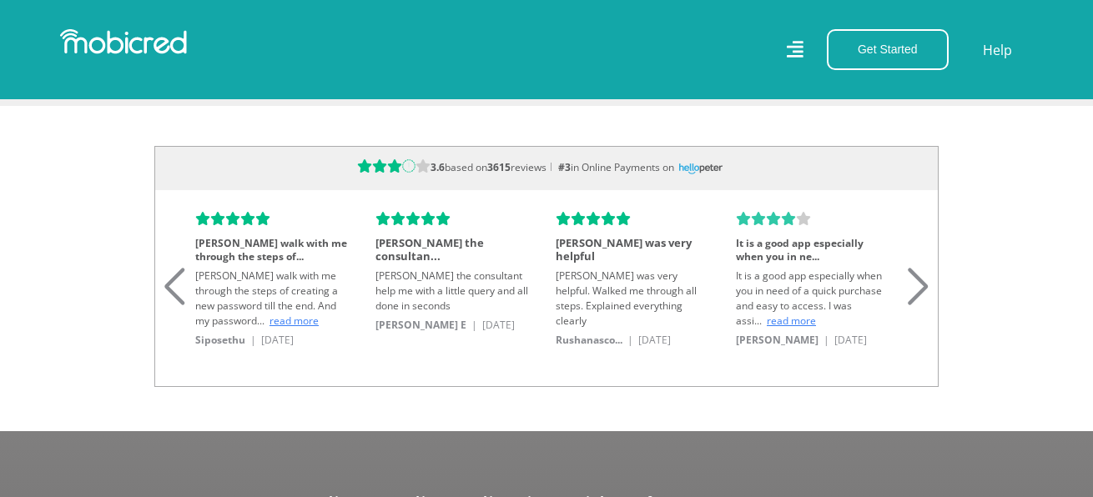
click at [914, 272] on div "Next slide" at bounding box center [918, 266] width 23 height 37
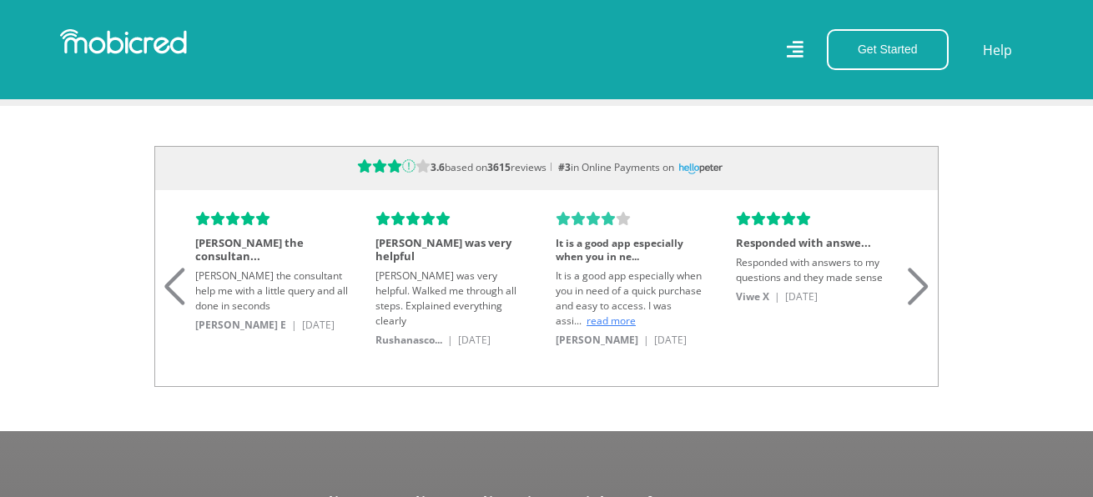
scroll to position [0, 1902]
click at [914, 272] on div "Next slide" at bounding box center [918, 266] width 23 height 37
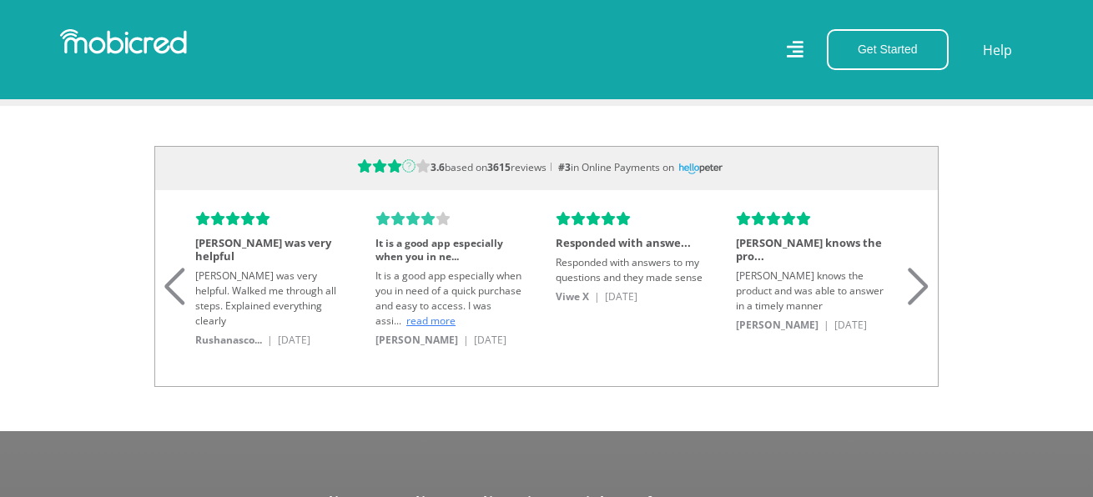
click at [914, 272] on div "Next slide" at bounding box center [918, 266] width 23 height 37
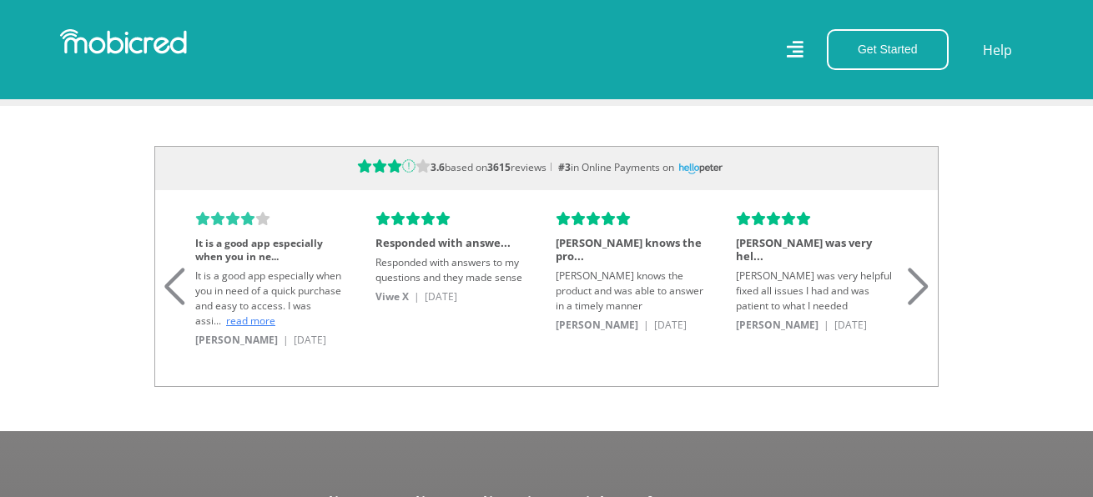
click at [914, 272] on div "Next slide" at bounding box center [918, 266] width 23 height 37
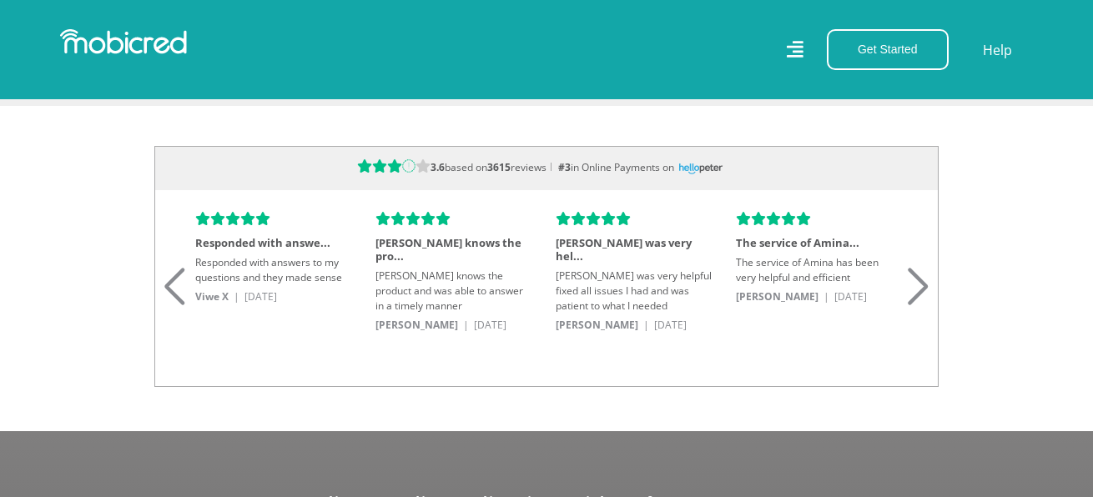
click at [914, 272] on div "Next slide" at bounding box center [918, 266] width 23 height 37
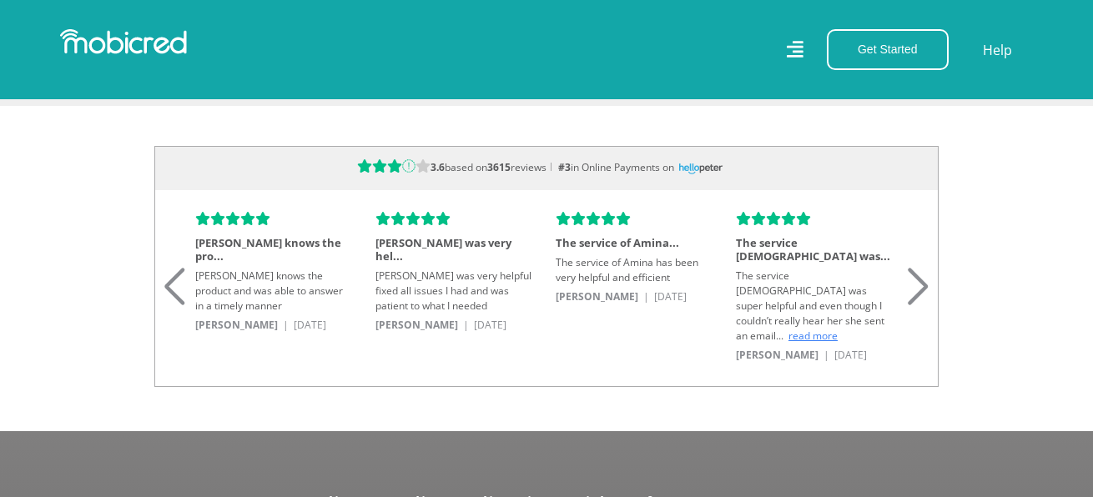
click at [914, 272] on div "Next slide" at bounding box center [918, 266] width 23 height 37
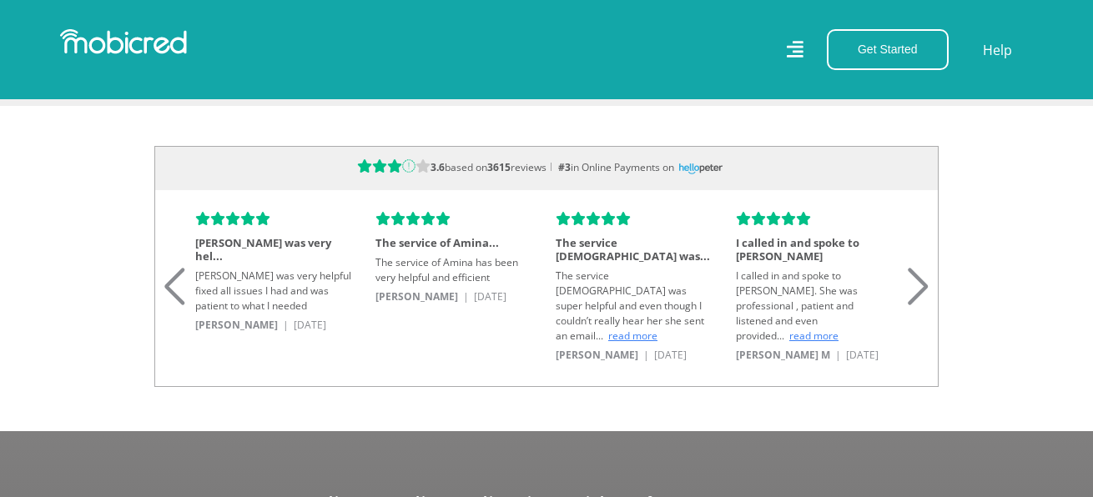
click at [914, 272] on div "Next slide" at bounding box center [918, 266] width 23 height 37
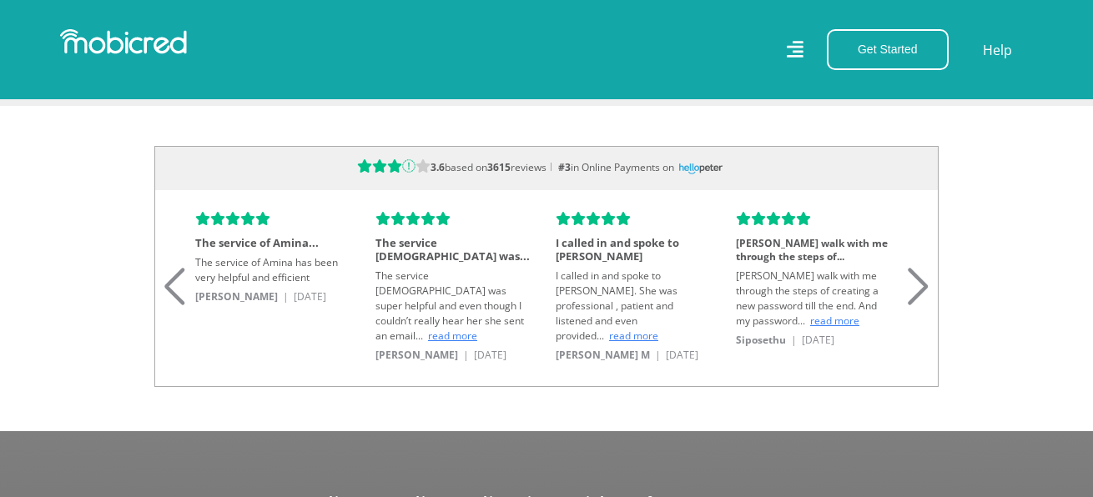
click at [914, 272] on div "Next slide" at bounding box center [918, 266] width 23 height 37
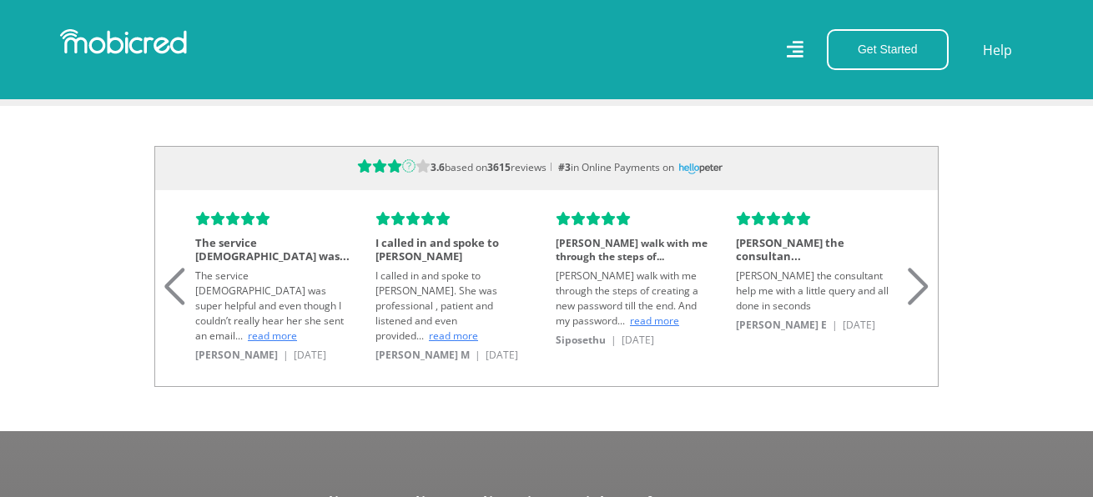
scroll to position [0, 2853]
click at [914, 272] on div "Next slide" at bounding box center [918, 266] width 23 height 37
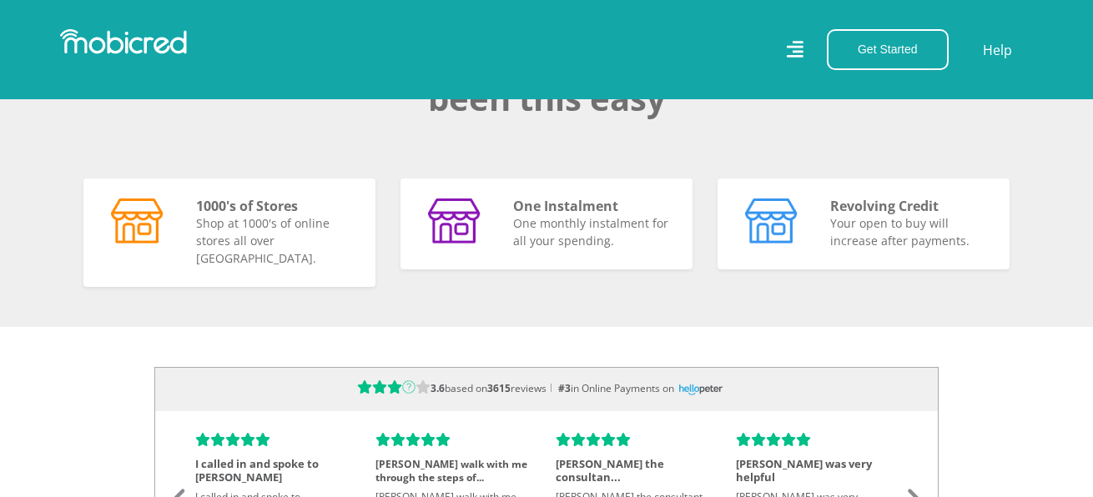
scroll to position [1084, 0]
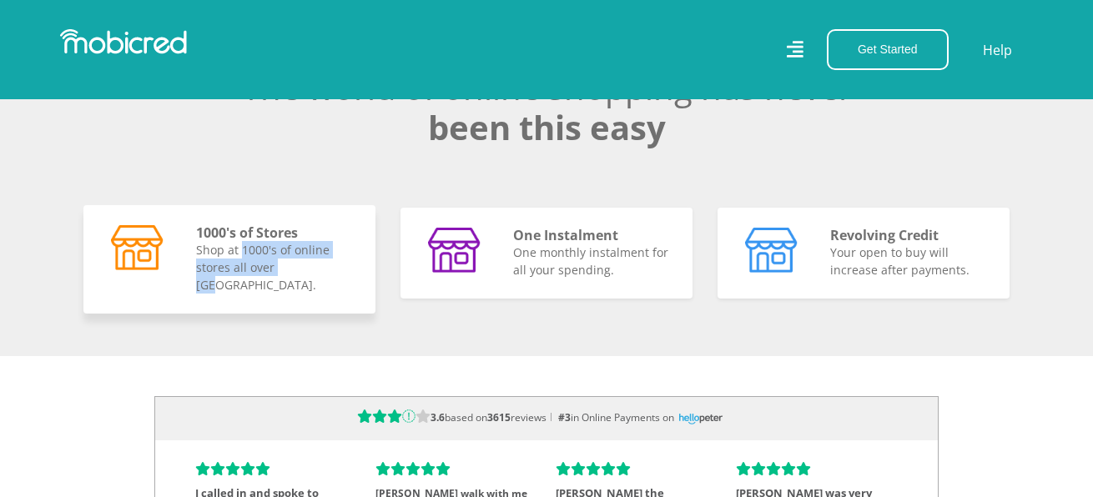
drag, startPoint x: 241, startPoint y: 263, endPoint x: 313, endPoint y: 292, distance: 77.4
click at [313, 292] on div "1000's of Stores Shop at 1000's of online stores all over SA." at bounding box center [229, 259] width 292 height 108
click at [304, 324] on section "The world of online shopping has never been this easy 1000's of Stores Shop at …" at bounding box center [546, 192] width 1093 height 329
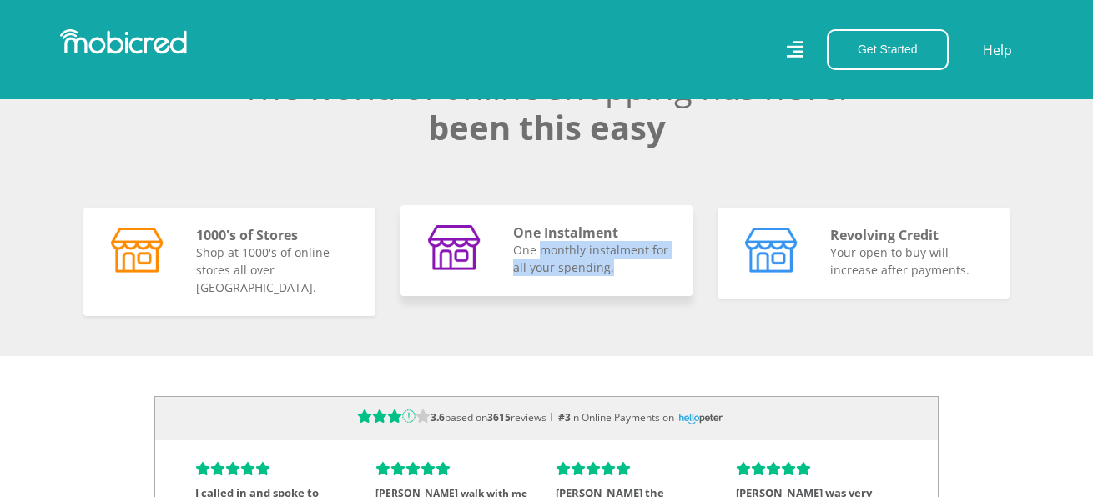
drag, startPoint x: 540, startPoint y: 264, endPoint x: 642, endPoint y: 305, distance: 110.0
click at [642, 296] on div "One Instalment One monthly instalment for all your spending." at bounding box center [546, 250] width 292 height 91
click at [693, 349] on section "The world of online shopping has never been this easy 1000's of Stores Shop at …" at bounding box center [546, 192] width 1093 height 329
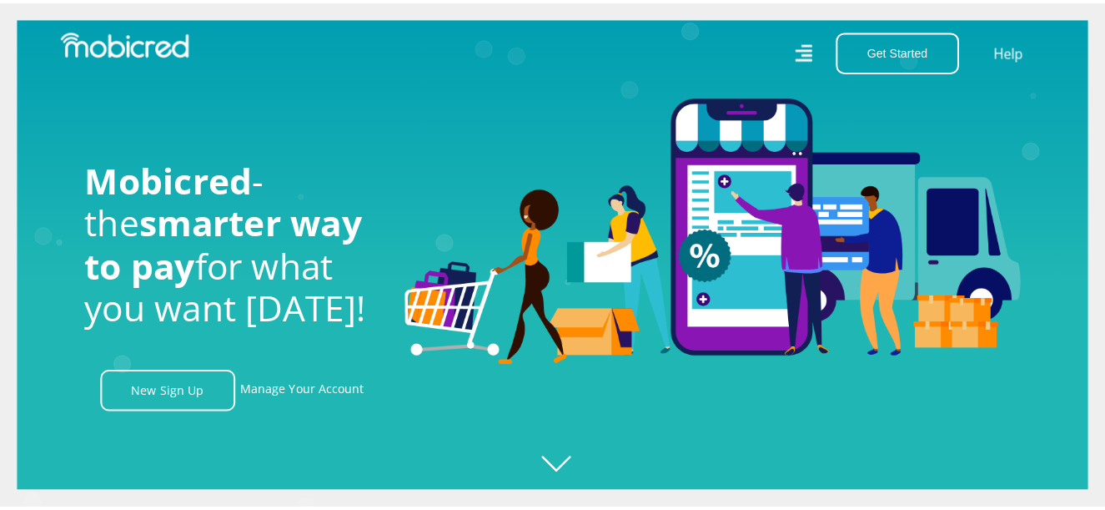
scroll to position [0, 951]
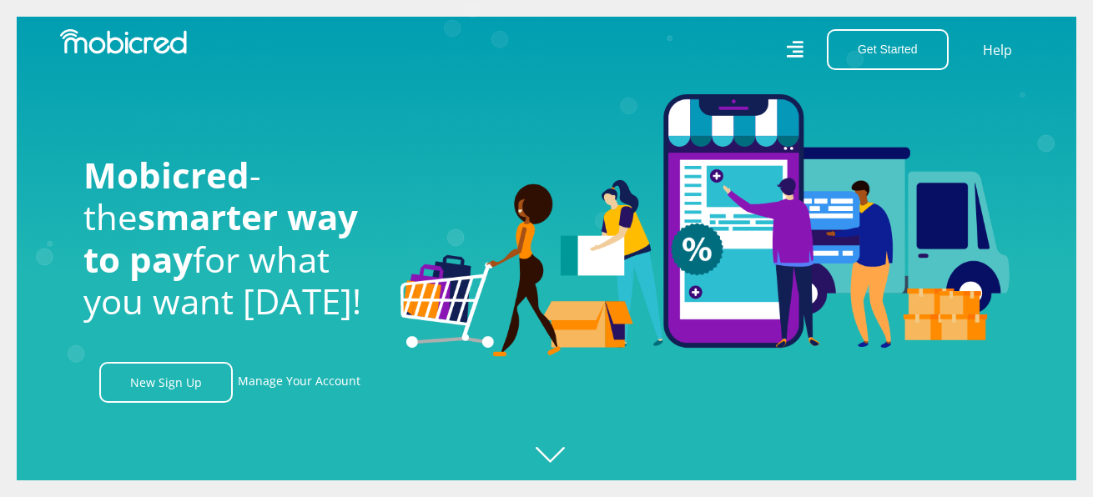
click at [800, 61] on icon at bounding box center [794, 50] width 17 height 24
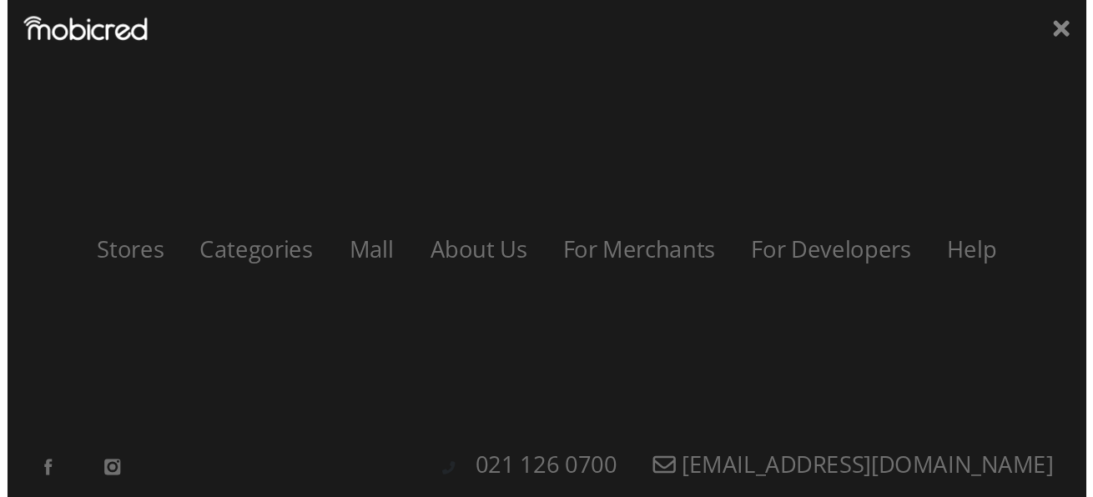
scroll to position [0, 1902]
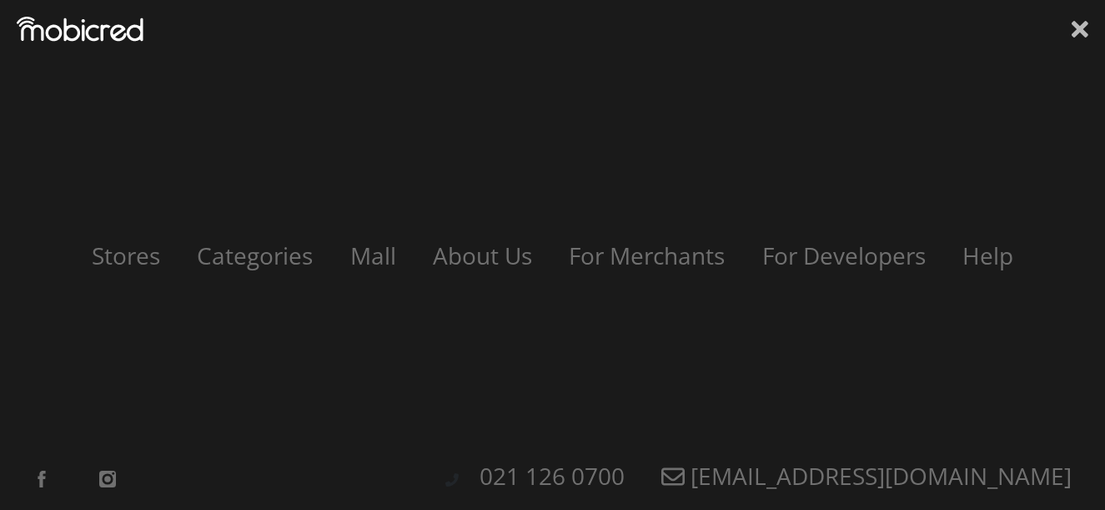
click at [1073, 35] on icon at bounding box center [1080, 29] width 17 height 17
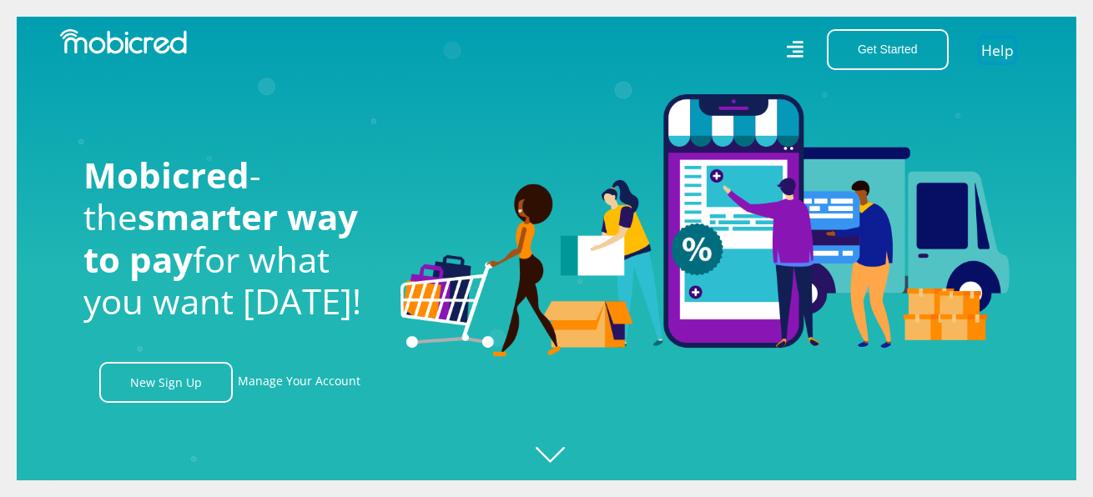
scroll to position [0, 2853]
click at [999, 50] on link "Help" at bounding box center [997, 50] width 34 height 24
click at [316, 388] on link "Manage Your Account" at bounding box center [299, 382] width 123 height 41
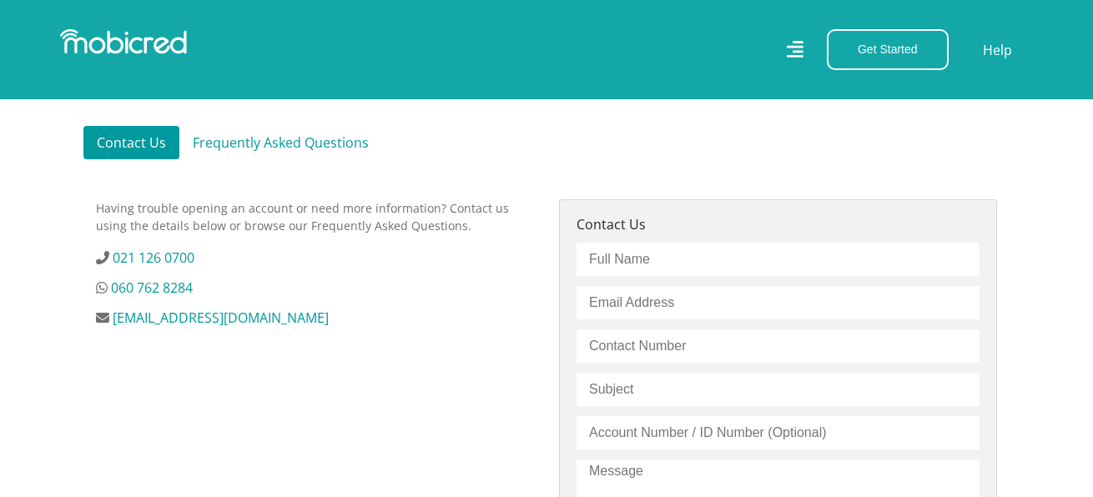
scroll to position [500, 0]
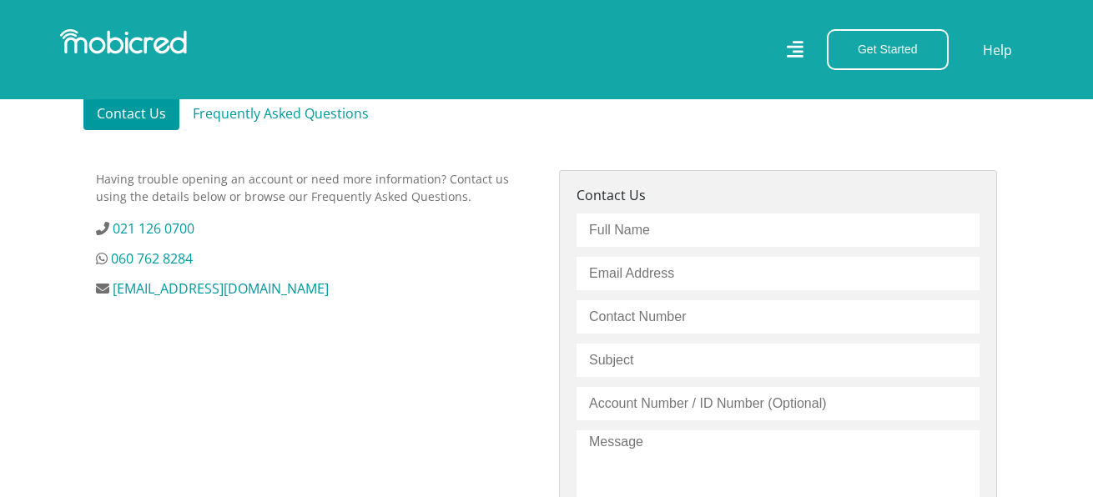
click at [239, 106] on link "Frequently Asked Questions" at bounding box center [280, 113] width 203 height 33
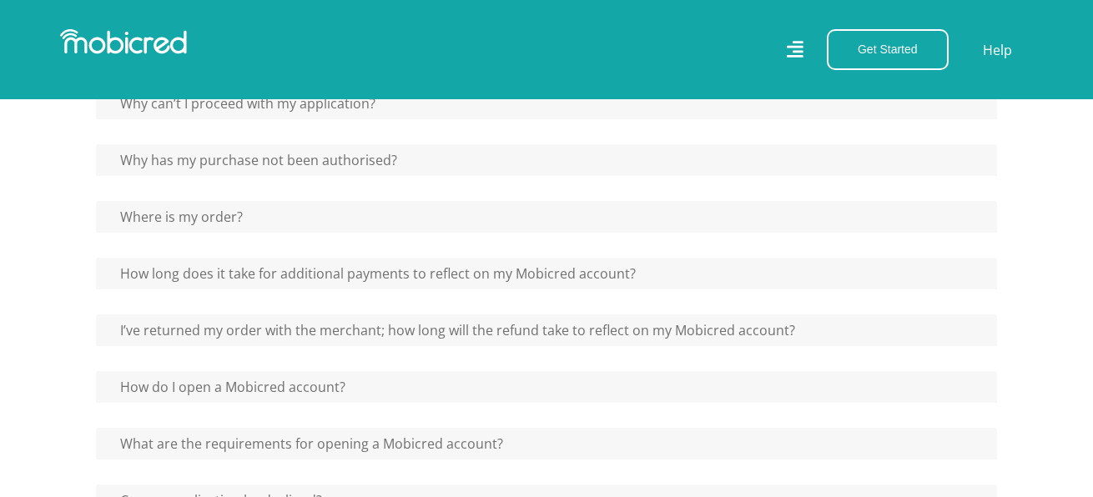
scroll to position [584, 0]
click at [302, 163] on button "Why has my purchase not been authorised?" at bounding box center [252, 159] width 312 height 32
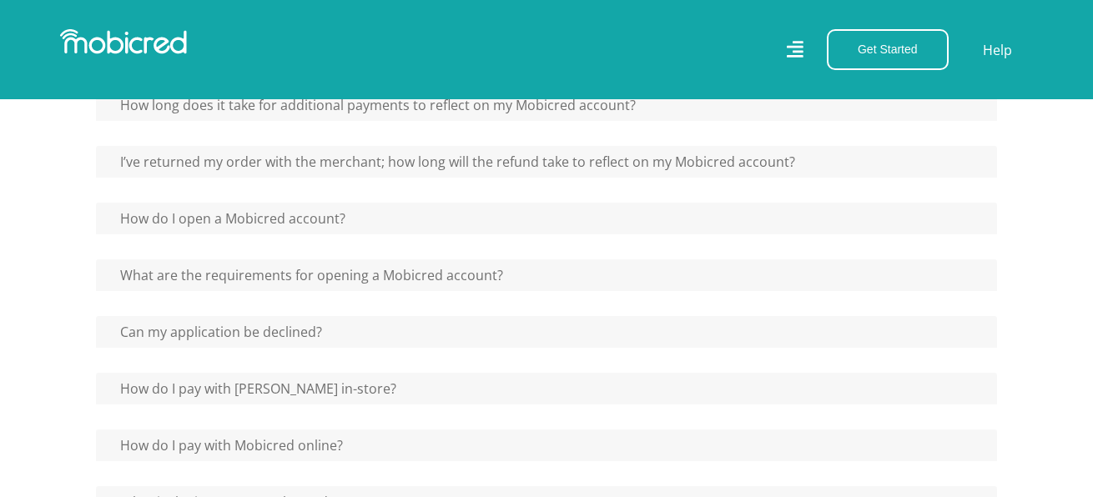
scroll to position [834, 0]
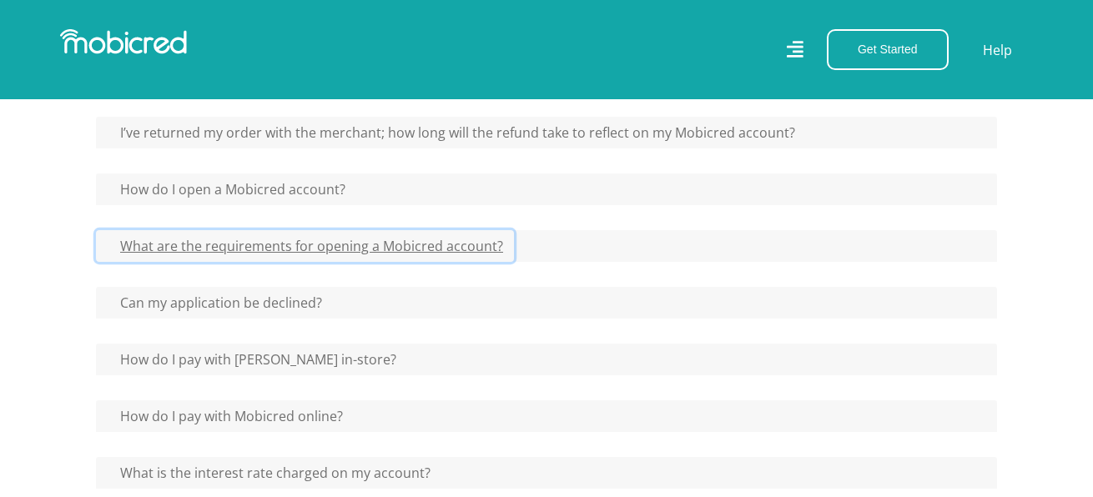
click at [370, 240] on button "What are the requirements for opening a Mobicred account?" at bounding box center [305, 246] width 418 height 32
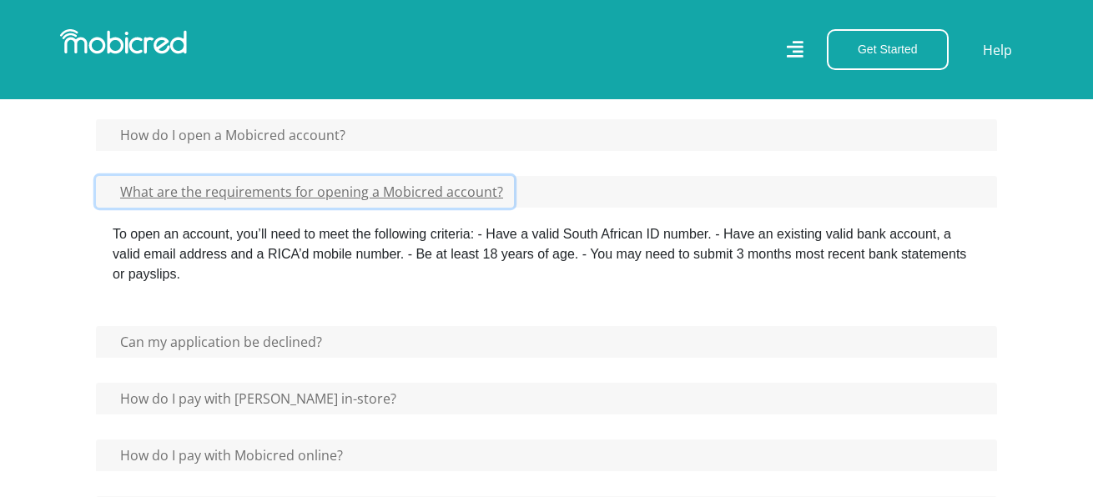
scroll to position [918, 0]
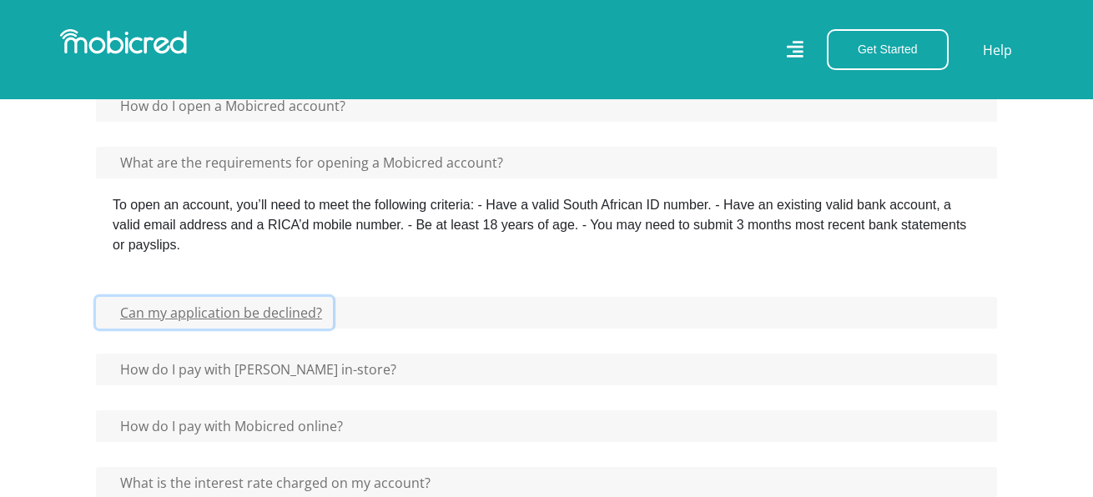
click at [244, 312] on button "Can my application be declined?" at bounding box center [214, 313] width 237 height 32
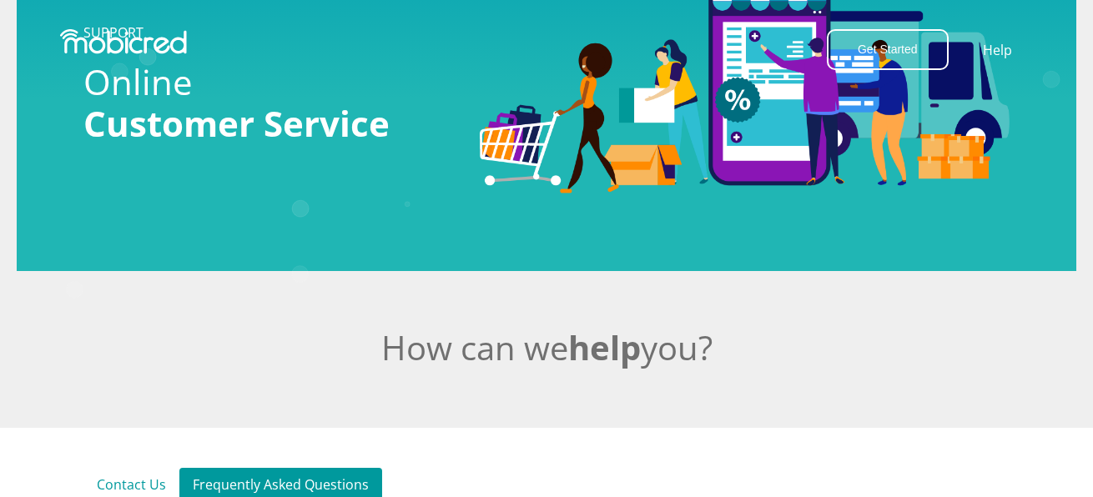
scroll to position [0, 0]
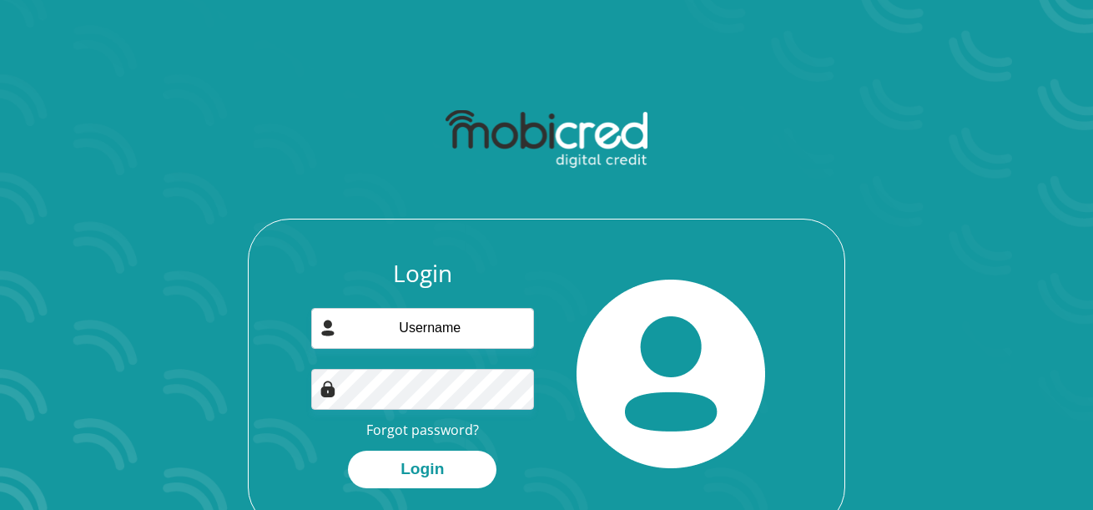
click at [452, 304] on div "Login Forgot password? Login" at bounding box center [423, 373] width 249 height 229
click at [453, 324] on input "email" at bounding box center [423, 328] width 224 height 41
type input "bgriessel80@gmail.com"
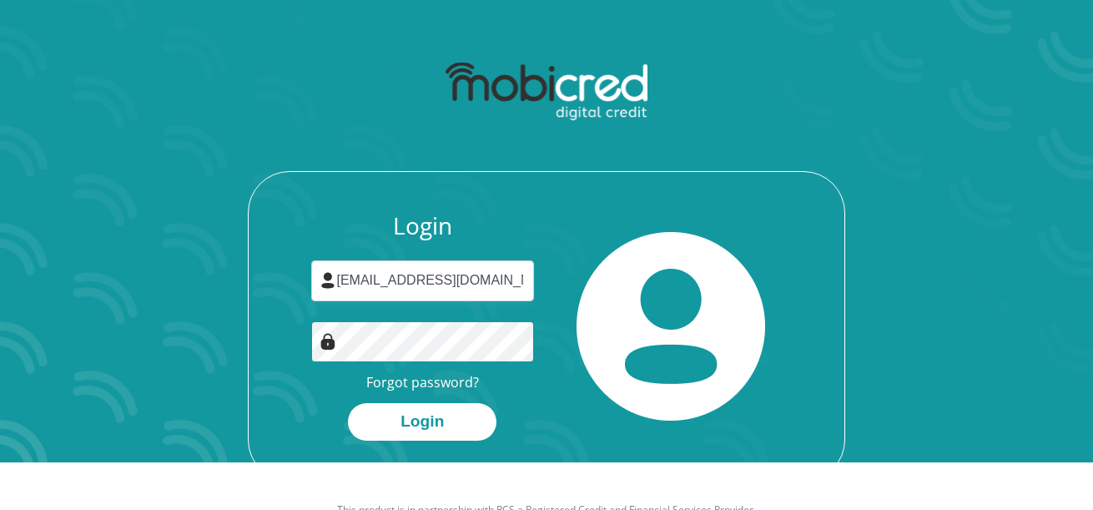
scroll to position [95, 0]
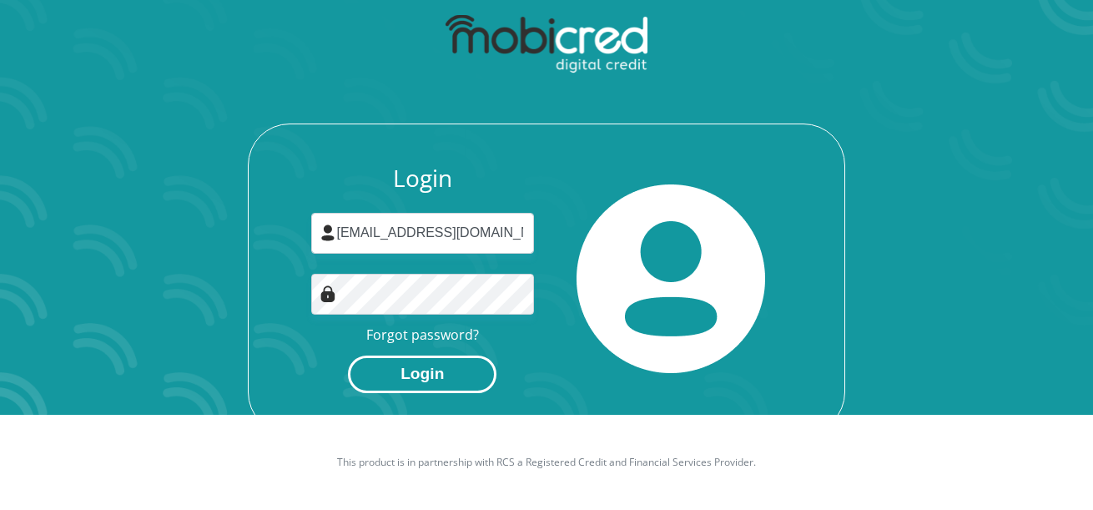
click at [422, 366] on button "Login" at bounding box center [422, 374] width 148 height 38
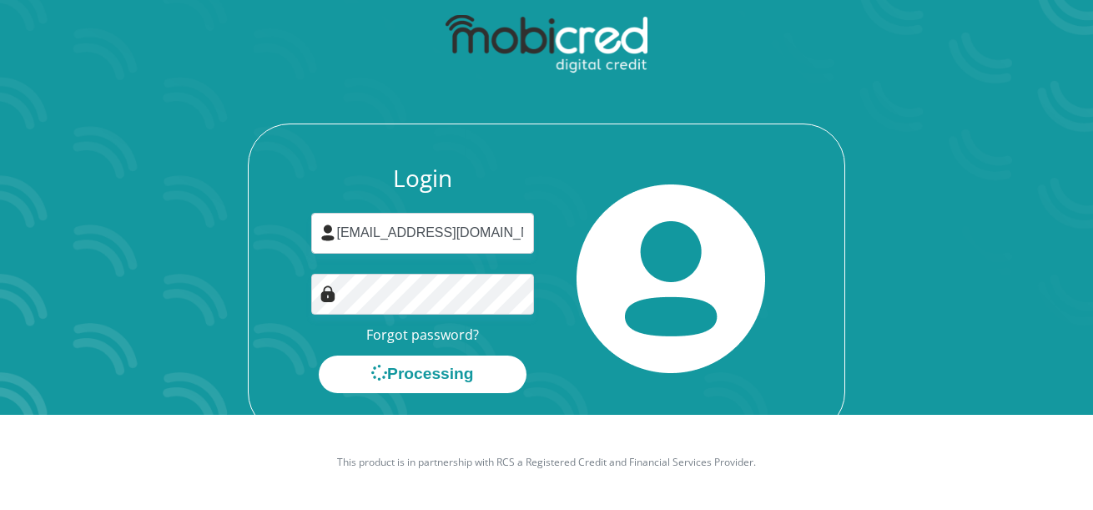
scroll to position [0, 0]
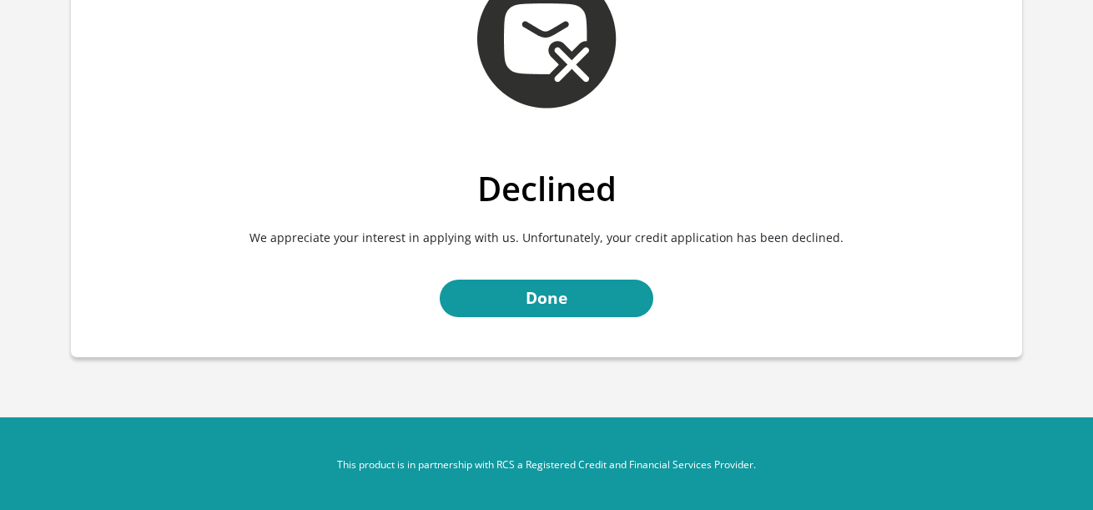
scroll to position [133, 0]
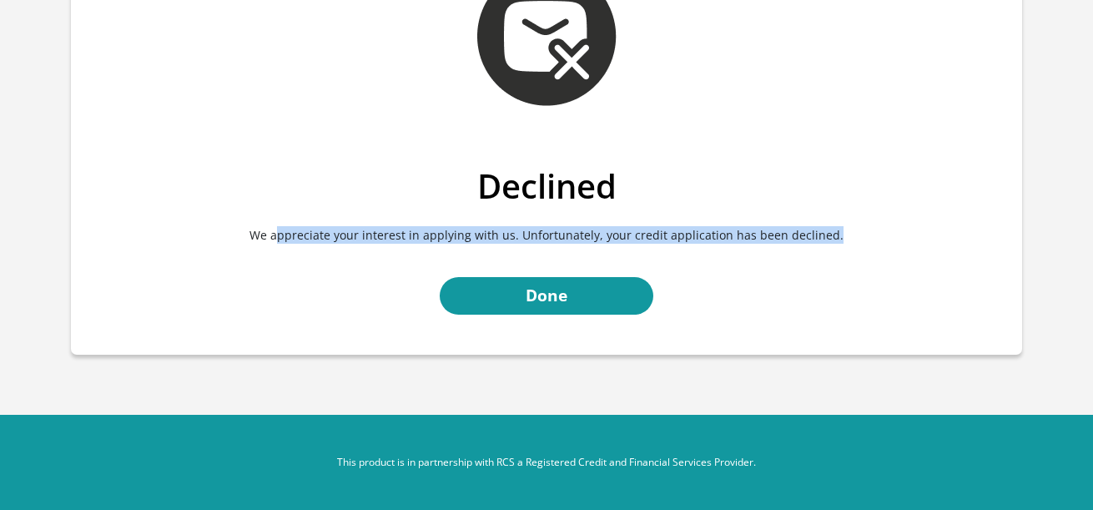
drag, startPoint x: 288, startPoint y: 240, endPoint x: 981, endPoint y: 245, distance: 693.2
click at [981, 245] on p "We appreciate your interest in applying with us. Unfortunately, your credit app…" at bounding box center [546, 235] width 926 height 58
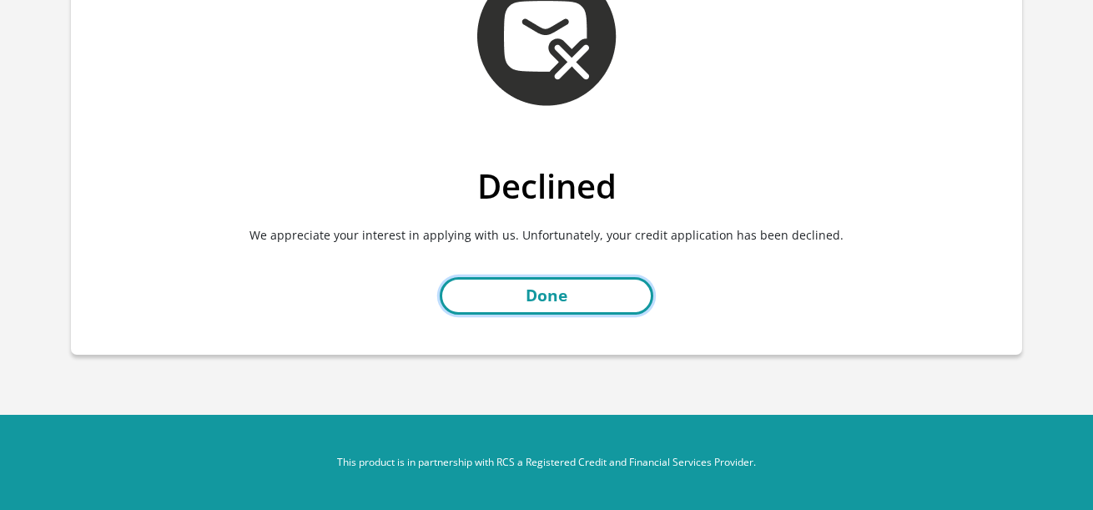
click at [554, 303] on link "Done" at bounding box center [547, 296] width 214 height 38
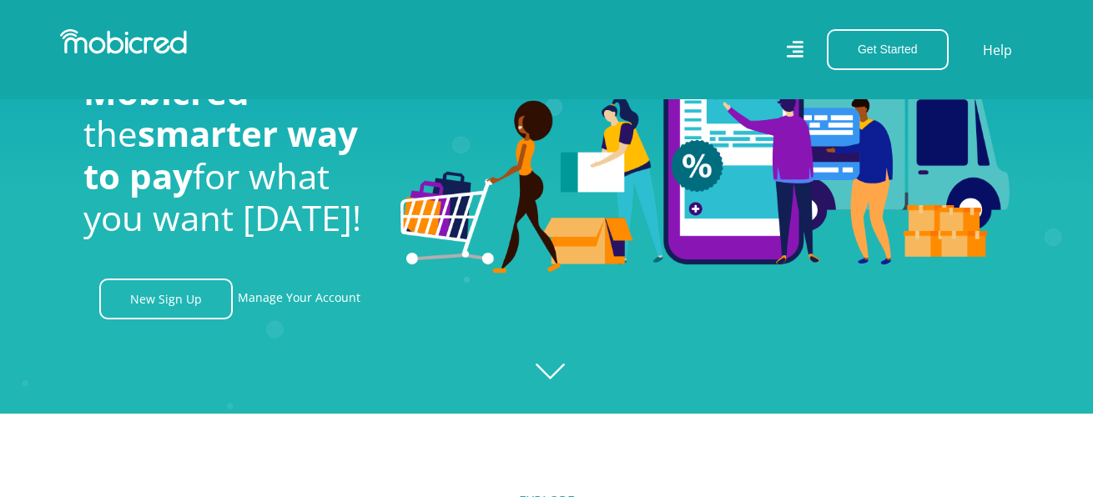
scroll to position [0, 2139]
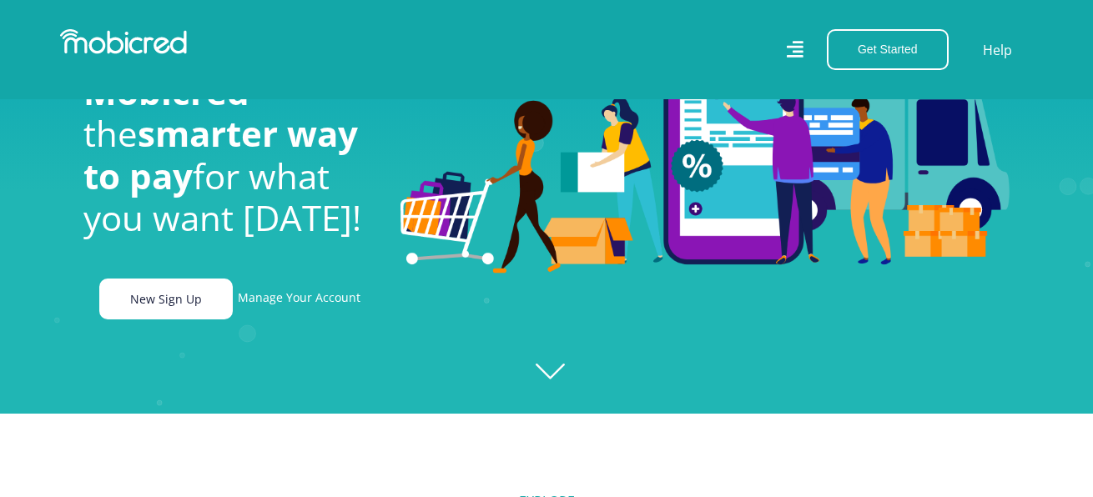
click at [153, 314] on link "New Sign Up" at bounding box center [165, 299] width 133 height 41
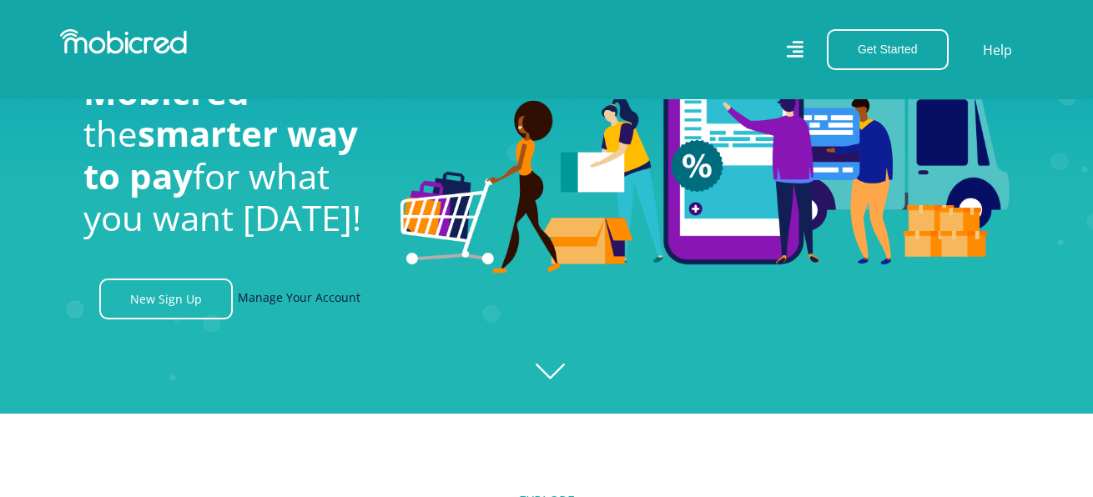
scroll to position [0, 3090]
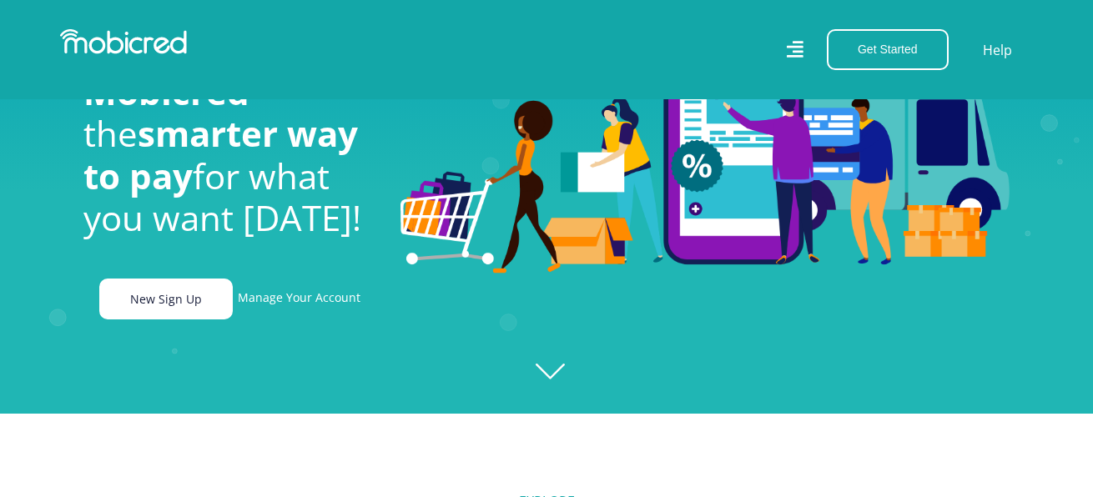
click at [159, 299] on link "New Sign Up" at bounding box center [165, 299] width 133 height 41
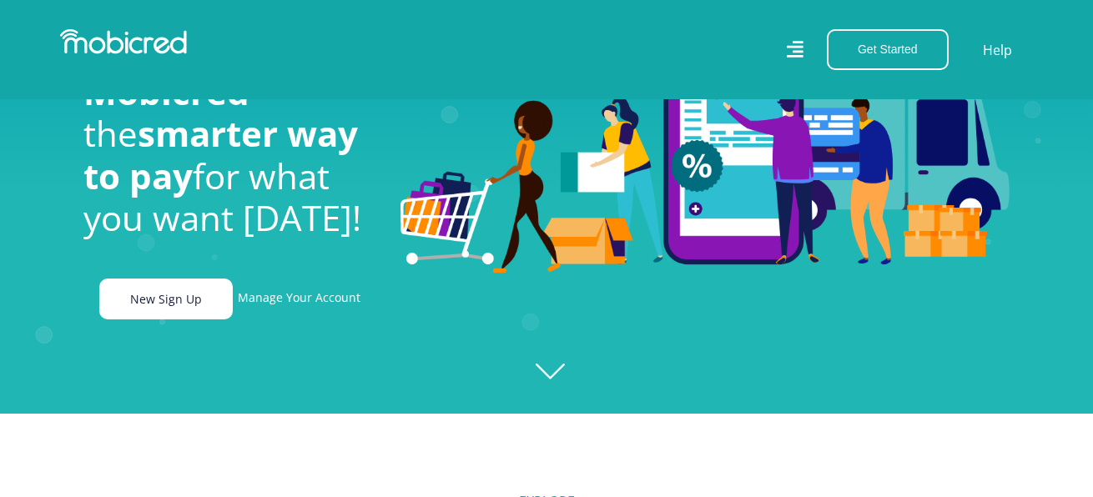
click at [159, 299] on link "New Sign Up" at bounding box center [165, 299] width 133 height 41
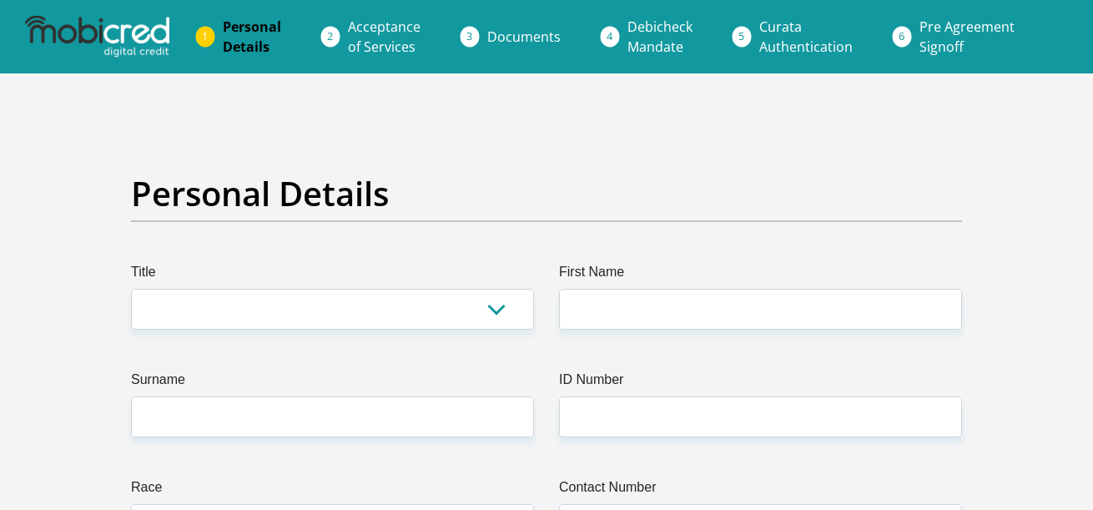
click at [509, 33] on span "Documents" at bounding box center [523, 37] width 73 height 18
click at [352, 30] on span "Acceptance of Services" at bounding box center [384, 37] width 73 height 38
